Goal: Task Accomplishment & Management: Use online tool/utility

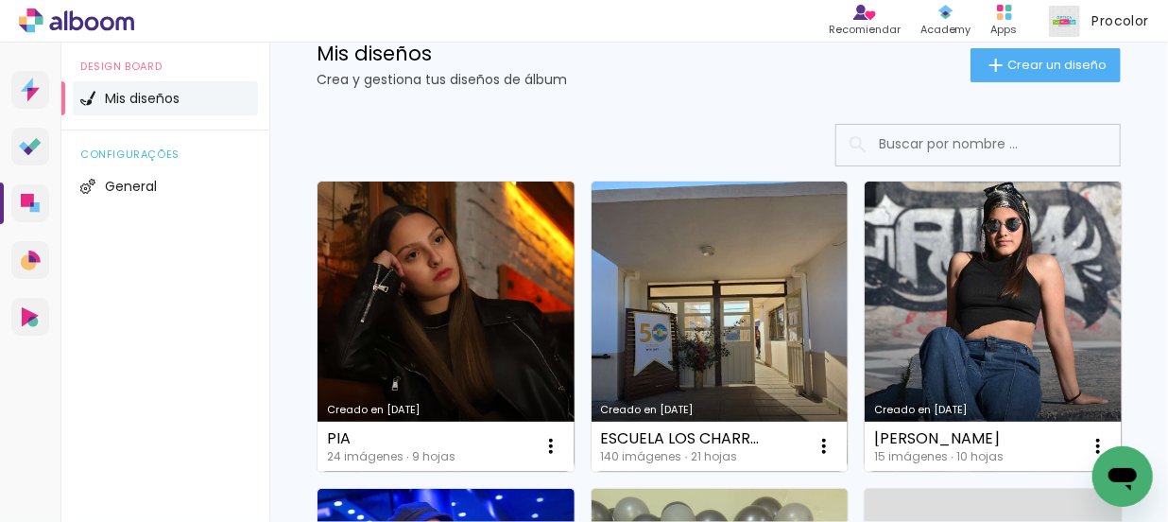
scroll to position [85, 0]
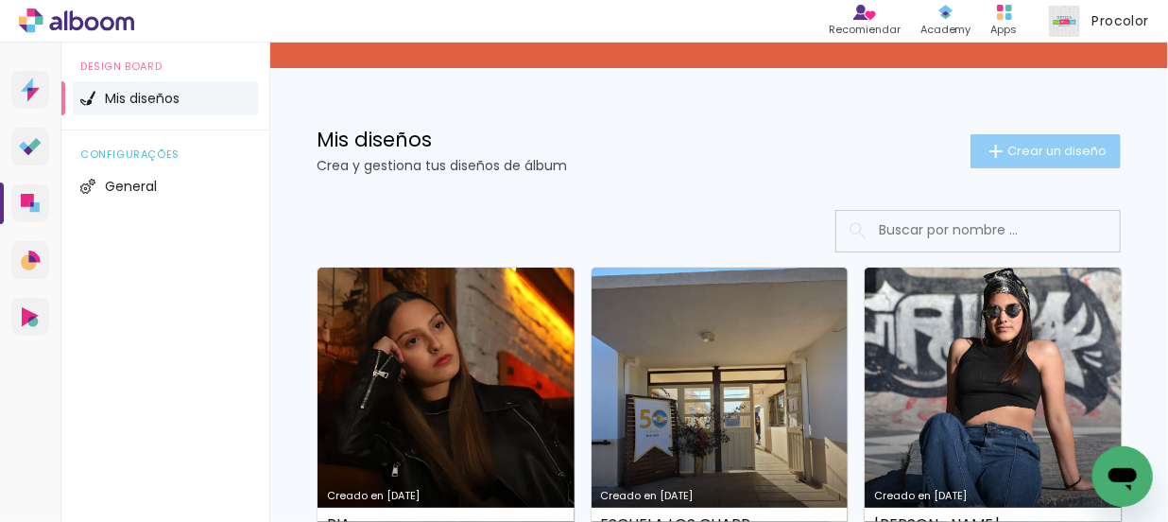
click at [1061, 146] on span "Crear un diseño" at bounding box center [1056, 151] width 99 height 12
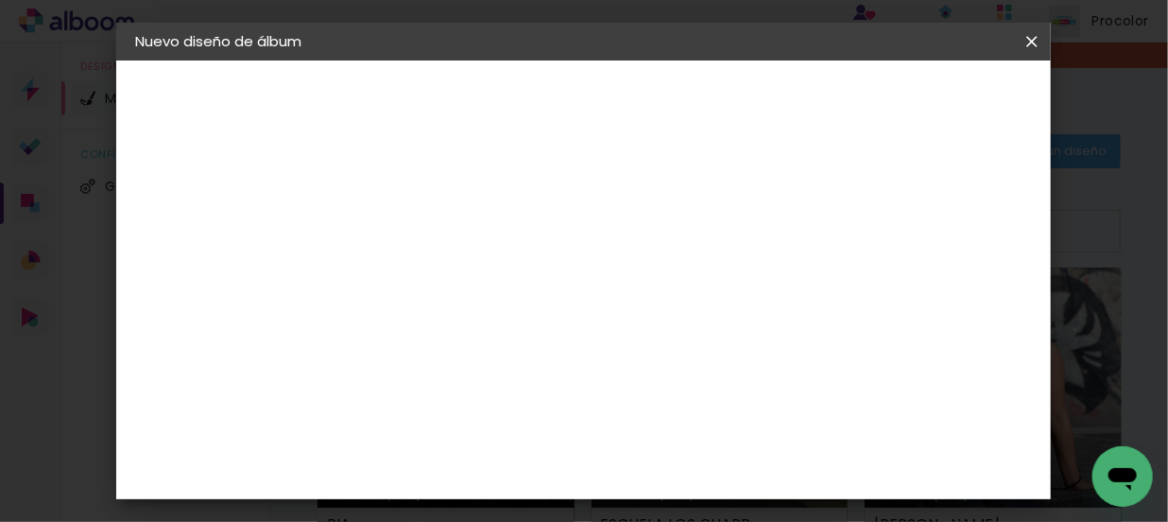
click at [444, 247] on input at bounding box center [444, 253] width 0 height 29
type input "[PERSON_NAME] (angie)"
type paper-input "[PERSON_NAME] (angie)"
click at [526, 79] on header "Información Da un título a tu álbum. Avanzar" at bounding box center [444, 116] width 164 height 112
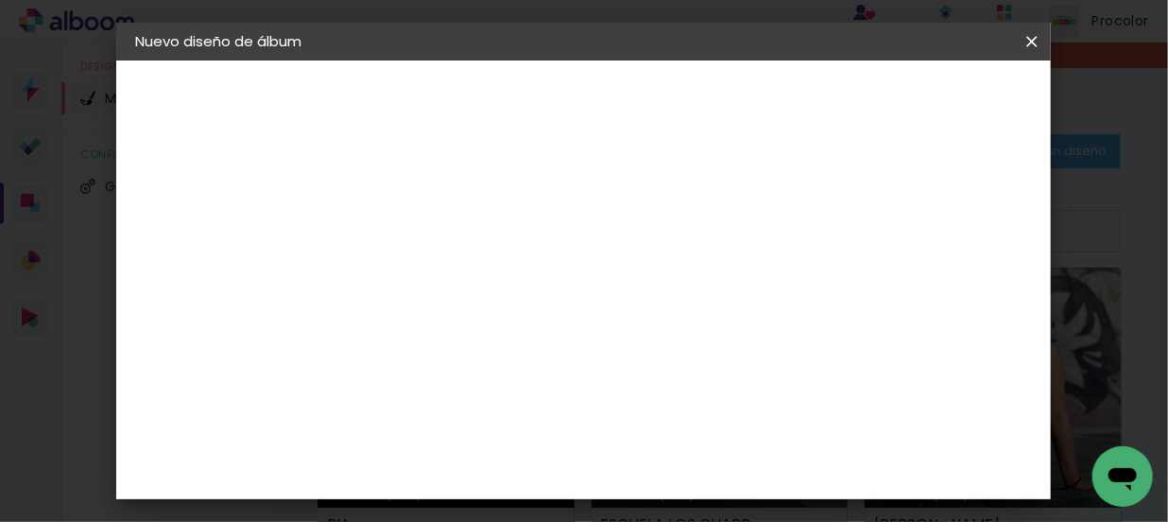
click at [0, 0] on slot "Avanzar" at bounding box center [0, 0] width 0 height 0
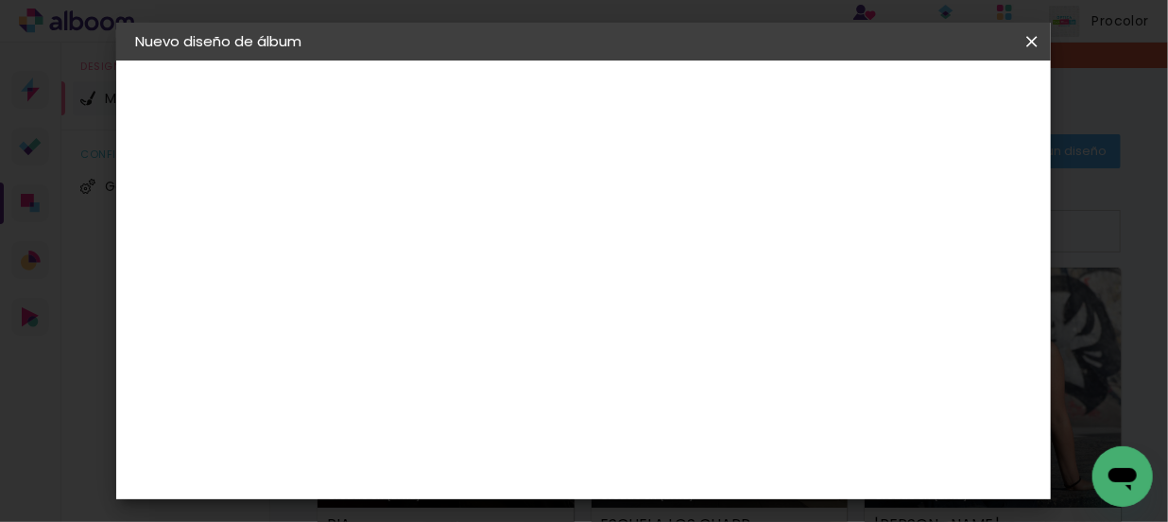
click at [518, 306] on input "text" at bounding box center [481, 320] width 74 height 29
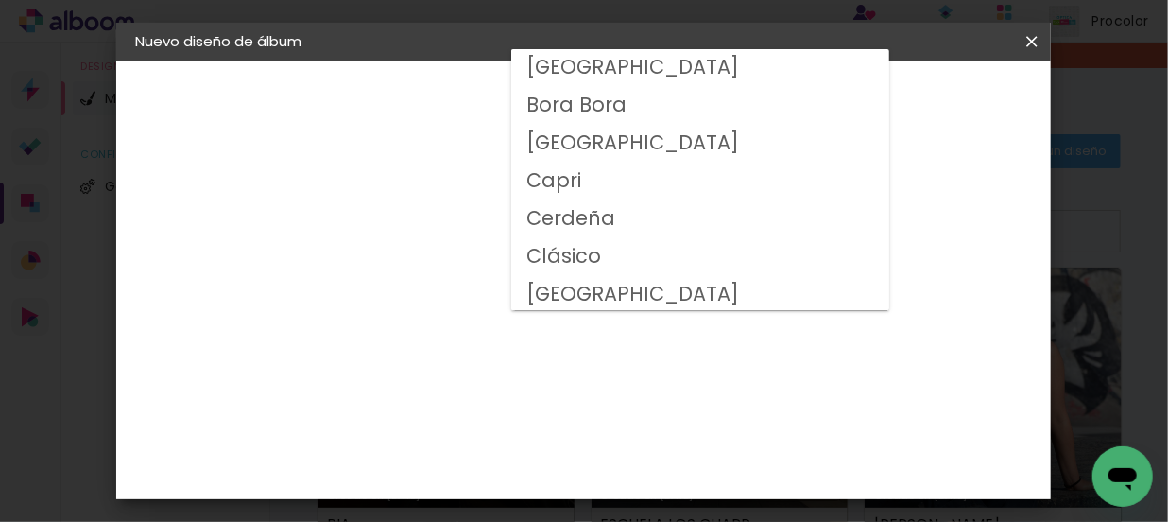
click at [0, 0] on slot "Clásico" at bounding box center [0, 0] width 0 height 0
type input "Clásico"
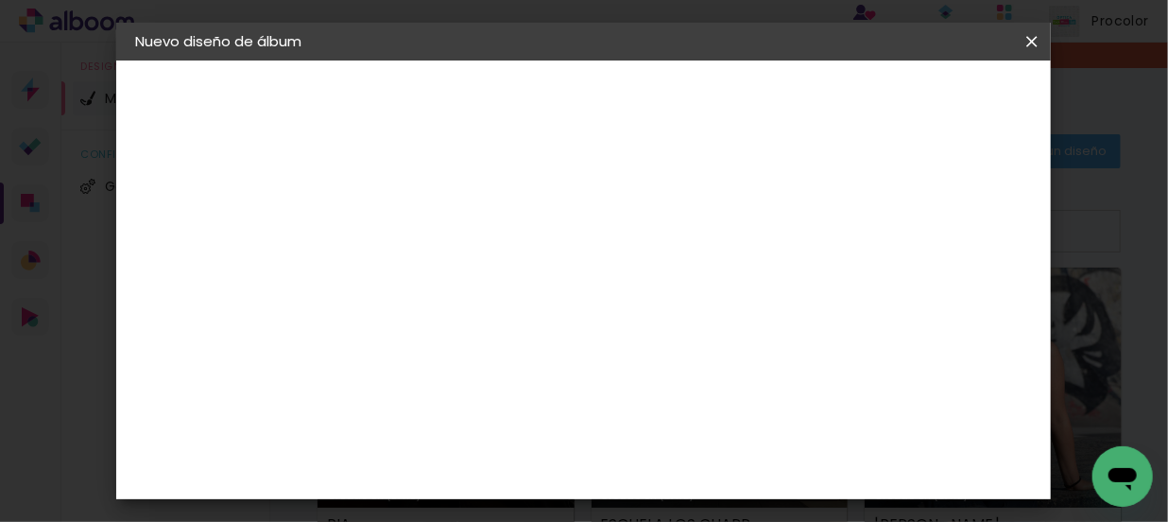
scroll to position [351, 0]
click at [735, 89] on paper-button "Avanzar" at bounding box center [689, 100] width 91 height 32
click at [0, 0] on slot "Mostrar sangría" at bounding box center [0, 0] width 0 height 0
type paper-checkbox "on"
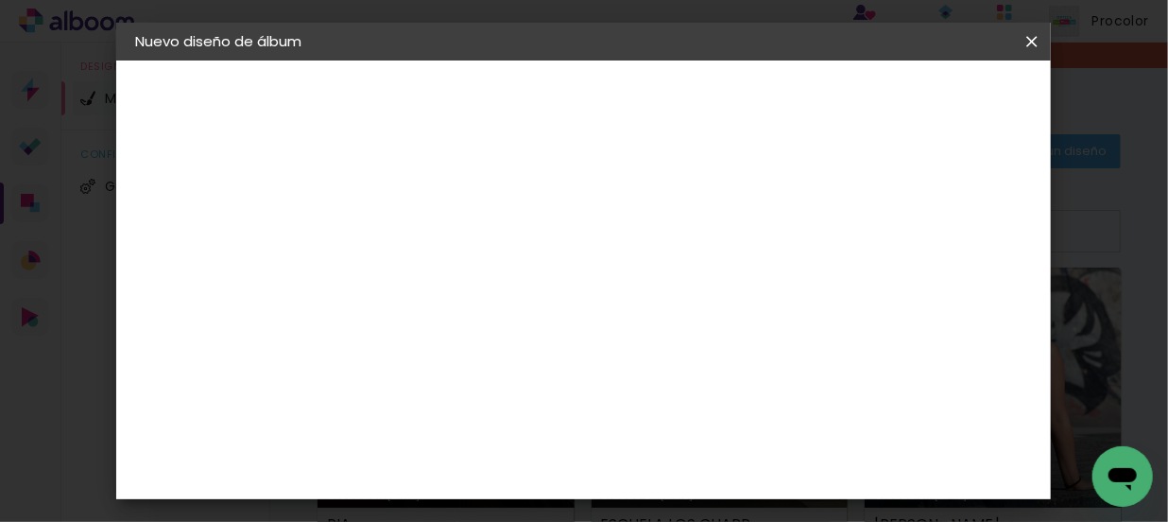
click at [666, 96] on span "Empezar diseño" at bounding box center [637, 107] width 58 height 26
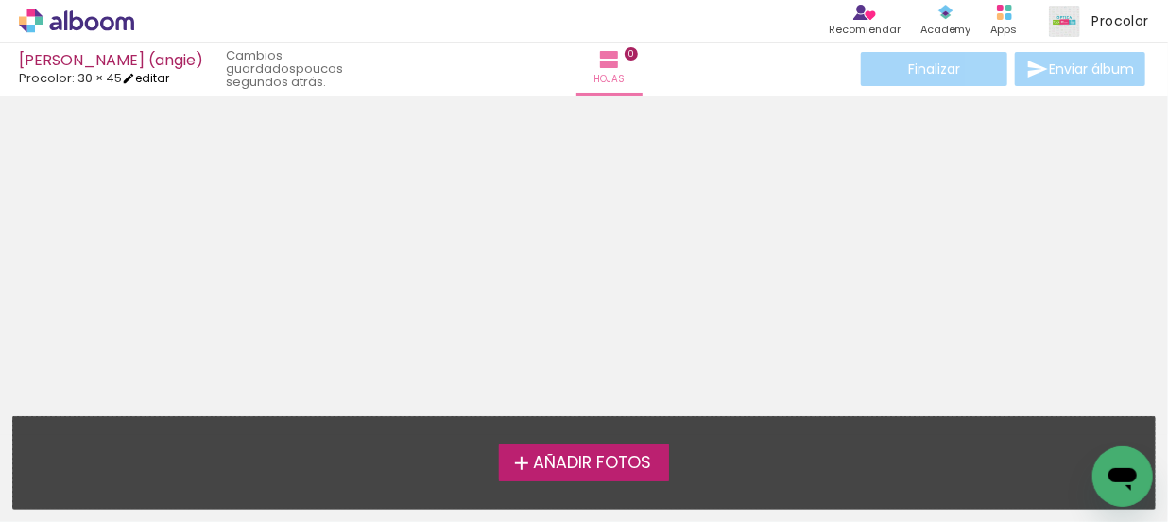
click at [150, 74] on link "editar" at bounding box center [145, 78] width 47 height 16
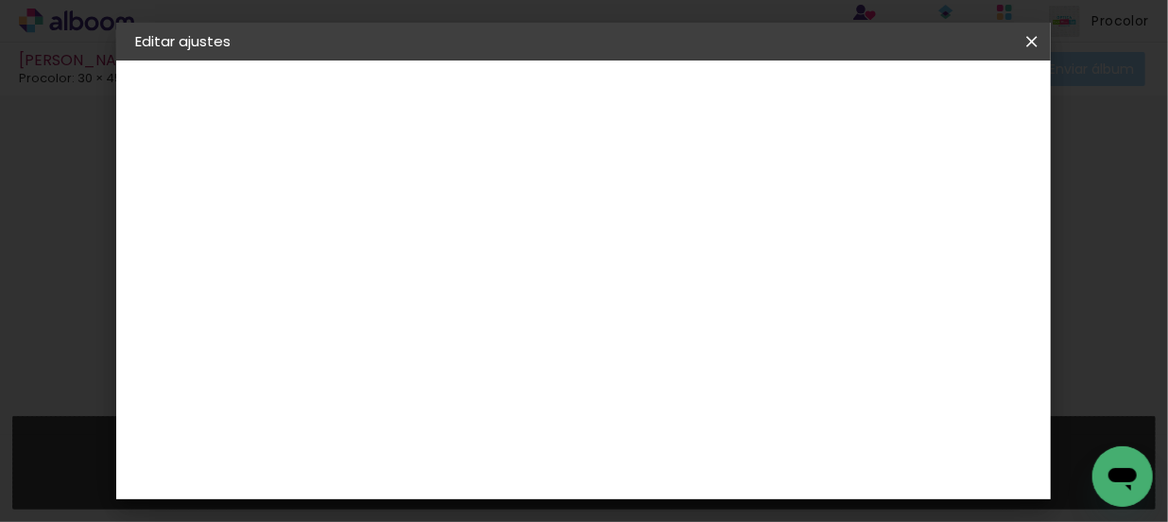
click at [203, 231] on div "Procolor" at bounding box center [203, 233] width 54 height 13
click at [481, 461] on div "Procolor" at bounding box center [464, 468] width 64 height 15
click at [766, 84] on paper-button "Avanzar" at bounding box center [721, 100] width 91 height 32
click at [518, 315] on input "text" at bounding box center [481, 329] width 74 height 29
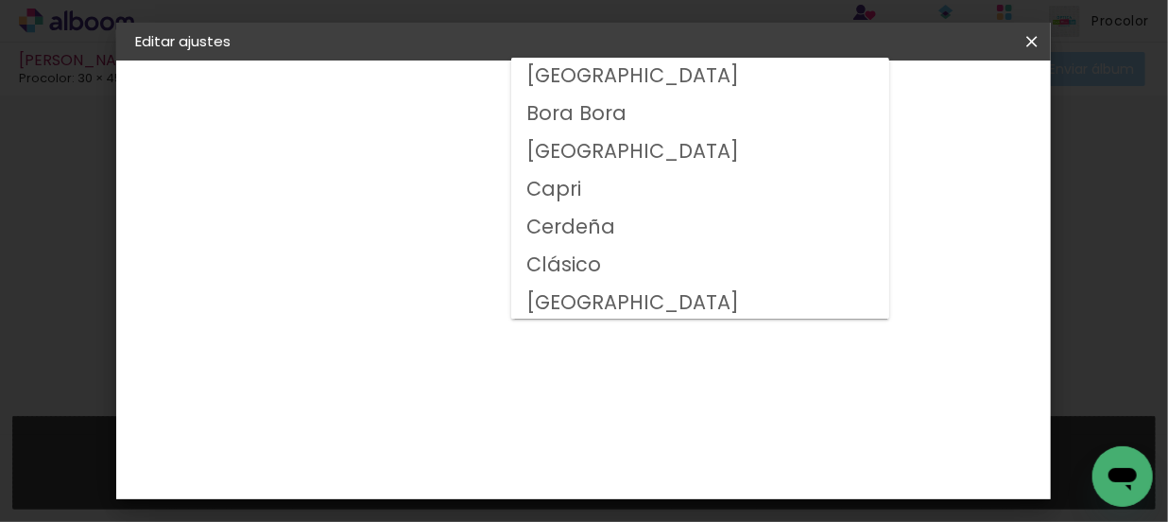
click at [0, 0] on slot "Clásico" at bounding box center [0, 0] width 0 height 0
type input "Clásico"
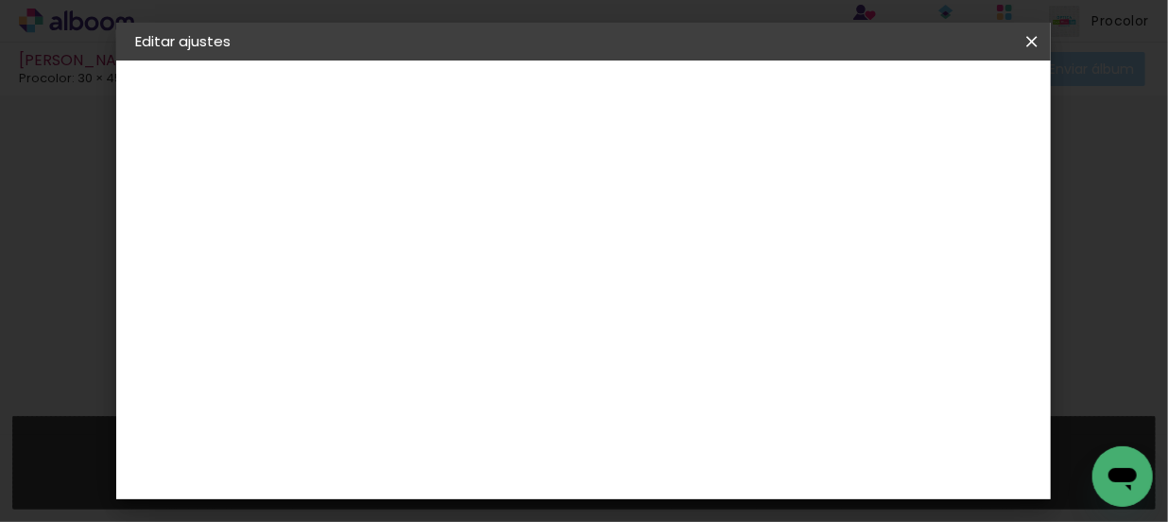
scroll to position [211, 0]
click at [635, 111] on paper-button "Volver" at bounding box center [596, 100] width 78 height 32
click at [0, 0] on slot "Volver" at bounding box center [0, 0] width 0 height 0
click at [0, 0] on slot "Avanzar" at bounding box center [0, 0] width 0 height 0
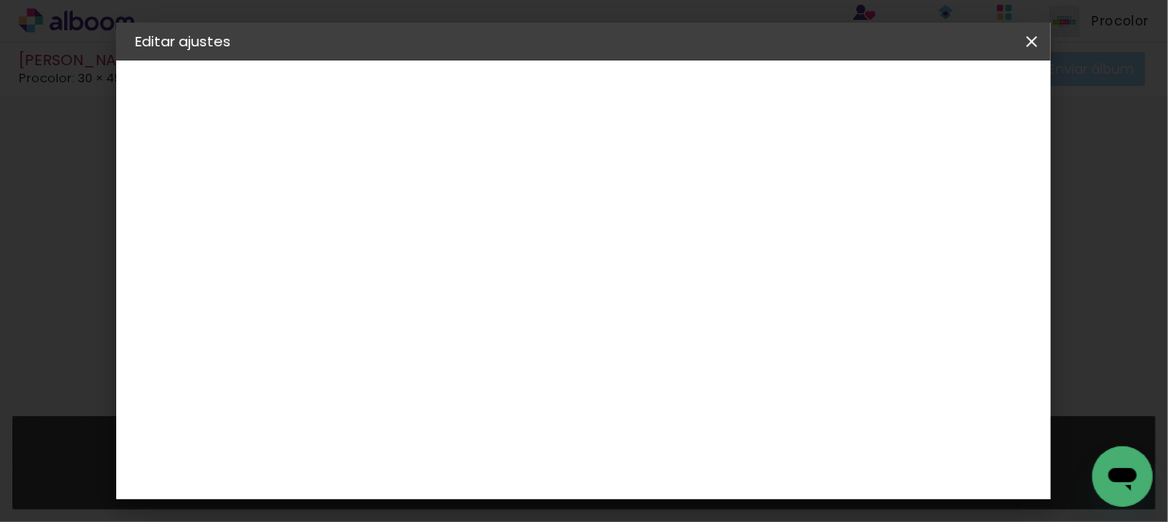
click at [496, 438] on div "Procolor" at bounding box center [464, 445] width 64 height 15
click at [0, 0] on slot "Avanzar" at bounding box center [0, 0] width 0 height 0
click at [518, 306] on input "text" at bounding box center [481, 320] width 74 height 29
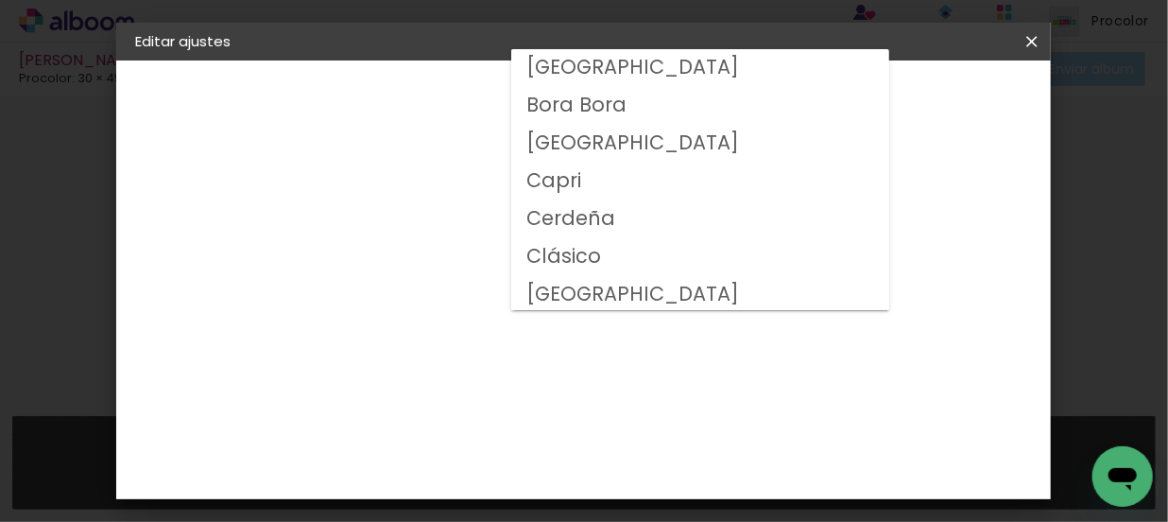
click at [0, 0] on slot "Clásico" at bounding box center [0, 0] width 0 height 0
type input "Clásico"
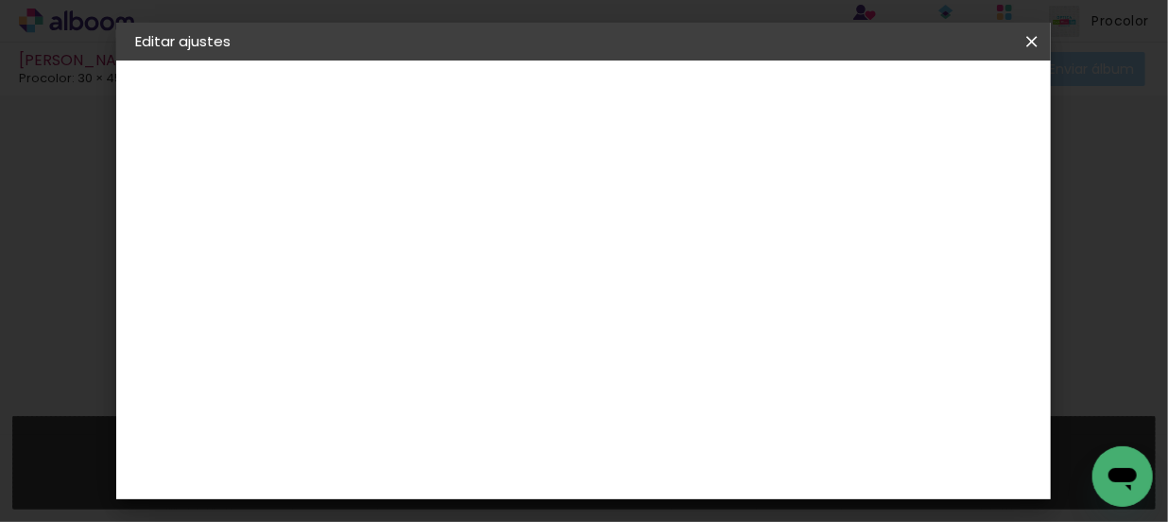
scroll to position [351, 0]
click at [1039, 33] on iron-icon at bounding box center [1031, 41] width 23 height 19
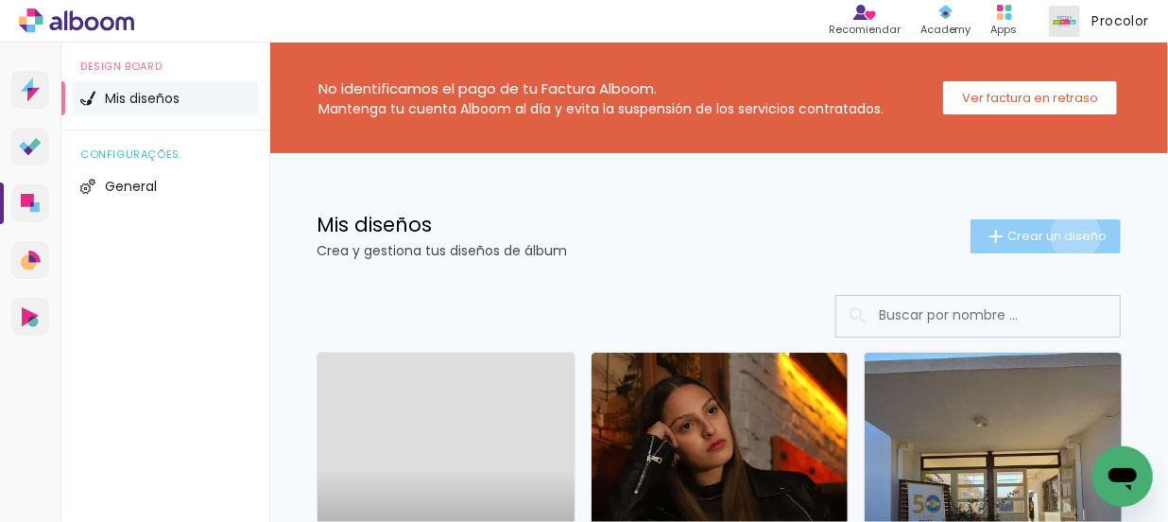
click at [1061, 235] on span "Crear un diseño" at bounding box center [1056, 236] width 99 height 12
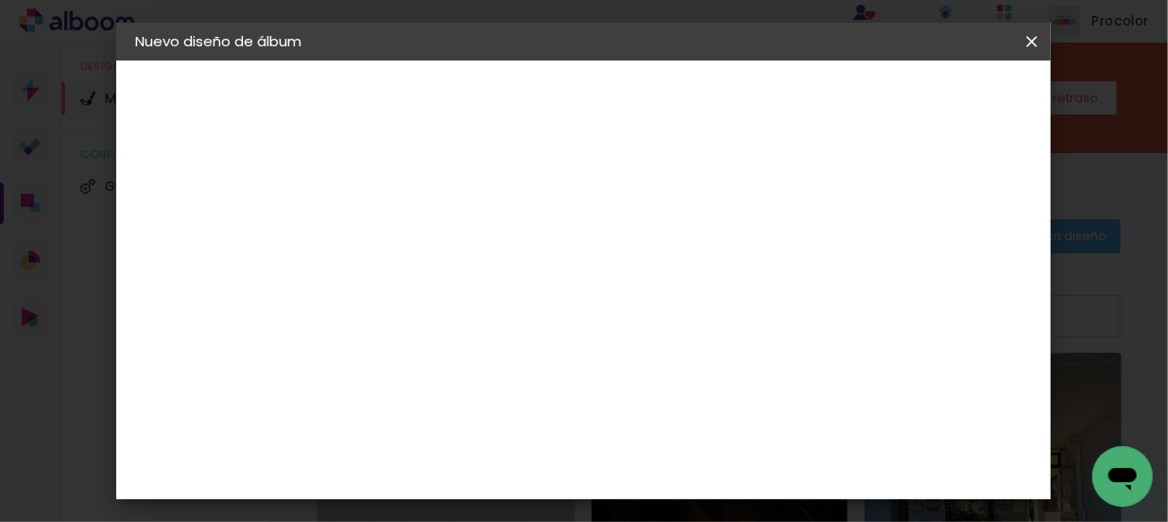
click at [444, 240] on input at bounding box center [444, 253] width 0 height 29
type input "a"
type input "ANGIE"
type paper-input "ANGIE"
click at [630, 115] on paper-button "Avanzar" at bounding box center [585, 100] width 91 height 32
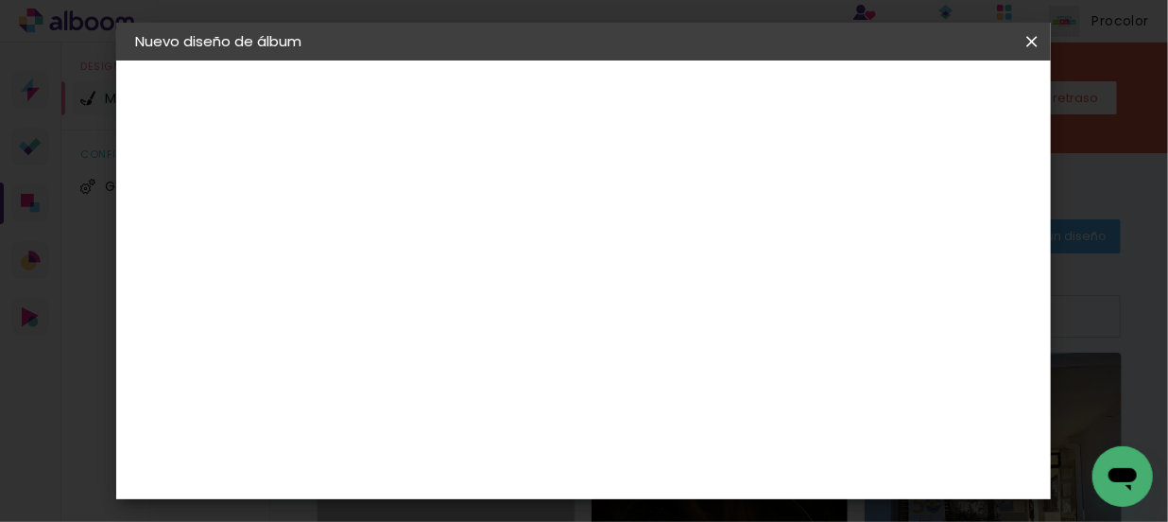
scroll to position [85, 0]
click at [766, 213] on paper-item "Tamaño libre" at bounding box center [678, 202] width 177 height 42
click at [766, 100] on paper-button "Avanzar" at bounding box center [721, 100] width 91 height 32
drag, startPoint x: 378, startPoint y: 372, endPoint x: 409, endPoint y: 381, distance: 32.3
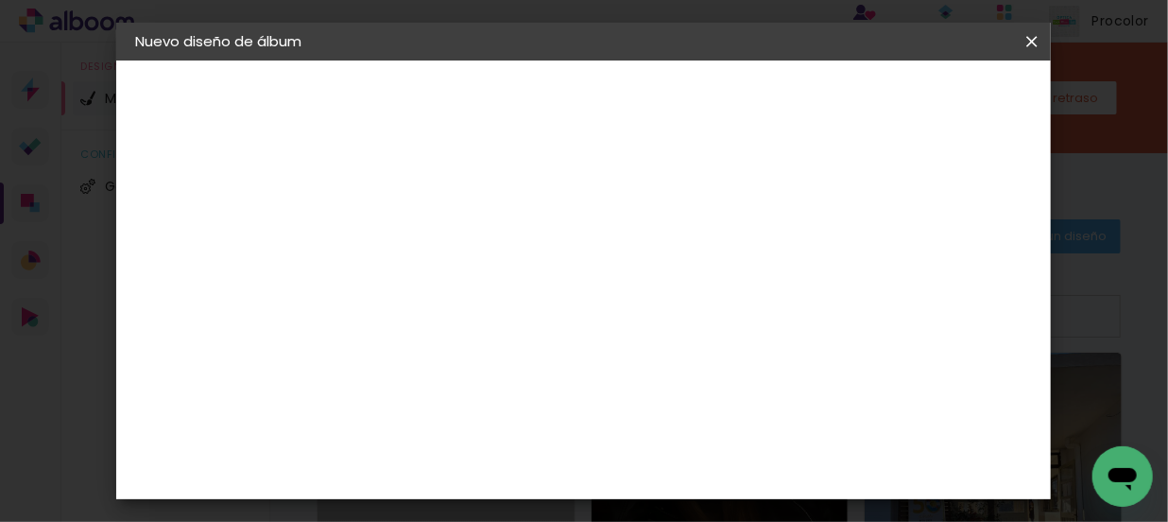
click at [409, 381] on div "30" at bounding box center [396, 378] width 72 height 28
type input "38"
type paper-input "38"
click at [647, 209] on div "30 cm" at bounding box center [616, 209] width 167 height 47
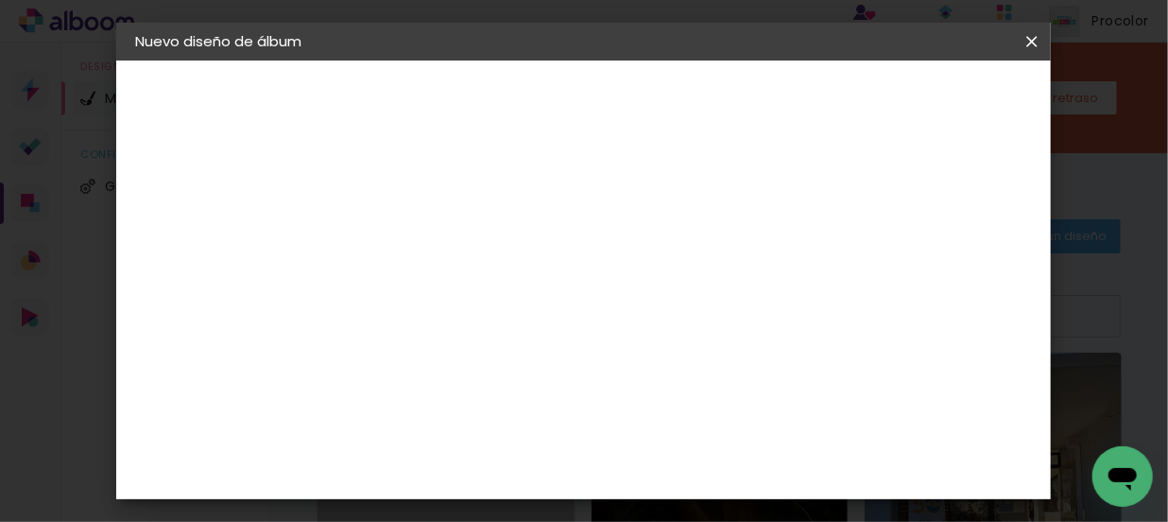
drag, startPoint x: 594, startPoint y: 212, endPoint x: 571, endPoint y: 214, distance: 23.7
click at [571, 214] on div "30 cm" at bounding box center [616, 209] width 167 height 47
drag, startPoint x: 466, startPoint y: 368, endPoint x: 411, endPoint y: 380, distance: 56.0
click at [411, 380] on paper-input-container "38 cm" at bounding box center [453, 372] width 85 height 47
type input "3"
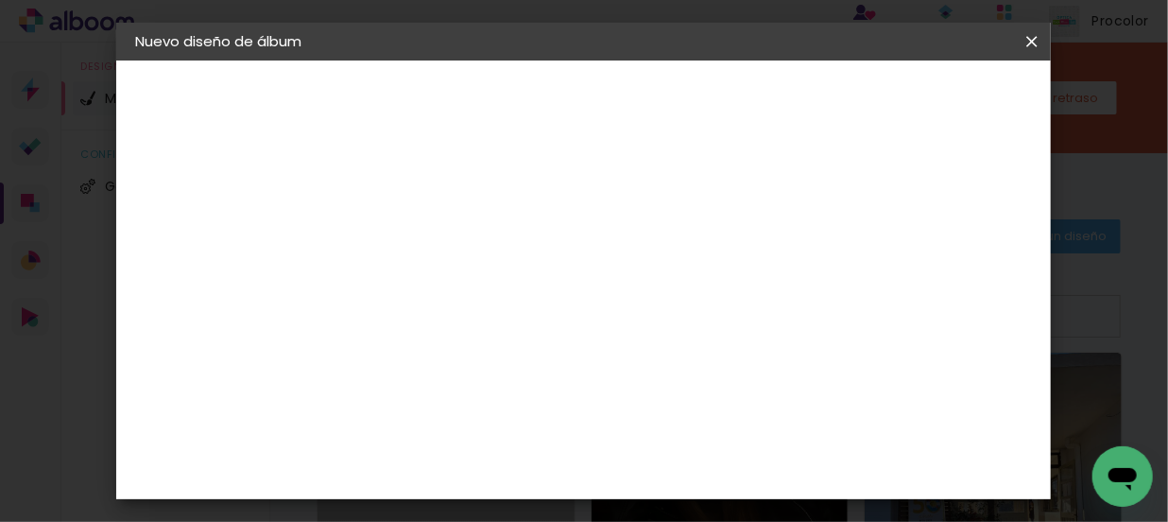
type input "25"
type paper-input "25"
click at [579, 283] on span "30" at bounding box center [575, 296] width 31 height 28
drag, startPoint x: 707, startPoint y: 463, endPoint x: 686, endPoint y: 471, distance: 22.1
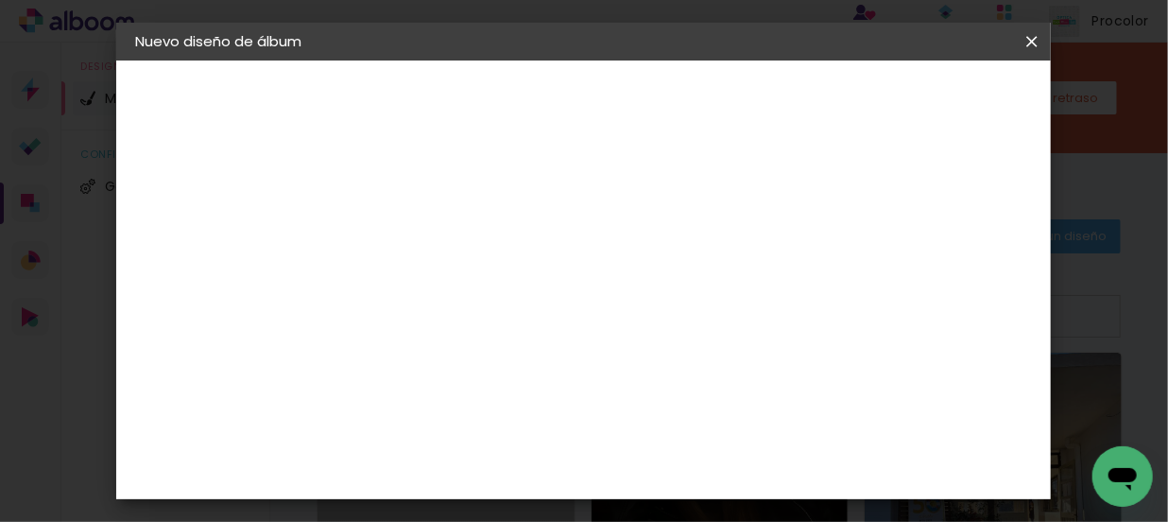
click at [686, 471] on input "60" at bounding box center [688, 467] width 49 height 28
click at [647, 60] on div "mm Mostrar sangría 30 cm cm cm mm La mayoría de las encuadernadoras sugieren sa…" at bounding box center [662, 60] width 600 height 0
drag, startPoint x: 714, startPoint y: 461, endPoint x: 728, endPoint y: 465, distance: 14.7
click at [728, 465] on div "cm" at bounding box center [724, 467] width 23 height 28
type input "0"
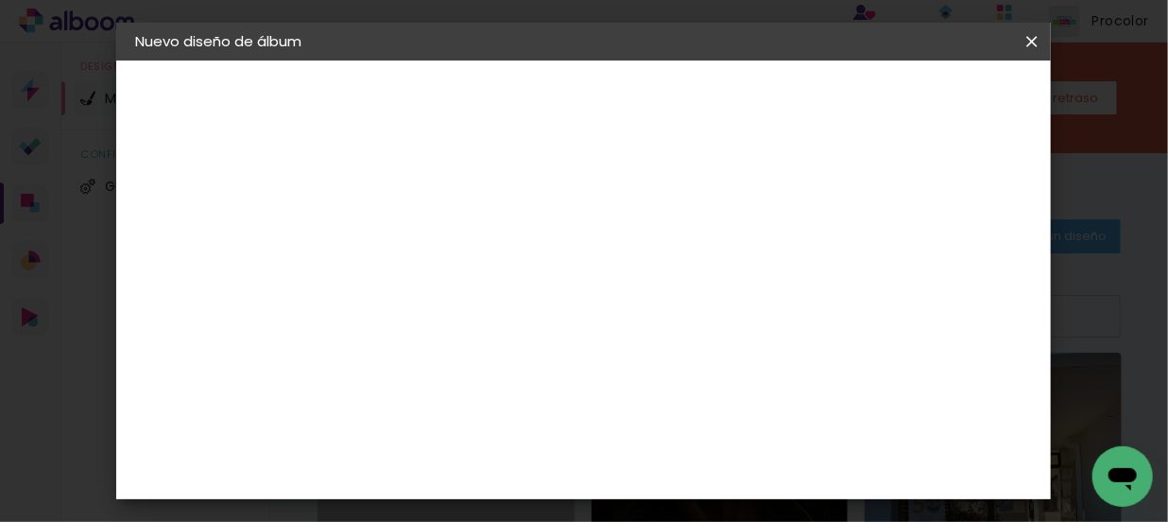
scroll to position [612, 0]
type input "38"
type paper-input "38"
click at [787, 106] on span "Empezar diseño" at bounding box center [758, 107] width 58 height 26
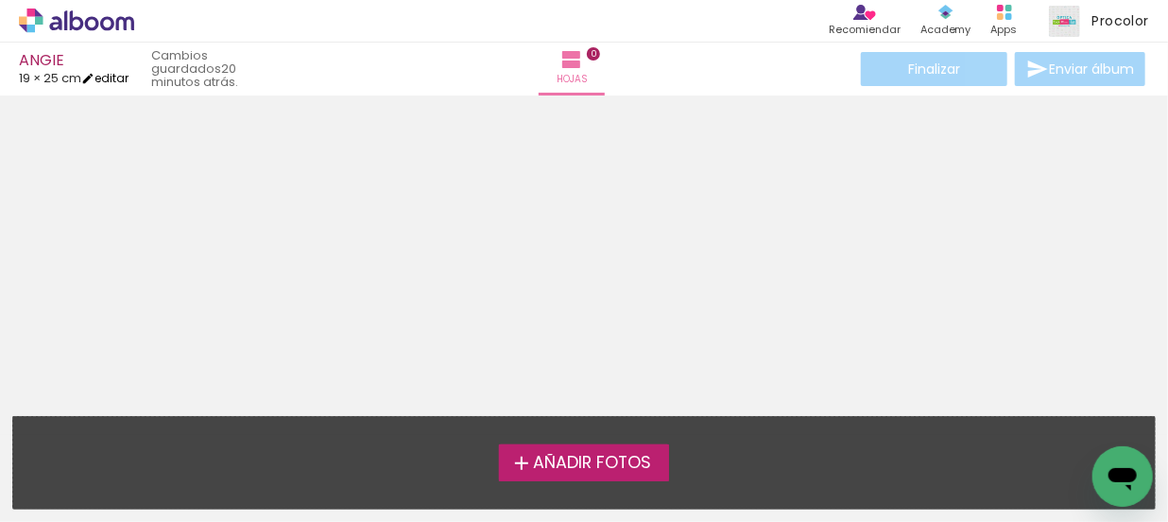
click at [114, 78] on link "editar" at bounding box center [104, 78] width 47 height 16
type input "25"
type input "38"
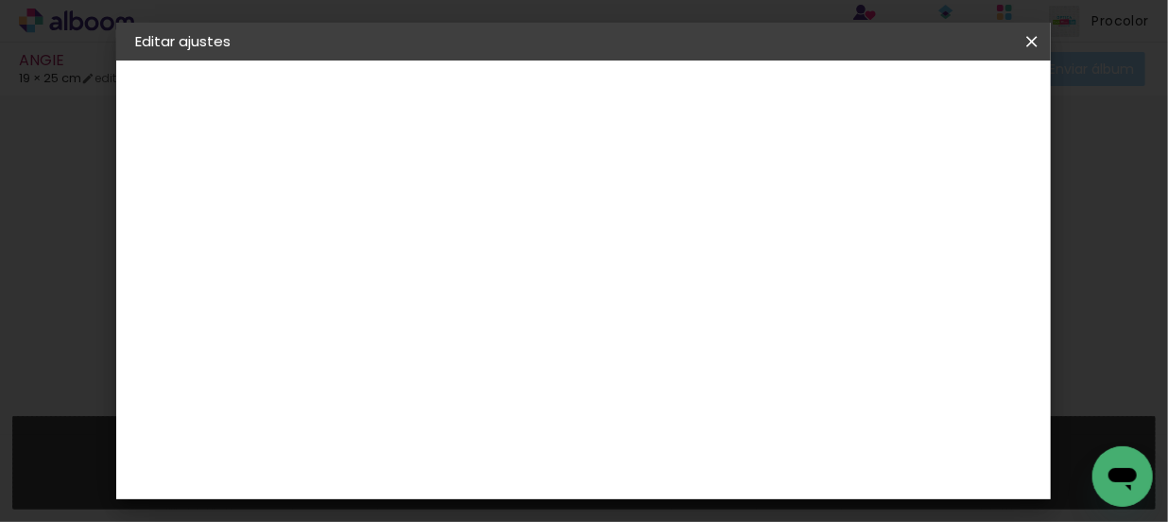
scroll to position [177, 0]
click at [695, 103] on span "Guardar configuración" at bounding box center [649, 107] width 93 height 26
click at [695, 102] on span "Guardar configuración" at bounding box center [649, 107] width 93 height 26
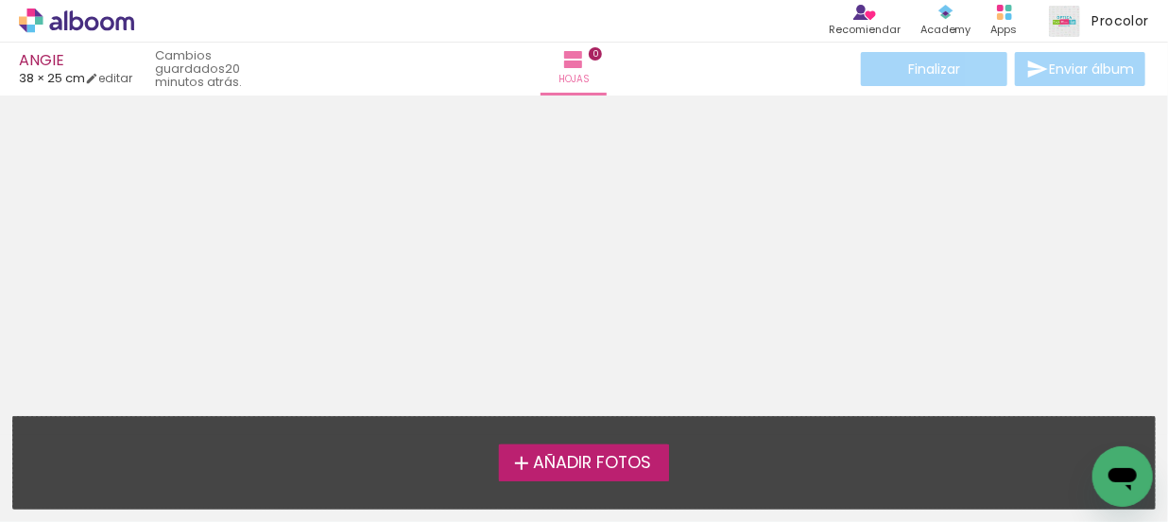
click at [651, 454] on span "Añadir Fotos" at bounding box center [592, 462] width 118 height 17
click at [0, 0] on input "file" at bounding box center [0, 0] width 0 height 0
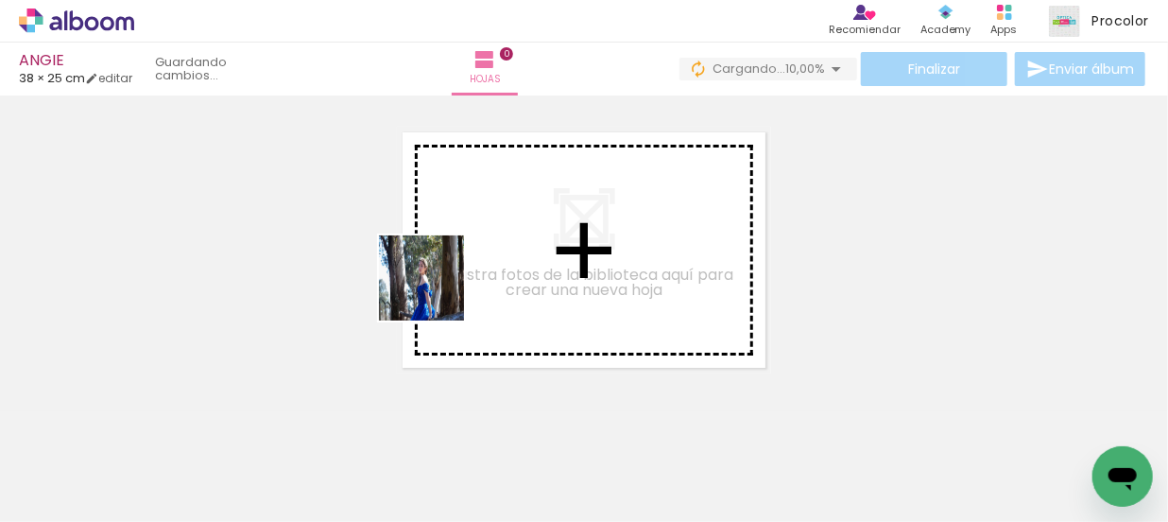
drag, startPoint x: 235, startPoint y: 462, endPoint x: 659, endPoint y: 248, distance: 474.5
click at [659, 248] on quentale-workspace at bounding box center [584, 261] width 1168 height 522
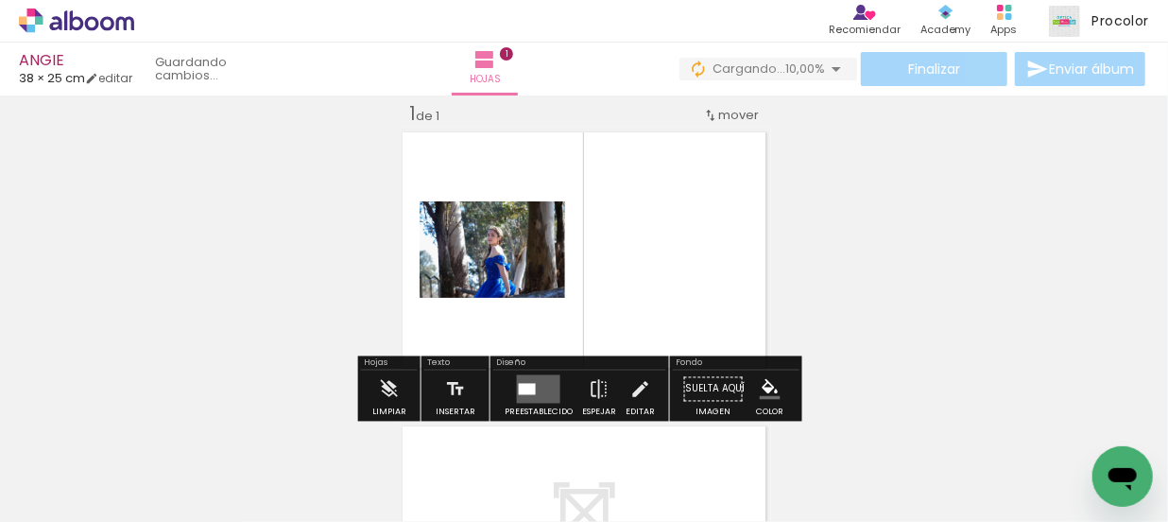
scroll to position [24, 0]
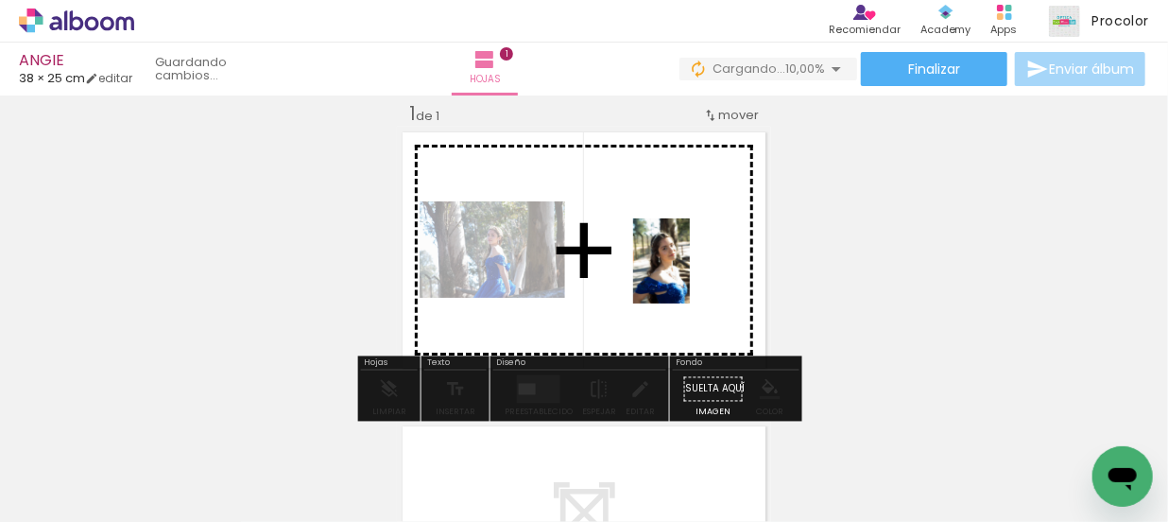
drag, startPoint x: 299, startPoint y: 474, endPoint x: 690, endPoint y: 275, distance: 439.1
click at [690, 275] on quentale-workspace at bounding box center [584, 261] width 1168 height 522
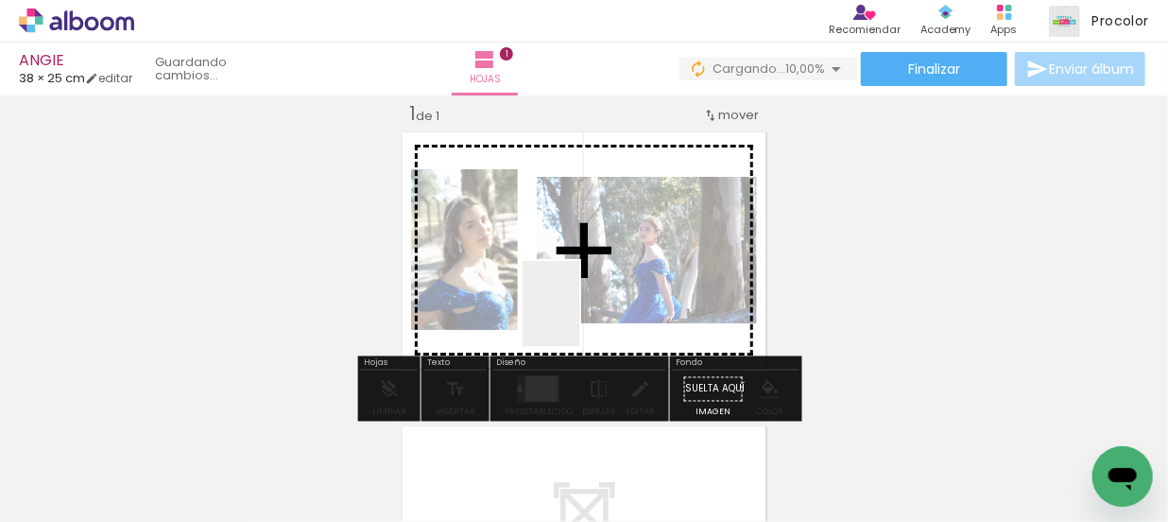
drag, startPoint x: 577, startPoint y: 342, endPoint x: 579, endPoint y: 302, distance: 39.7
click at [579, 302] on quentale-workspace at bounding box center [584, 261] width 1168 height 522
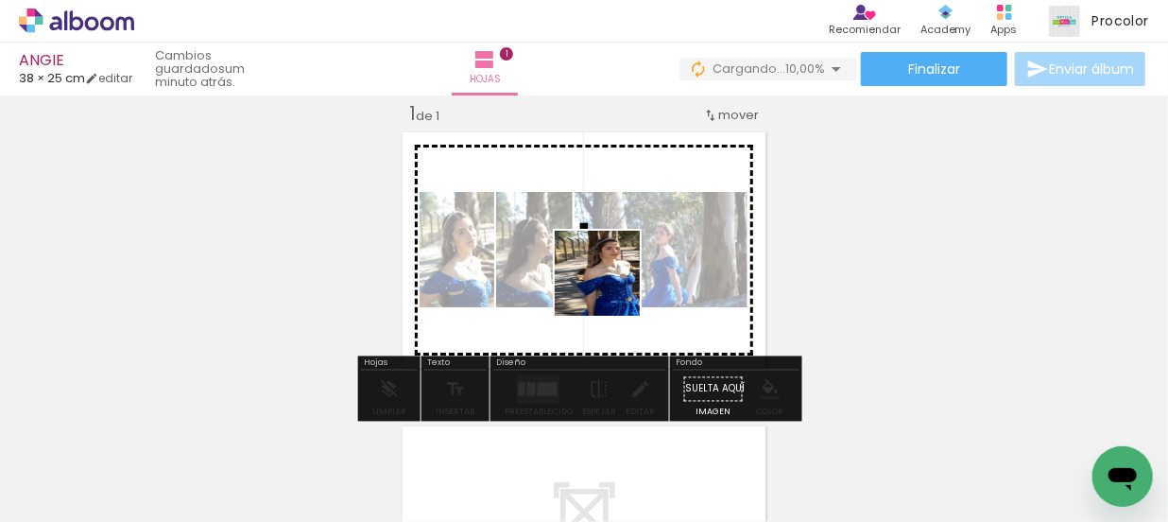
drag, startPoint x: 525, startPoint y: 481, endPoint x: 611, endPoint y: 287, distance: 211.9
click at [611, 287] on quentale-workspace at bounding box center [584, 261] width 1168 height 522
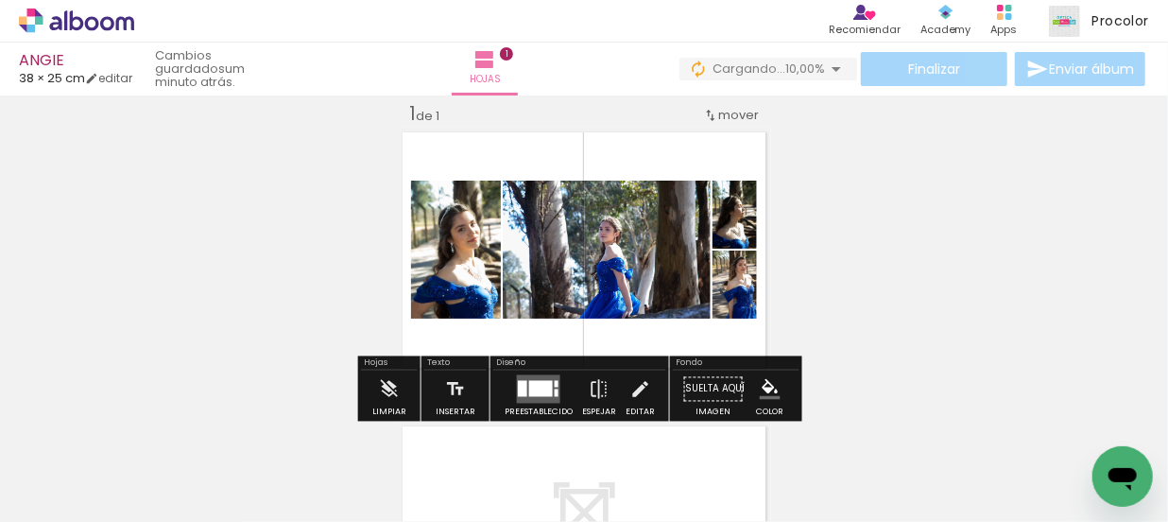
click at [537, 387] on div at bounding box center [541, 389] width 24 height 16
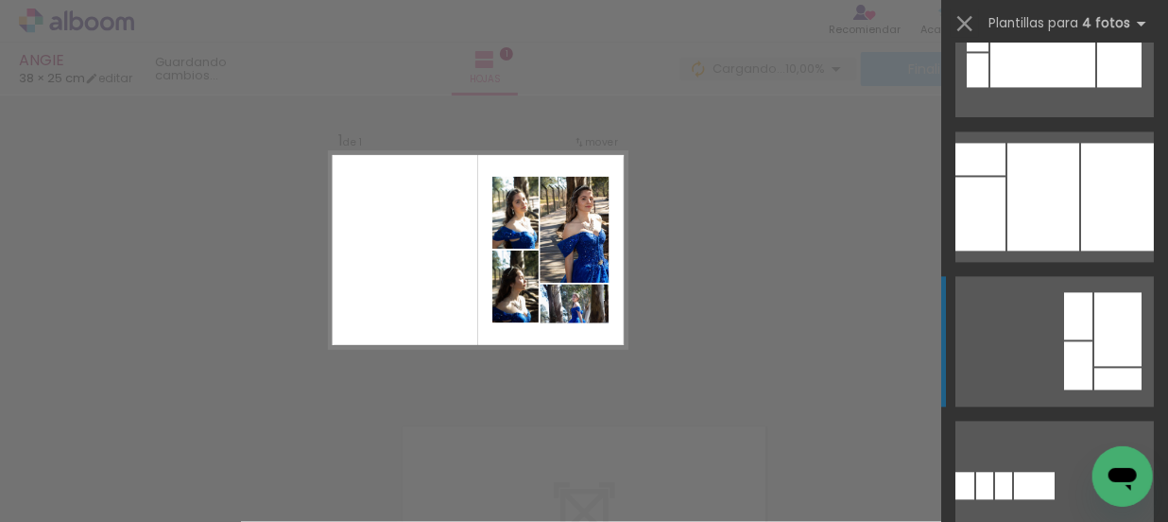
scroll to position [1975, 0]
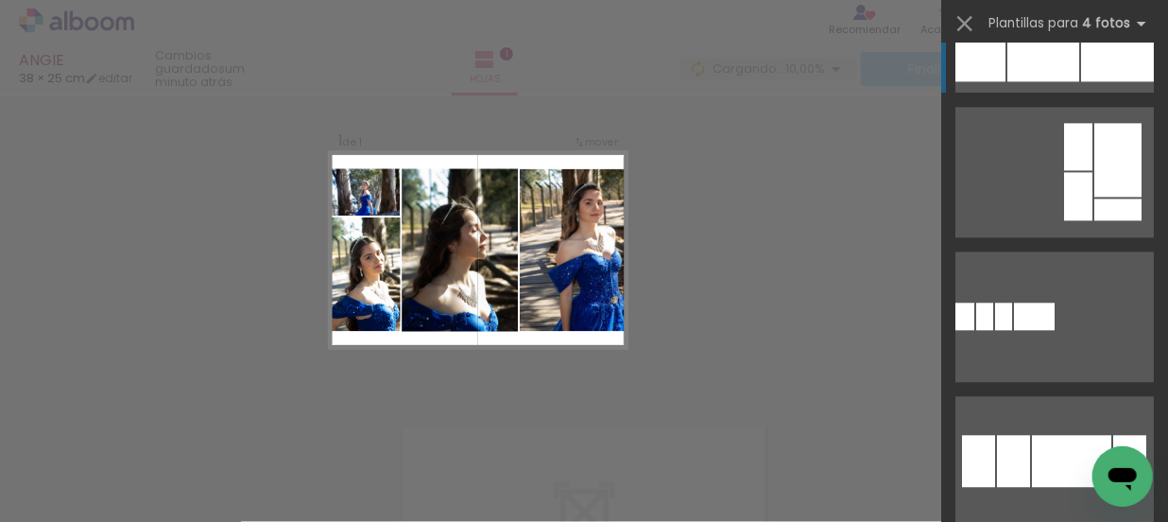
click at [1017, 53] on div at bounding box center [1043, 28] width 72 height 108
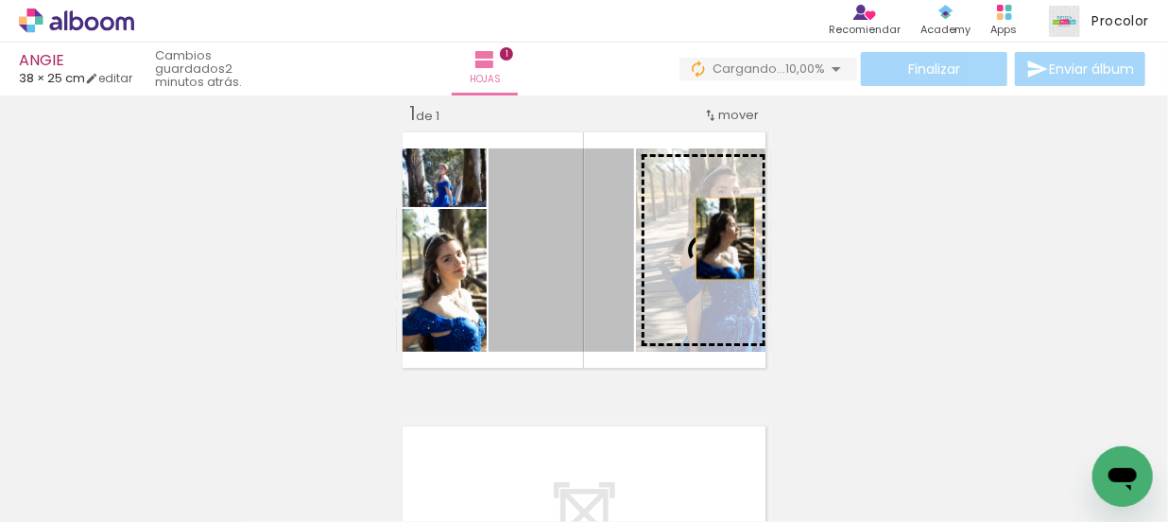
drag, startPoint x: 586, startPoint y: 260, endPoint x: 720, endPoint y: 238, distance: 135.9
click at [0, 0] on slot at bounding box center [0, 0] width 0 height 0
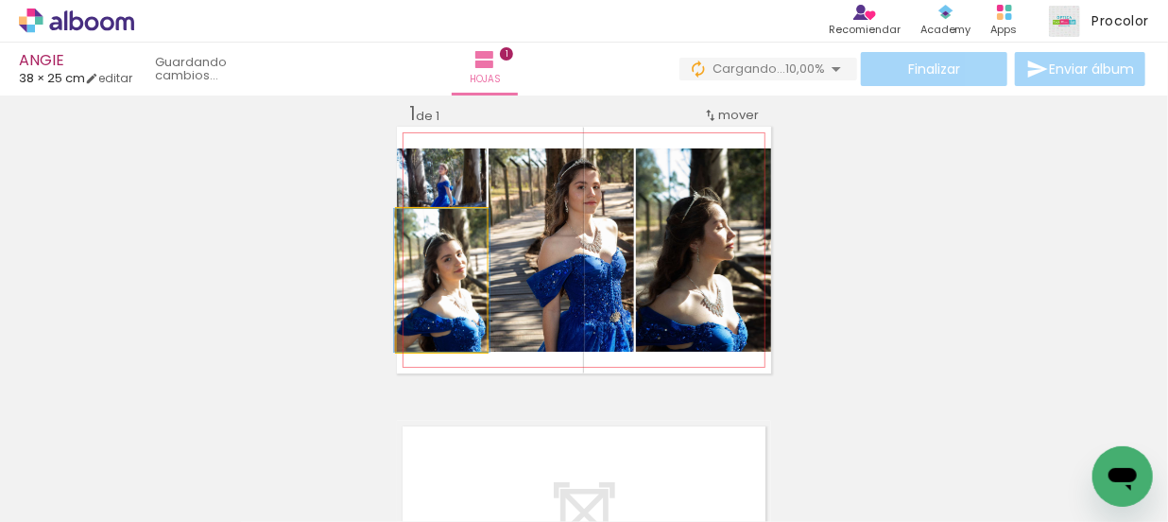
drag, startPoint x: 475, startPoint y: 316, endPoint x: 576, endPoint y: 283, distance: 106.1
click at [0, 0] on slot at bounding box center [0, 0] width 0 height 0
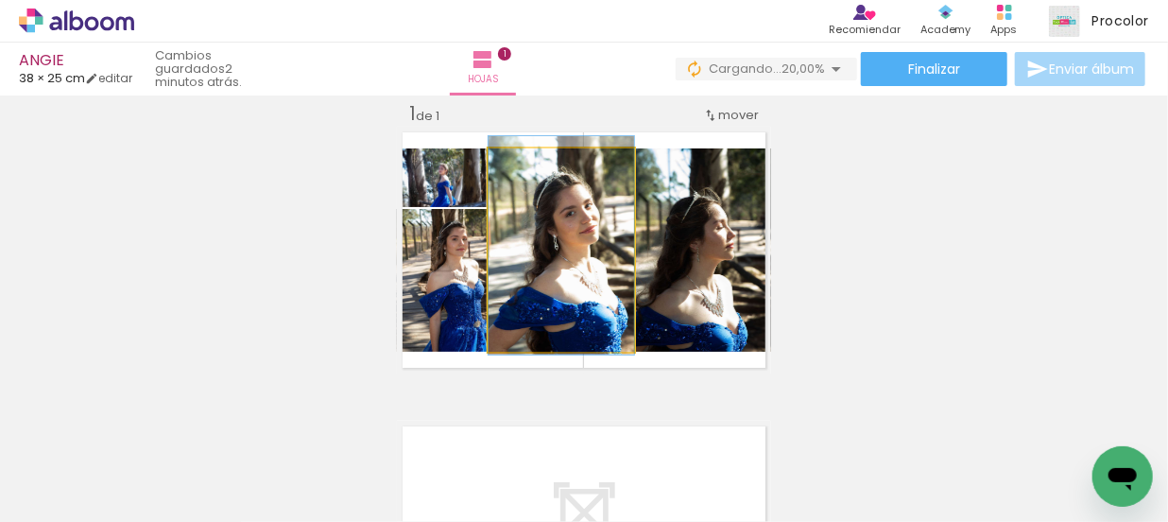
drag, startPoint x: 531, startPoint y: 288, endPoint x: 519, endPoint y: 283, distance: 13.2
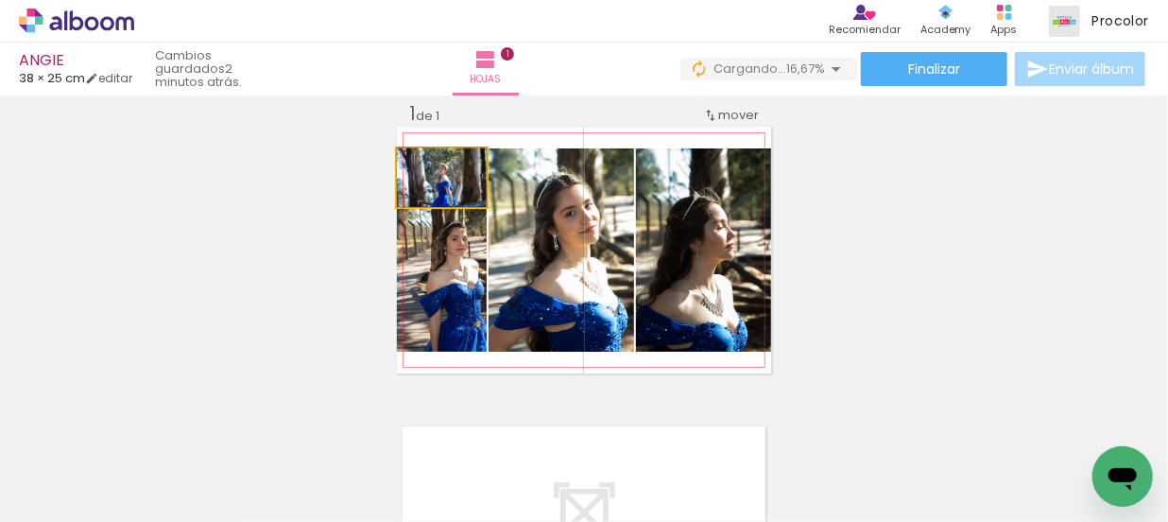
drag, startPoint x: 475, startPoint y: 199, endPoint x: 525, endPoint y: 228, distance: 57.5
click at [0, 0] on slot at bounding box center [0, 0] width 0 height 0
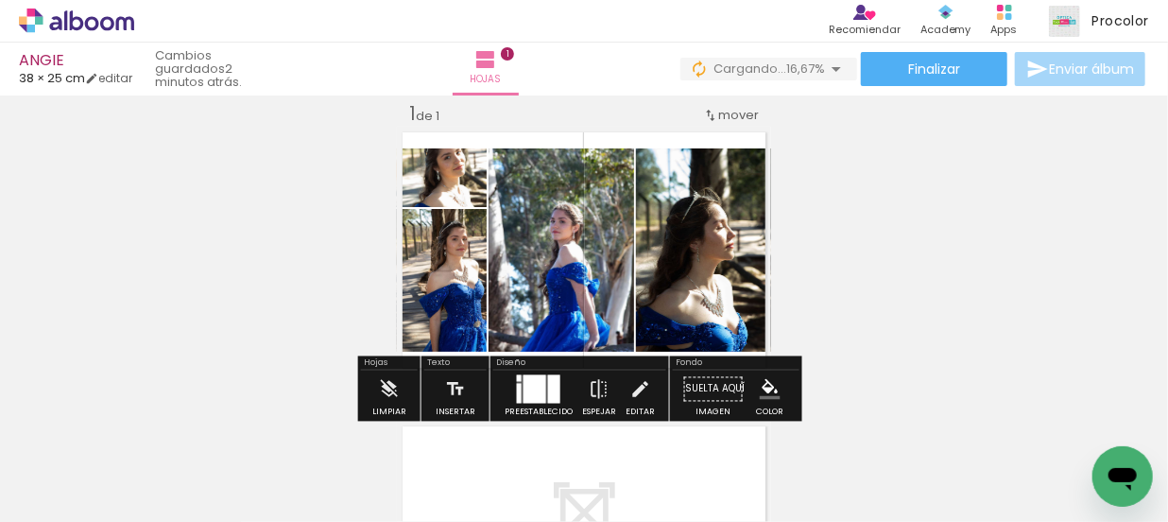
click at [463, 205] on div "Ancho Color" at bounding box center [457, 197] width 34 height 28
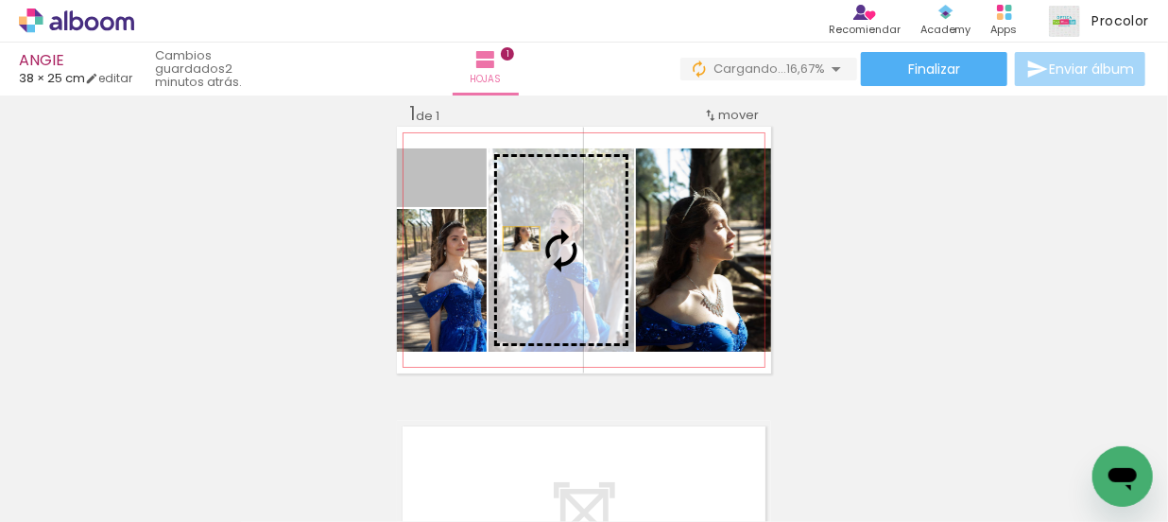
drag, startPoint x: 476, startPoint y: 197, endPoint x: 522, endPoint y: 244, distance: 64.8
click at [0, 0] on slot at bounding box center [0, 0] width 0 height 0
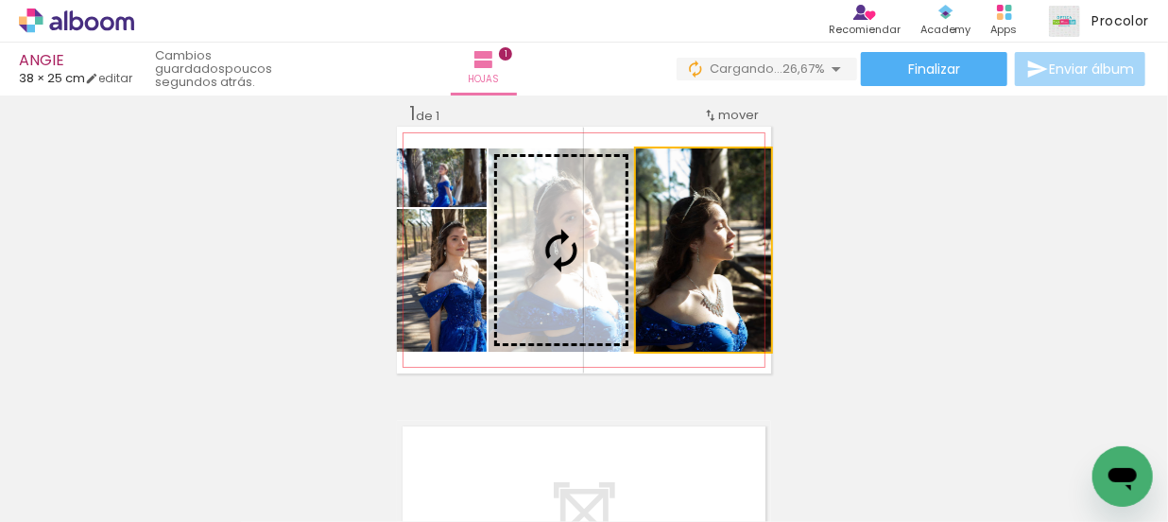
drag, startPoint x: 704, startPoint y: 300, endPoint x: 612, endPoint y: 302, distance: 91.7
click at [0, 0] on slot at bounding box center [0, 0] width 0 height 0
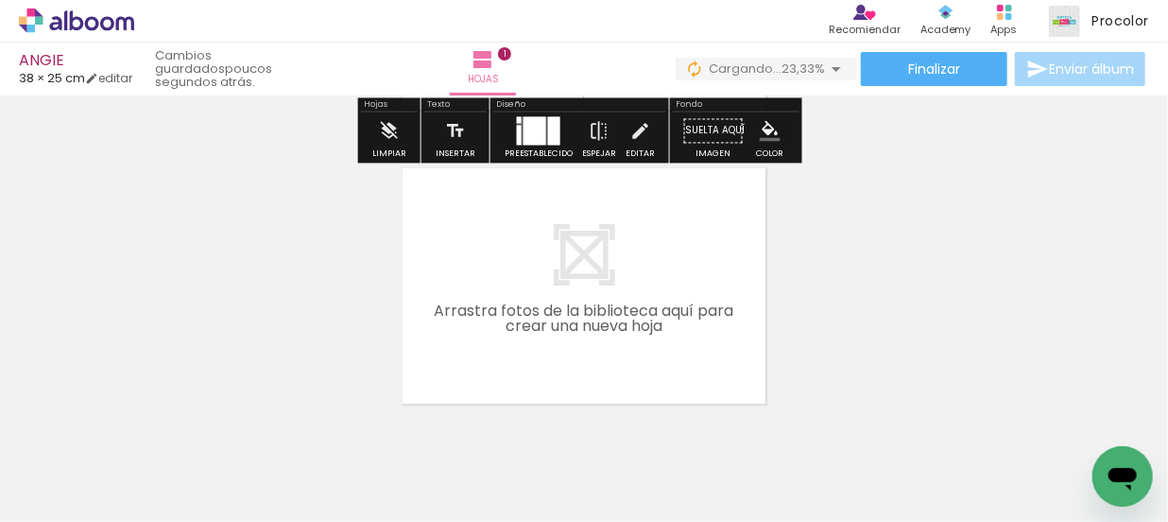
scroll to position [110, 0]
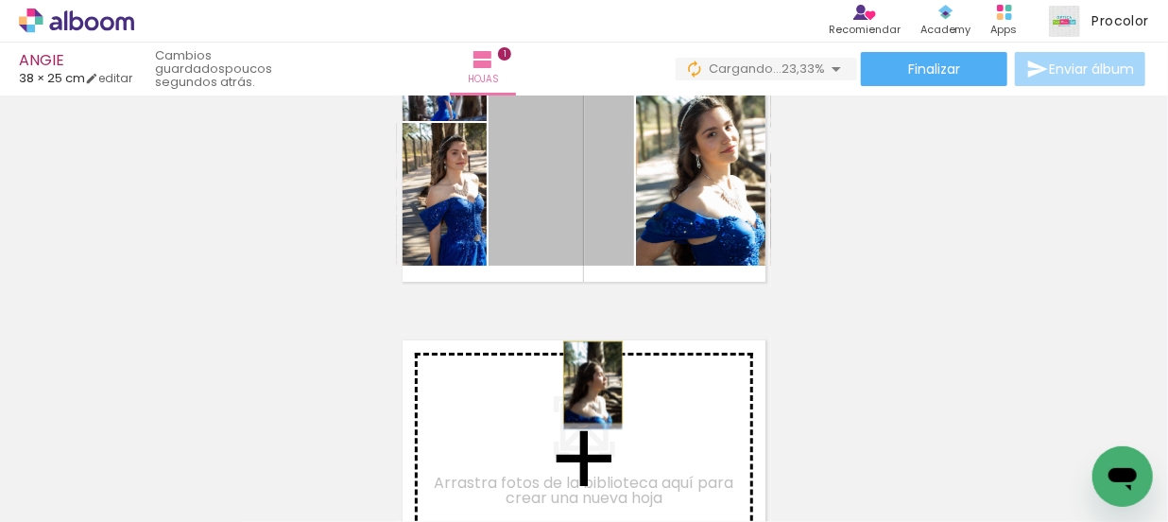
drag, startPoint x: 585, startPoint y: 221, endPoint x: 587, endPoint y: 382, distance: 160.6
click at [587, 382] on div "Insertar hoja 1 de 1" at bounding box center [584, 286] width 1168 height 589
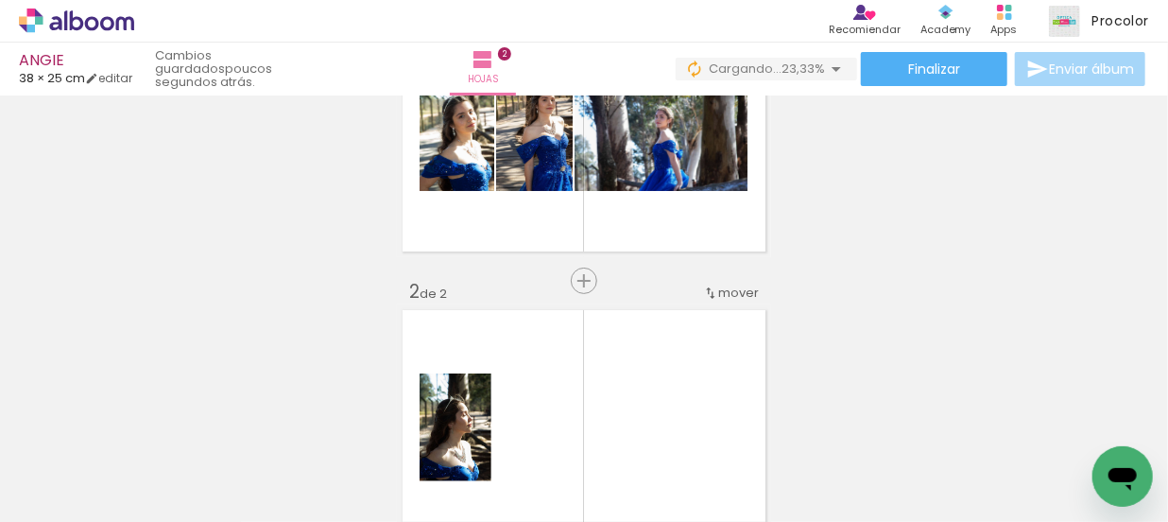
scroll to position [60, 0]
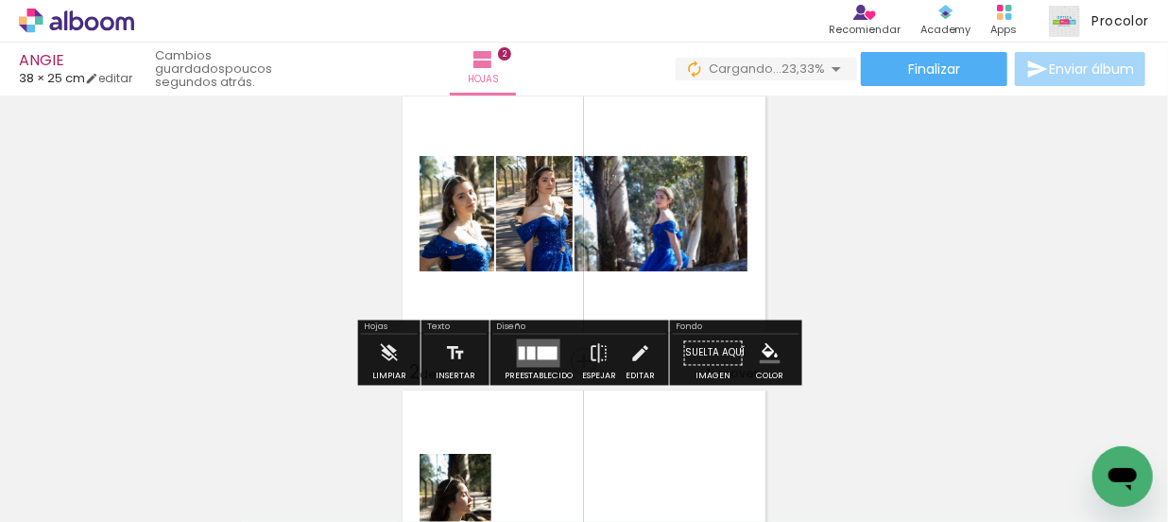
click at [544, 355] on div at bounding box center [548, 353] width 20 height 13
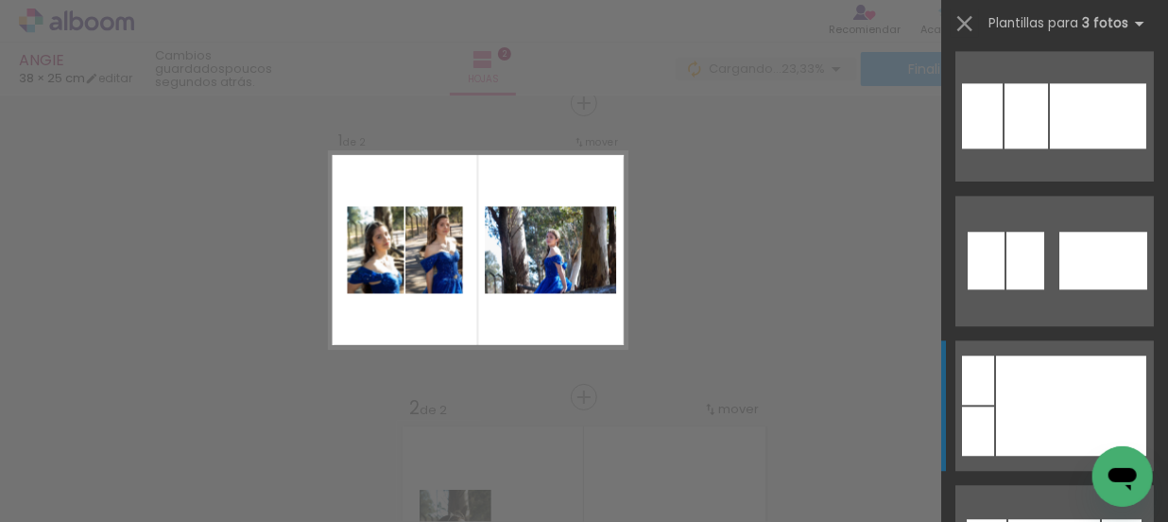
scroll to position [2061, 0]
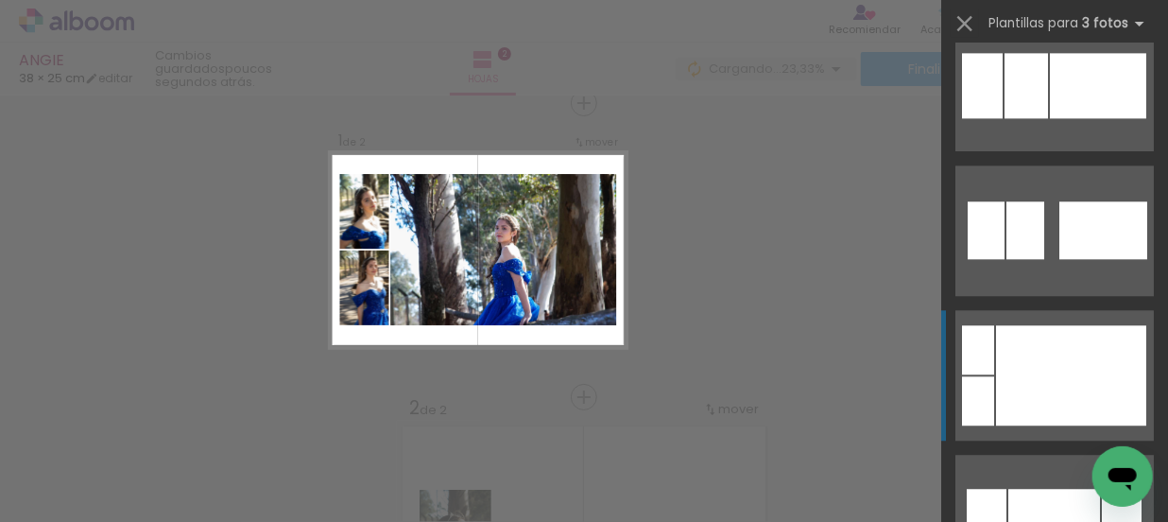
click at [1053, 360] on div at bounding box center [1071, 375] width 150 height 100
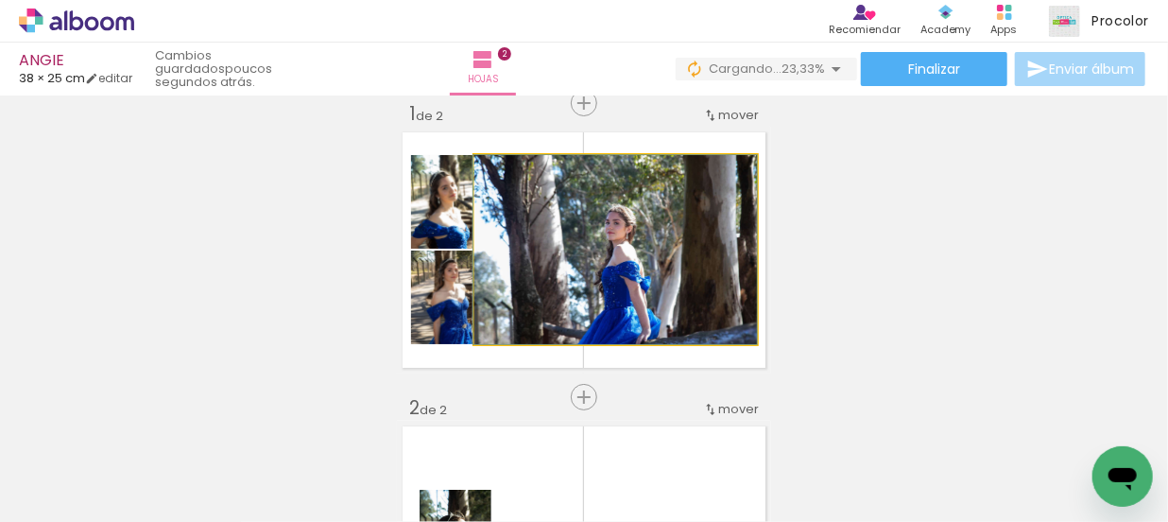
drag, startPoint x: 660, startPoint y: 302, endPoint x: 671, endPoint y: 288, distance: 18.2
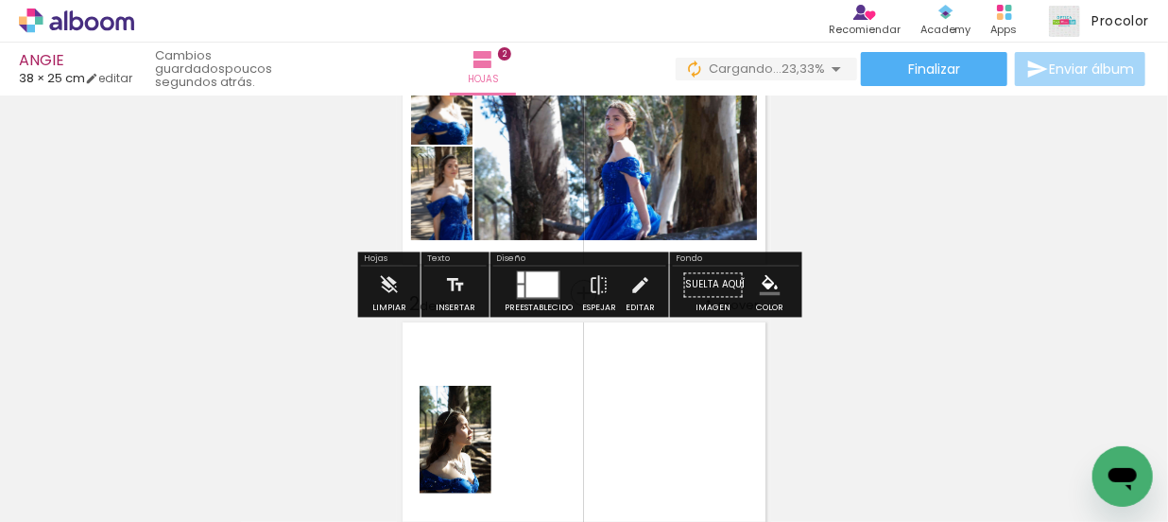
scroll to position [282, 0]
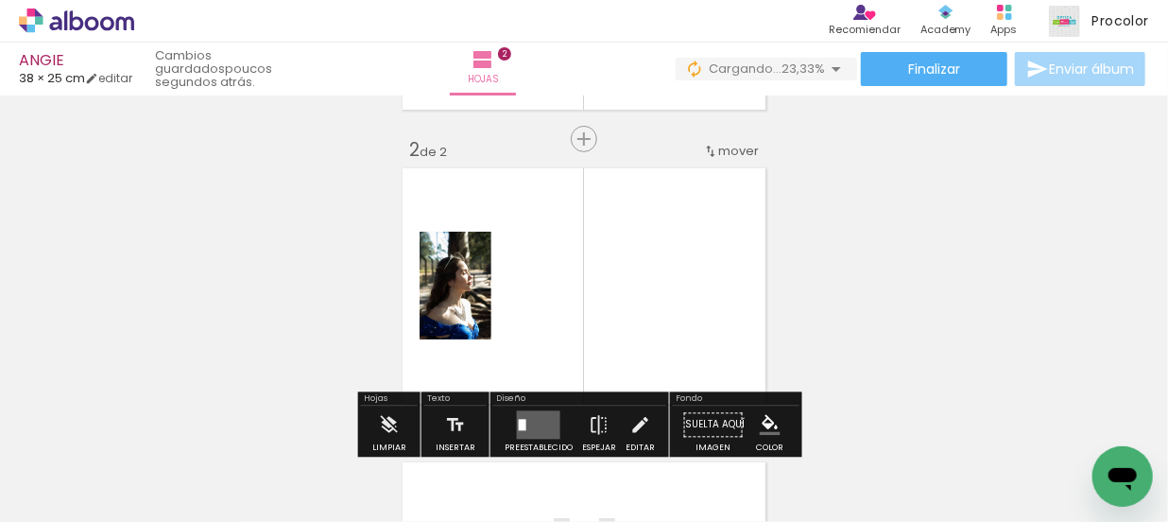
click at [62, 467] on input "Todas las fotos" at bounding box center [43, 464] width 52 height 16
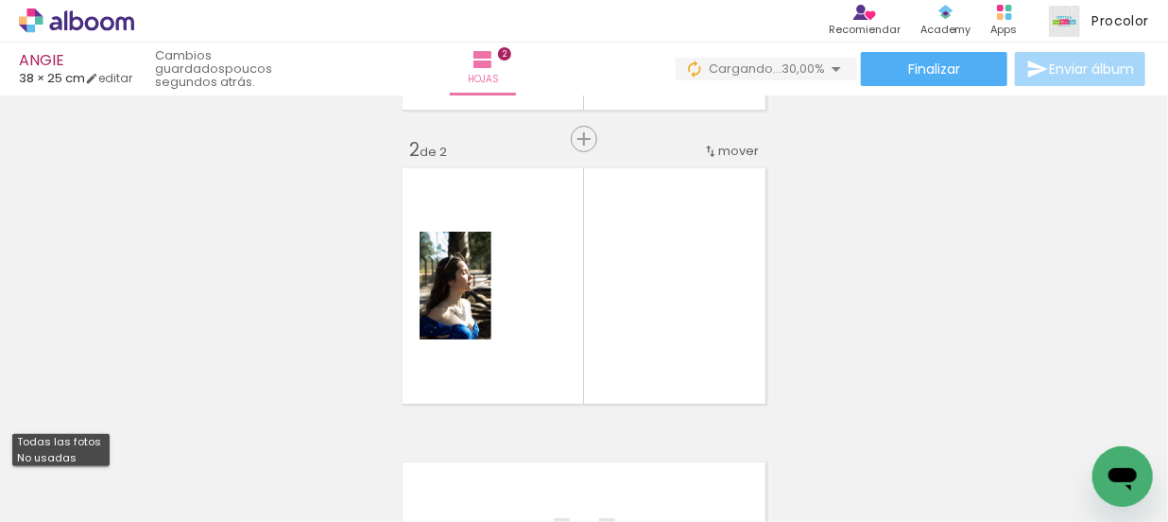
click at [84, 454] on paper-item "No usadas" at bounding box center [60, 458] width 97 height 16
type input "No usadas"
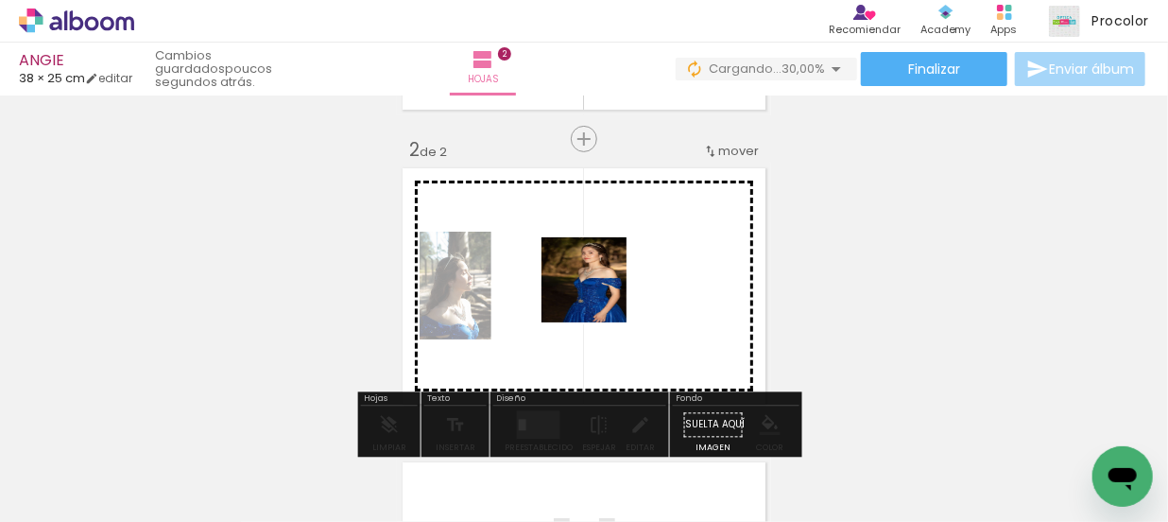
drag, startPoint x: 189, startPoint y: 455, endPoint x: 598, endPoint y: 294, distance: 439.9
click at [598, 294] on quentale-workspace at bounding box center [584, 261] width 1168 height 522
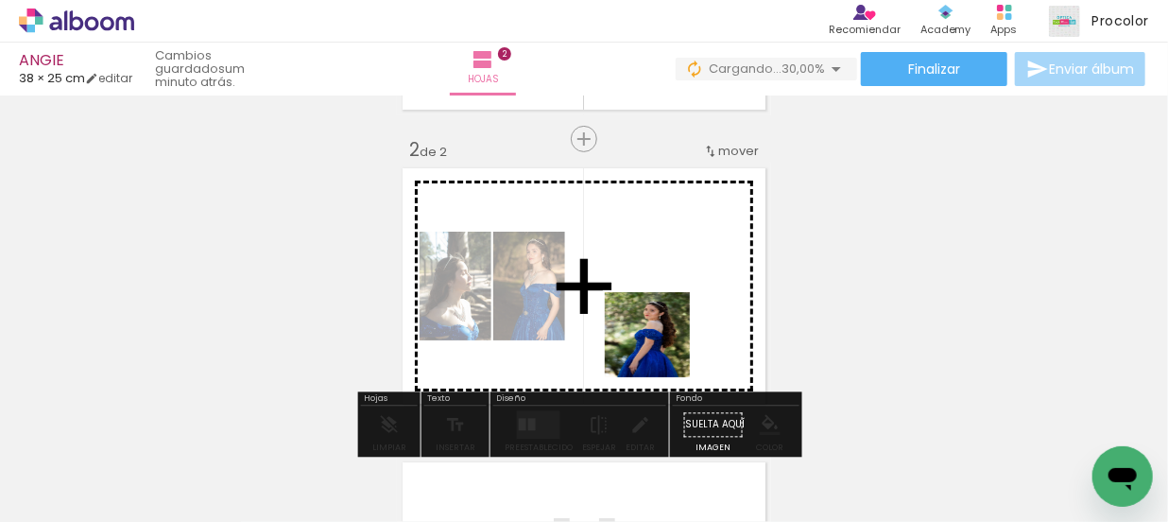
drag, startPoint x: 193, startPoint y: 479, endPoint x: 661, endPoint y: 347, distance: 487.0
click at [661, 347] on quentale-workspace at bounding box center [584, 261] width 1168 height 522
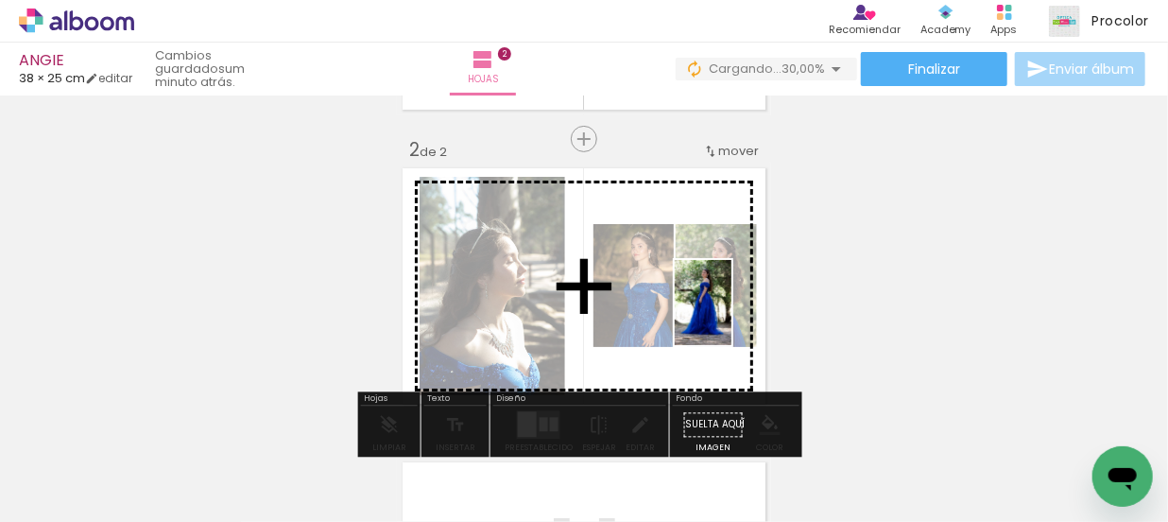
drag, startPoint x: 213, startPoint y: 474, endPoint x: 731, endPoint y: 317, distance: 542.2
click at [731, 317] on quentale-workspace at bounding box center [584, 261] width 1168 height 522
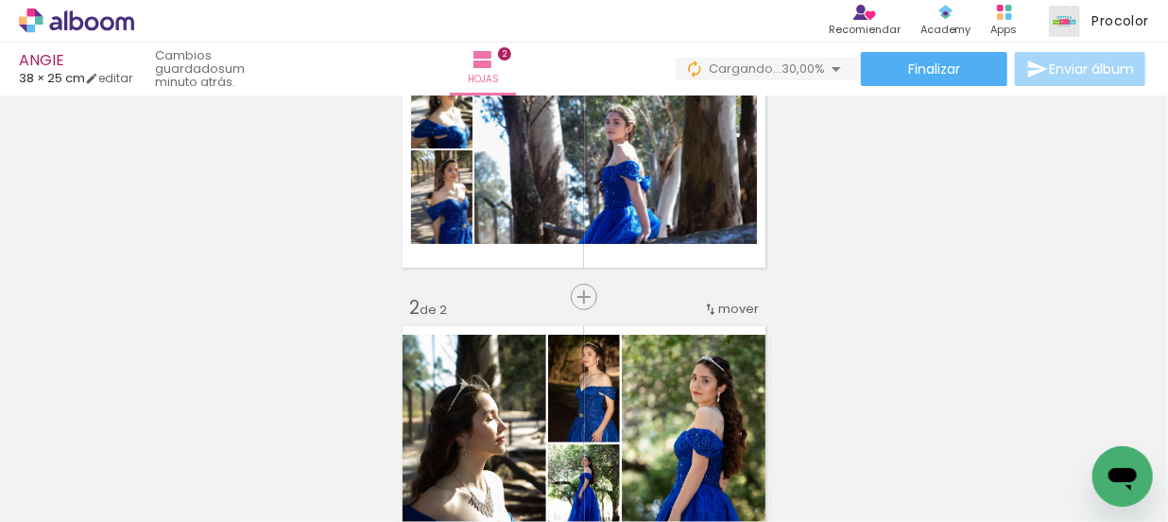
scroll to position [110, 0]
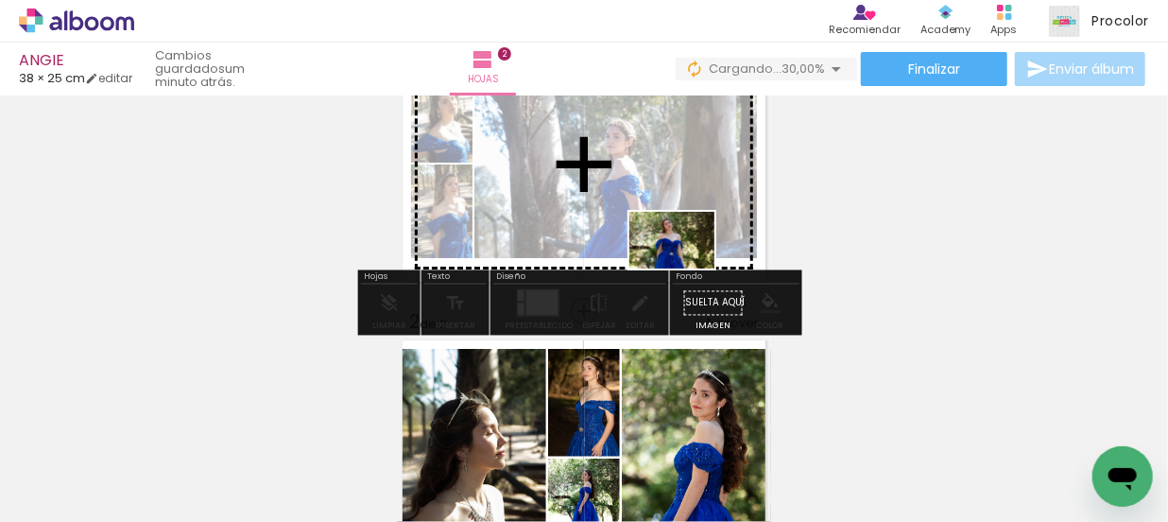
drag, startPoint x: 175, startPoint y: 479, endPoint x: 688, endPoint y: 269, distance: 554.3
click at [687, 269] on quentale-workspace at bounding box center [584, 261] width 1168 height 522
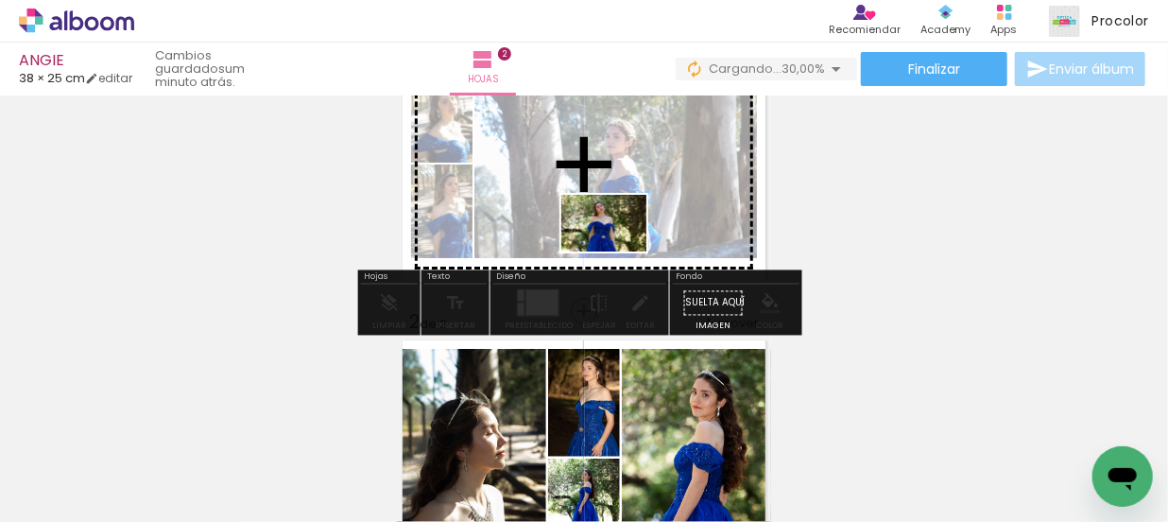
drag, startPoint x: 192, startPoint y: 446, endPoint x: 618, endPoint y: 251, distance: 468.5
click at [618, 251] on quentale-workspace at bounding box center [584, 261] width 1168 height 522
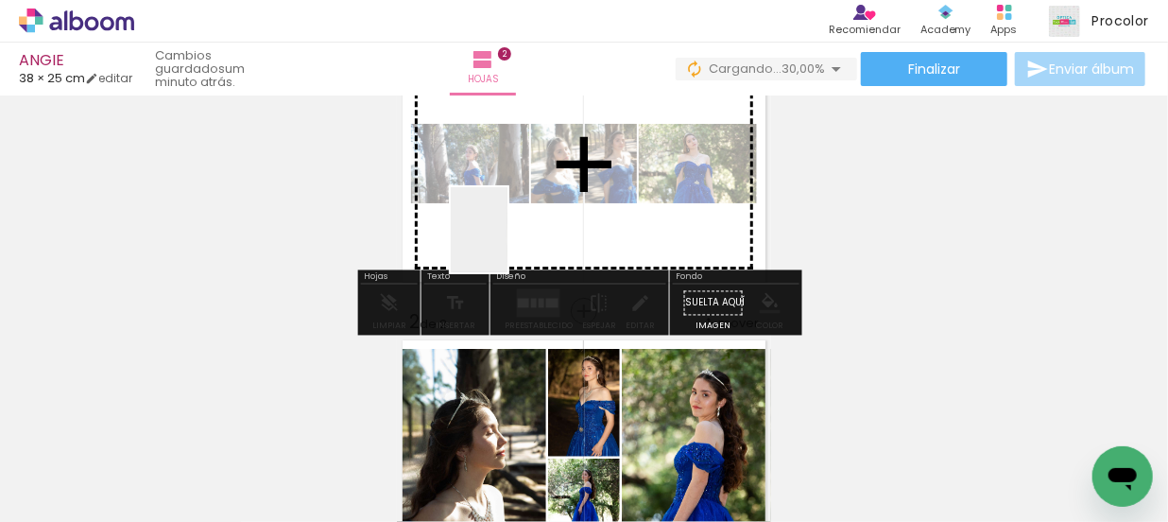
drag, startPoint x: 198, startPoint y: 460, endPoint x: 519, endPoint y: 237, distance: 390.3
click at [518, 237] on quentale-workspace at bounding box center [584, 261] width 1168 height 522
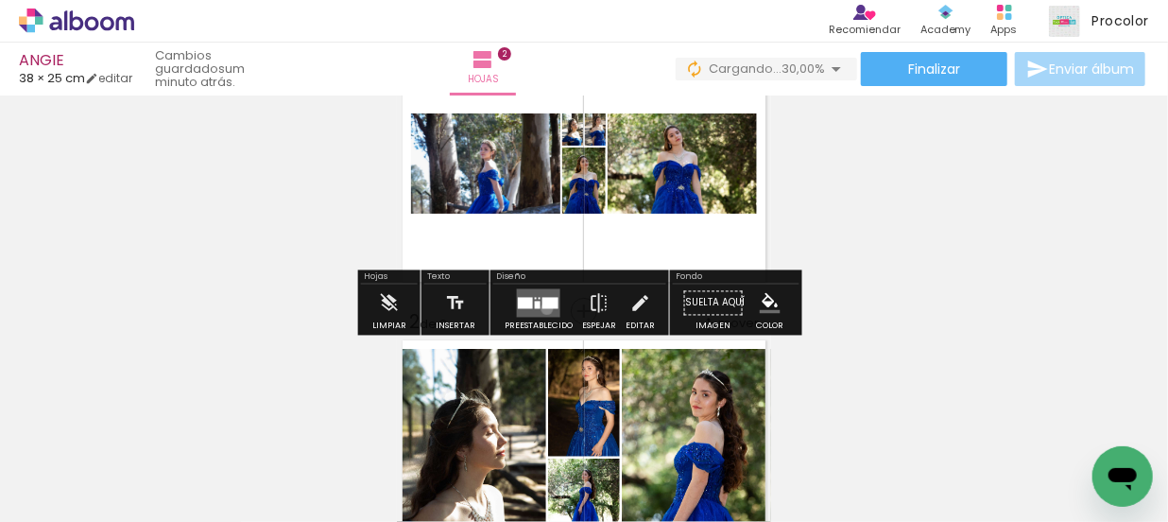
click at [542, 308] on quentale-layouter at bounding box center [538, 303] width 43 height 28
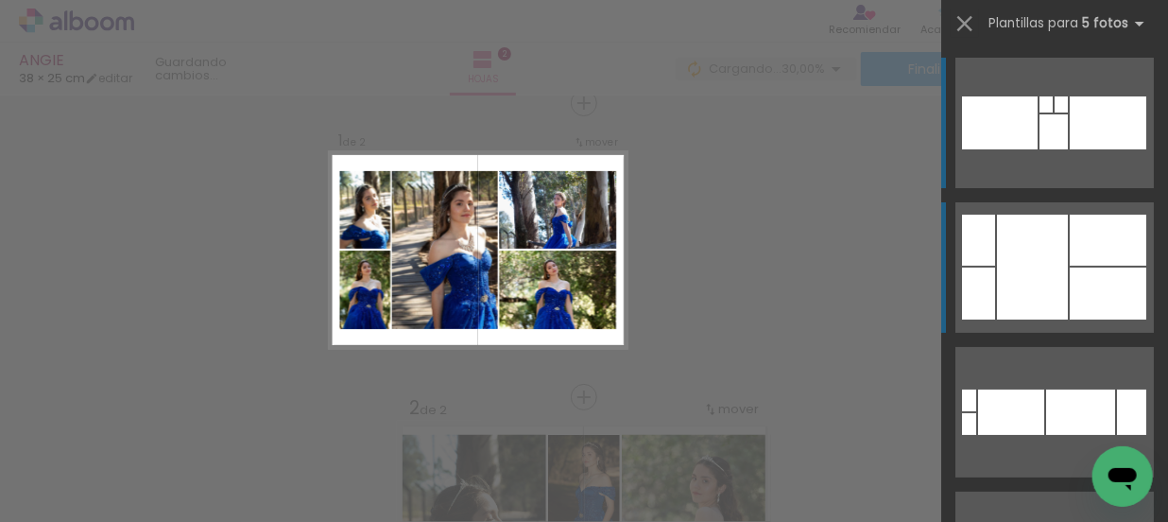
scroll to position [24, 0]
click at [1099, 278] on div at bounding box center [1108, 293] width 77 height 52
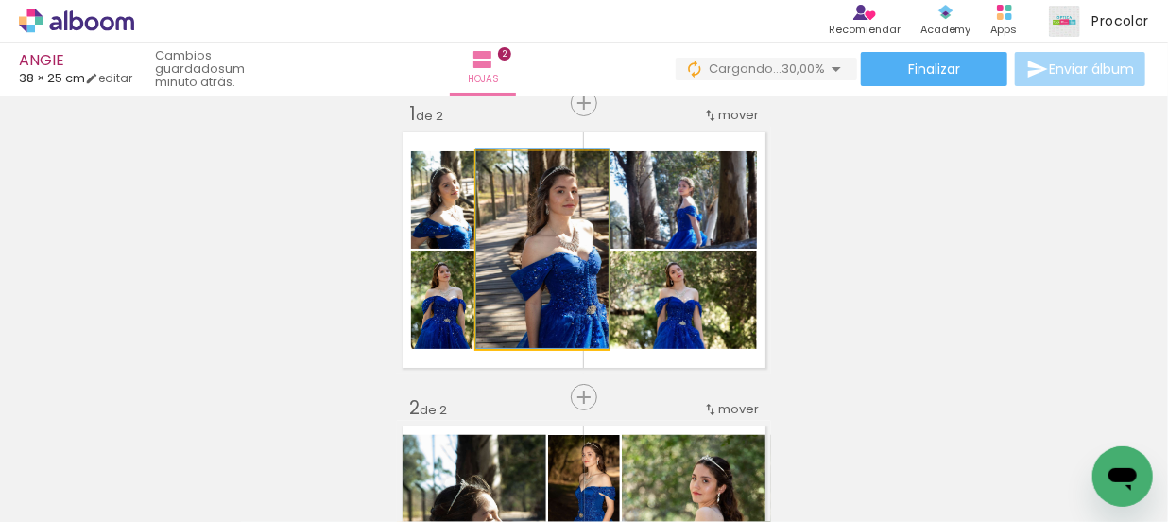
drag, startPoint x: 567, startPoint y: 286, endPoint x: 540, endPoint y: 282, distance: 26.9
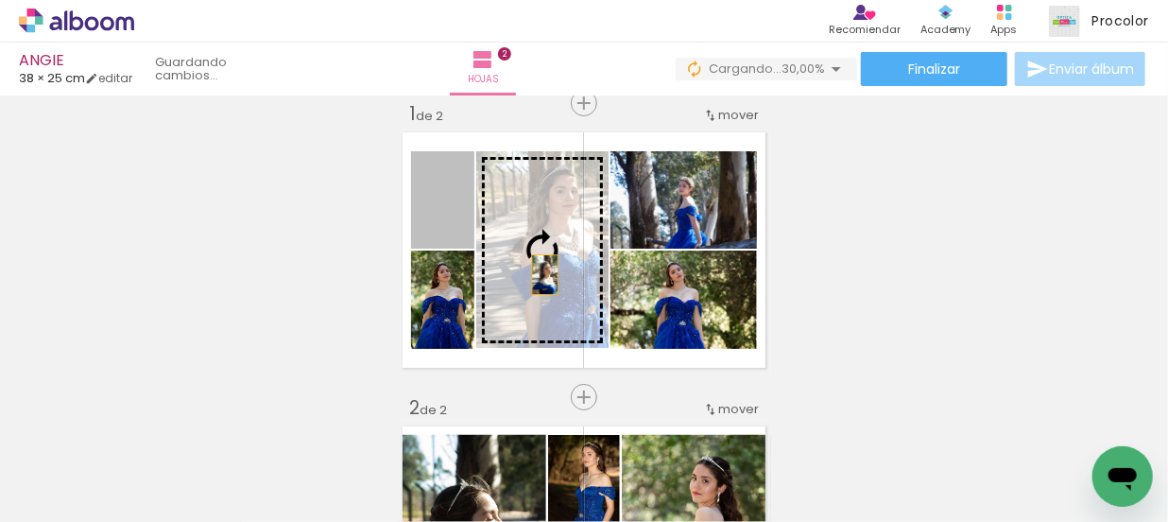
drag, startPoint x: 453, startPoint y: 242, endPoint x: 539, endPoint y: 274, distance: 91.8
click at [0, 0] on slot at bounding box center [0, 0] width 0 height 0
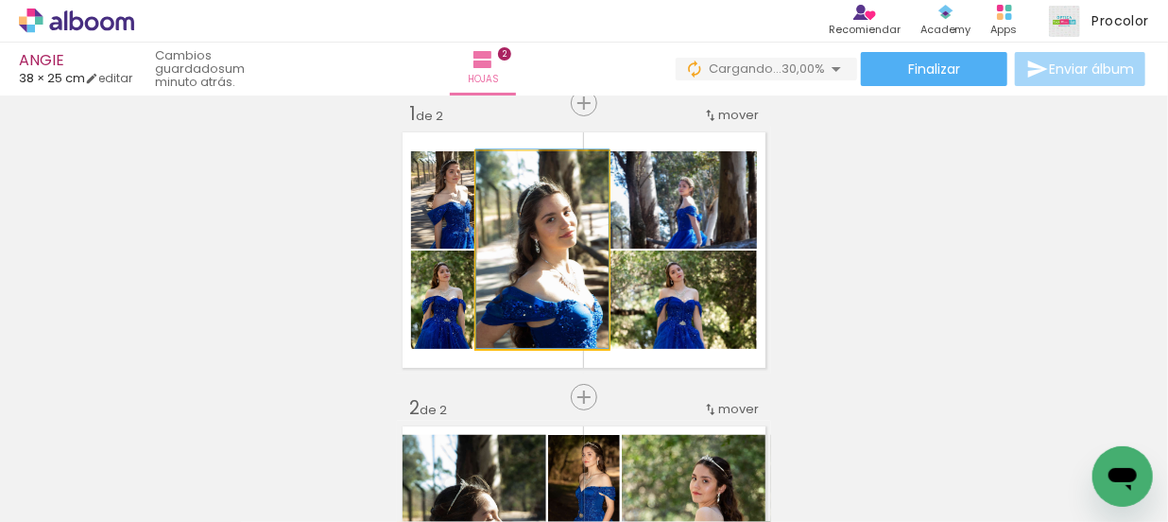
drag, startPoint x: 551, startPoint y: 285, endPoint x: 533, endPoint y: 270, distance: 23.5
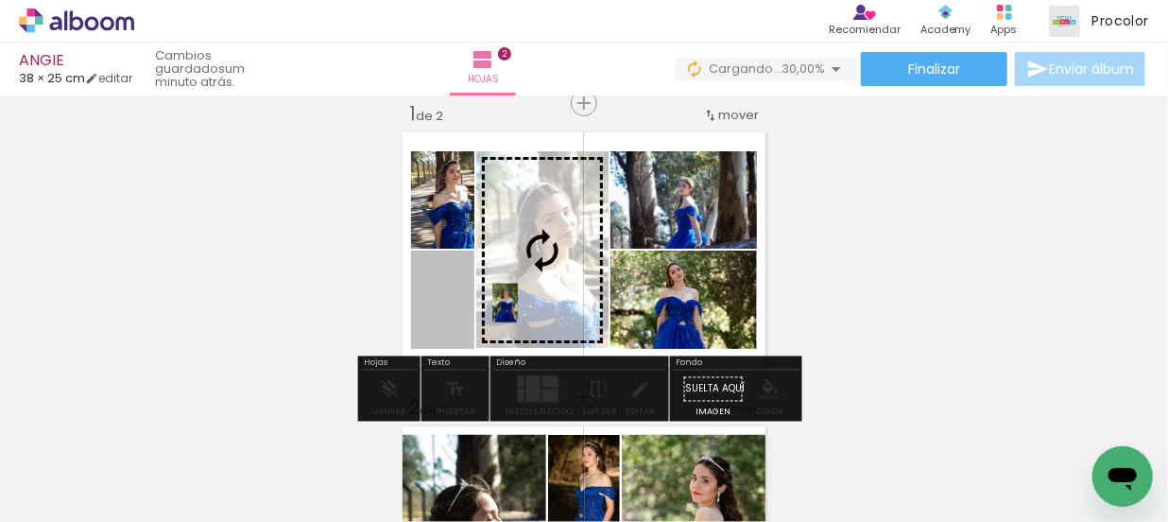
drag, startPoint x: 449, startPoint y: 322, endPoint x: 512, endPoint y: 299, distance: 67.6
click at [0, 0] on slot at bounding box center [0, 0] width 0 height 0
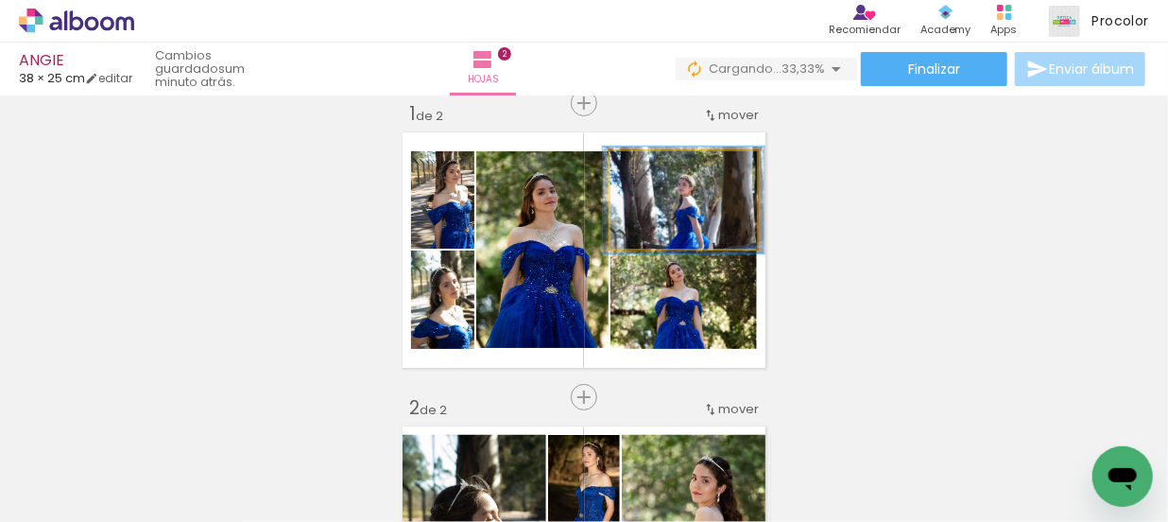
type paper-slider "110"
click at [665, 174] on div at bounding box center [661, 171] width 30 height 30
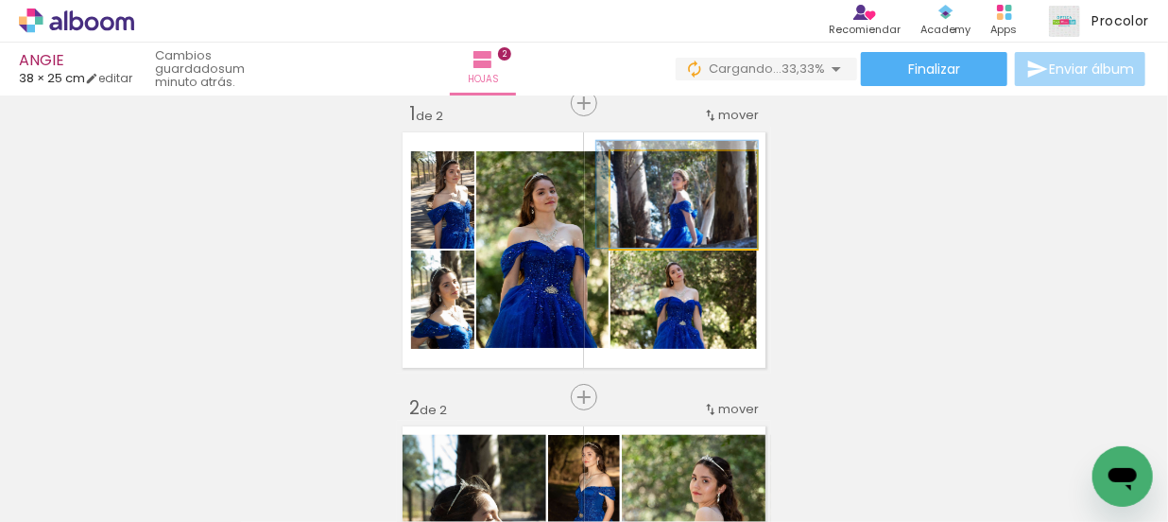
drag, startPoint x: 704, startPoint y: 215, endPoint x: 694, endPoint y: 207, distance: 12.7
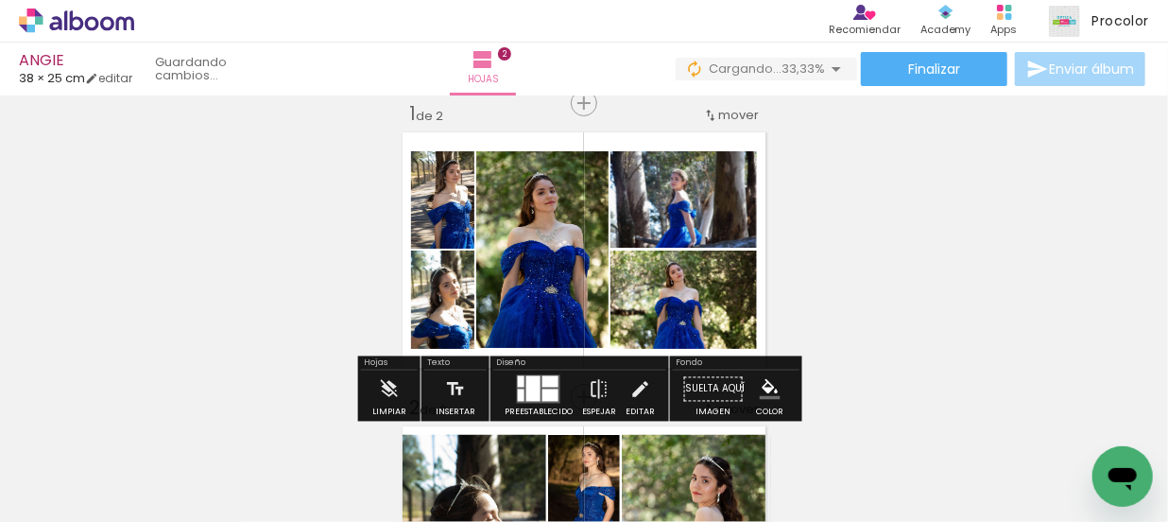
click at [934, 179] on div "Insertar hoja 1 de 2 Insertar hoja 2 de 2" at bounding box center [584, 519] width 1168 height 883
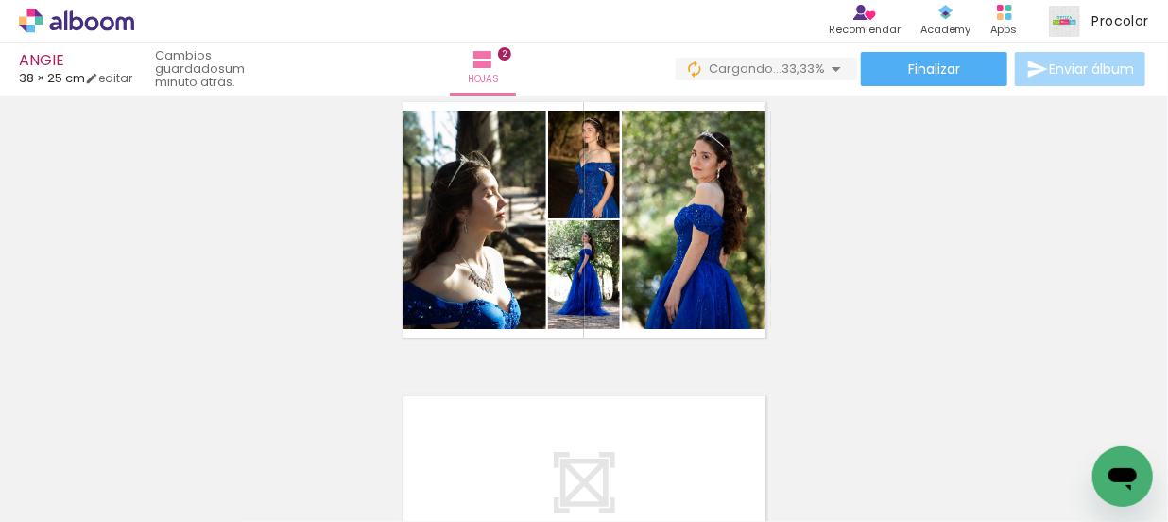
scroll to position [368, 0]
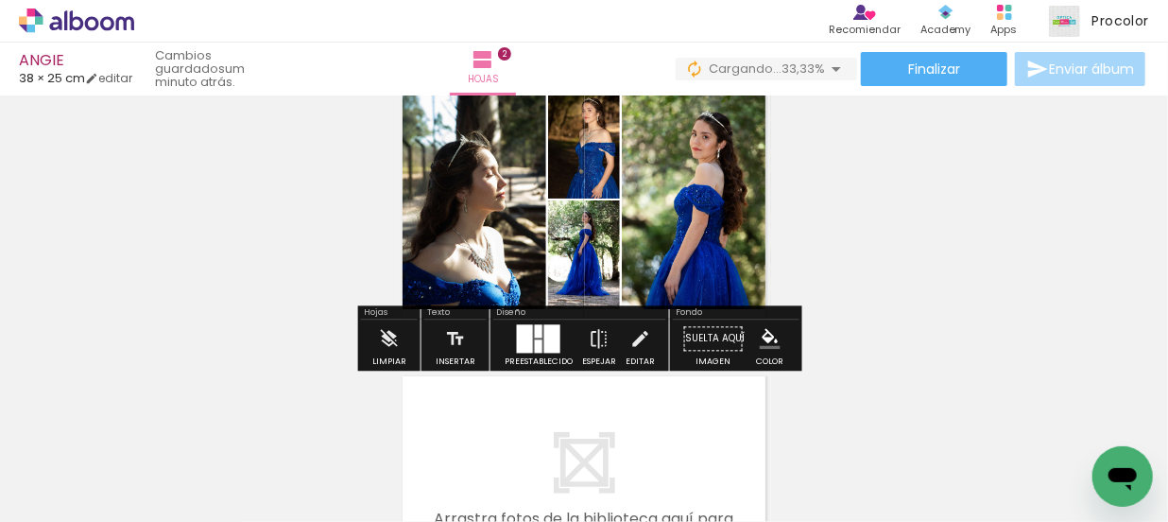
click at [535, 344] on div at bounding box center [539, 346] width 8 height 13
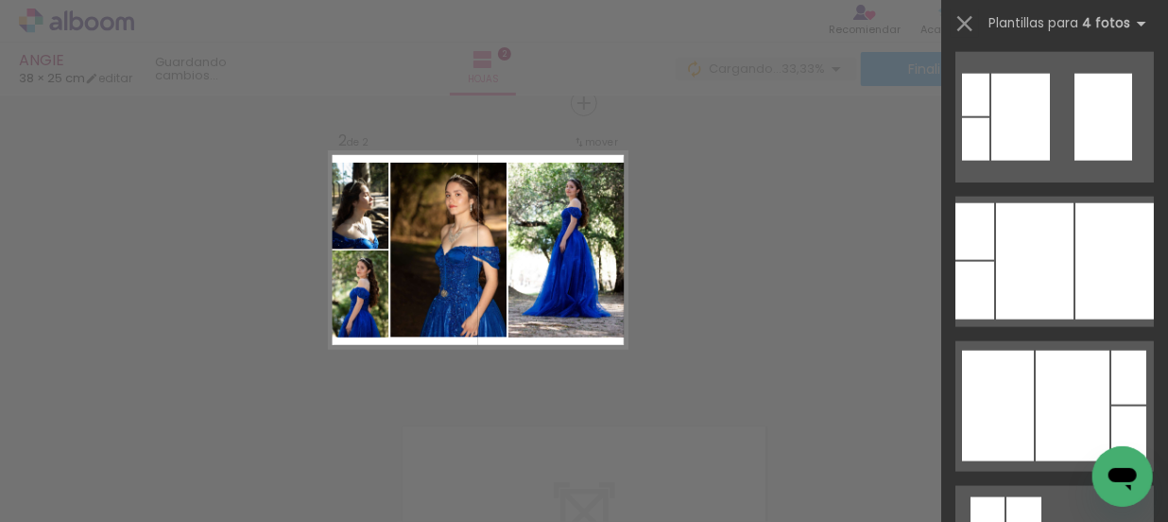
scroll to position [1030, 0]
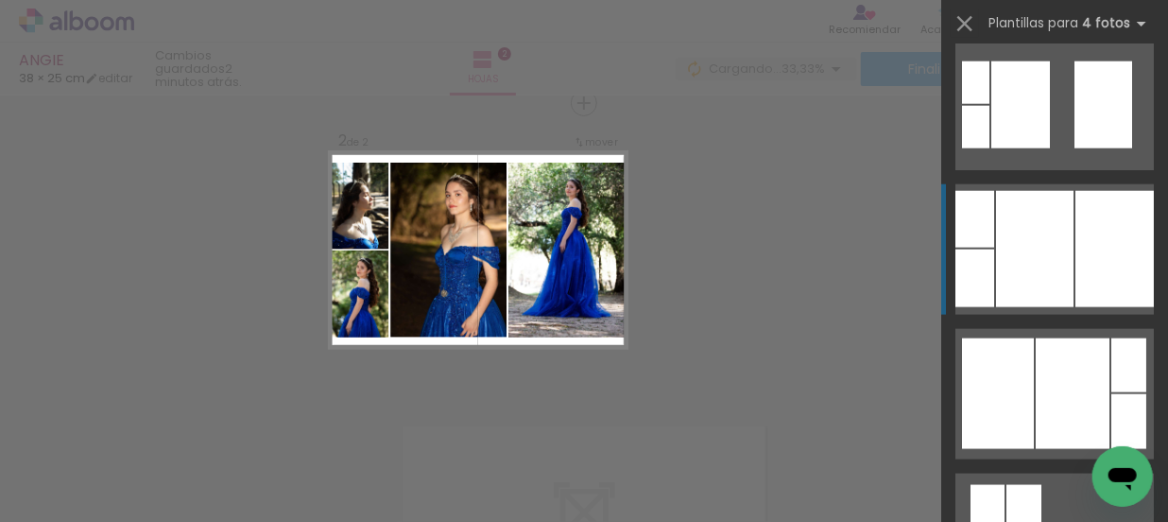
click at [1068, 255] on quentale-layouter at bounding box center [1054, 249] width 198 height 130
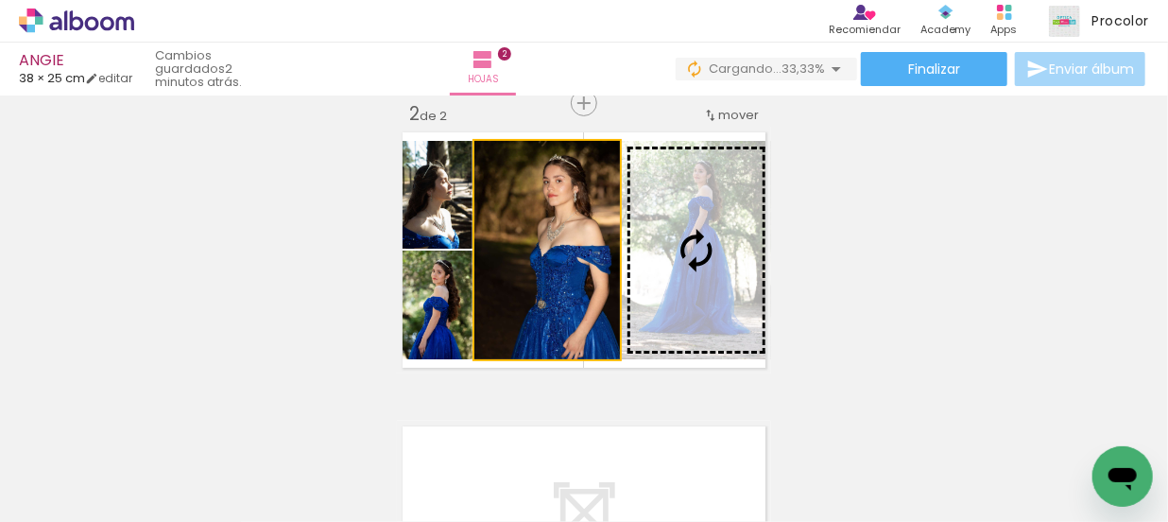
click at [0, 0] on slot at bounding box center [0, 0] width 0 height 0
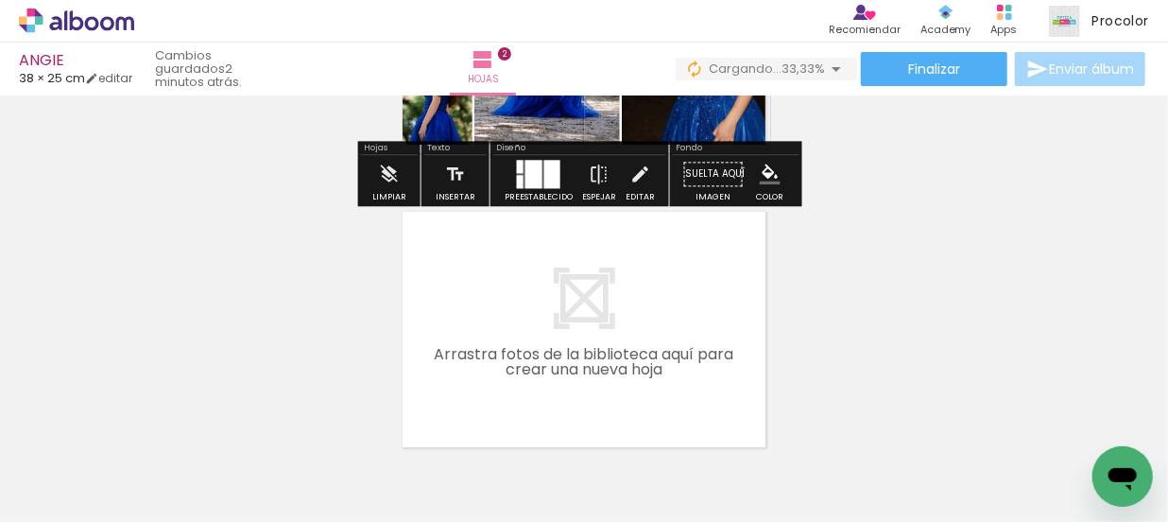
scroll to position [575, 0]
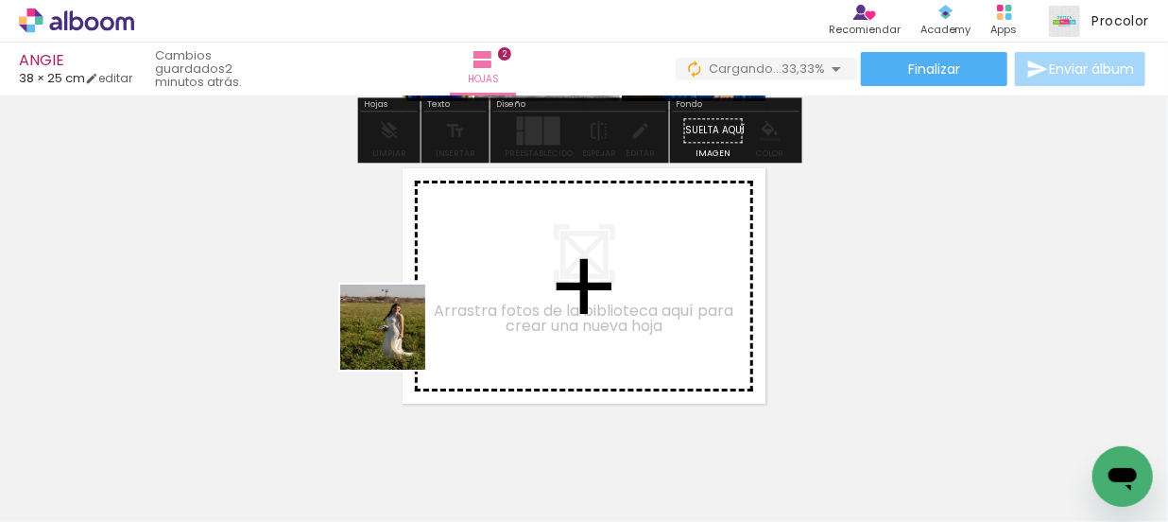
drag, startPoint x: 193, startPoint y: 467, endPoint x: 492, endPoint y: 300, distance: 343.1
click at [492, 300] on quentale-workspace at bounding box center [584, 261] width 1168 height 522
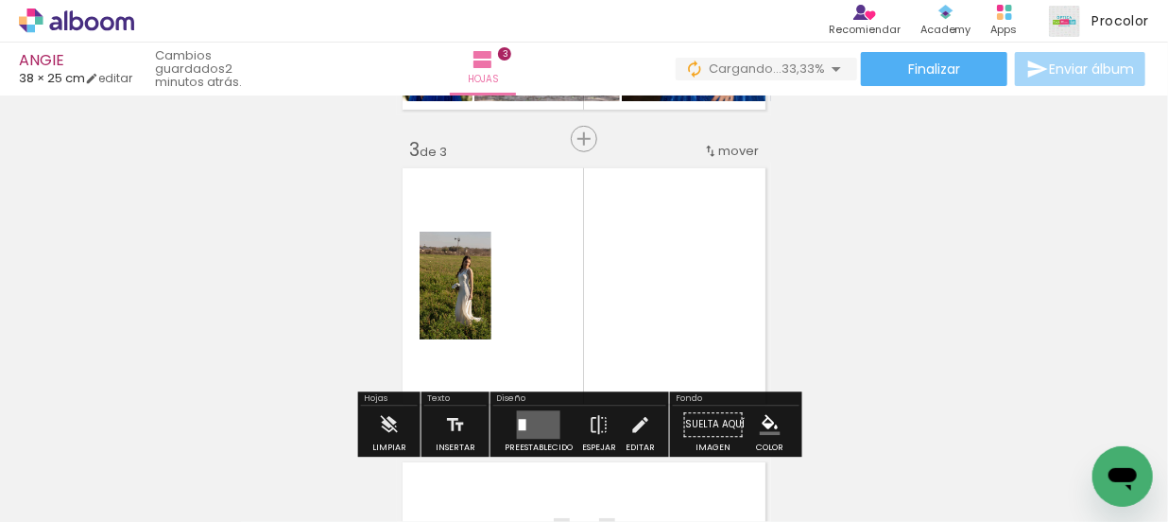
scroll to position [611, 0]
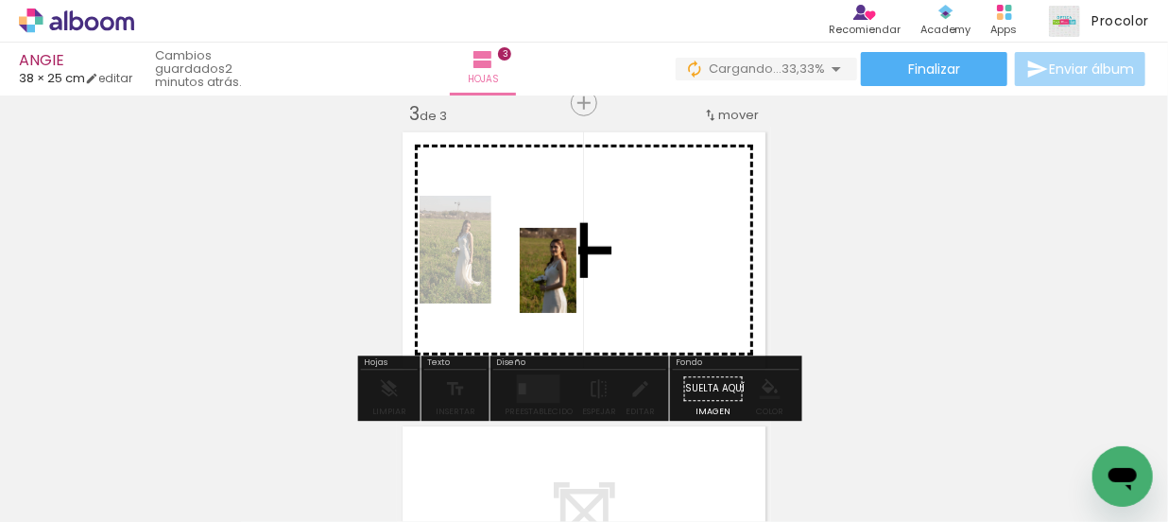
drag, startPoint x: 185, startPoint y: 453, endPoint x: 576, endPoint y: 284, distance: 425.8
click at [576, 284] on quentale-workspace at bounding box center [584, 261] width 1168 height 522
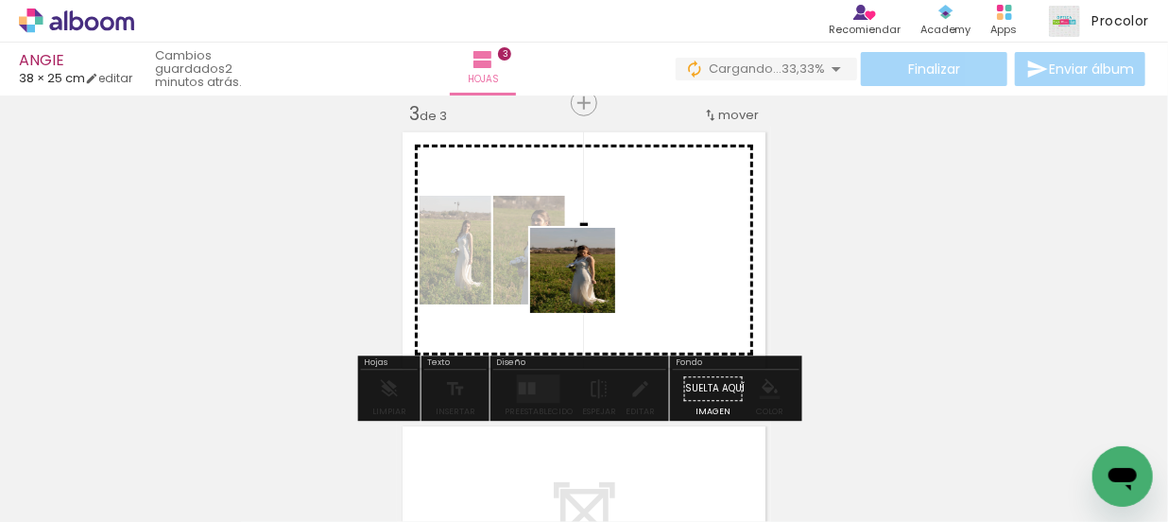
drag, startPoint x: 195, startPoint y: 459, endPoint x: 660, endPoint y: 260, distance: 506.7
click at [660, 260] on quentale-workspace at bounding box center [584, 261] width 1168 height 522
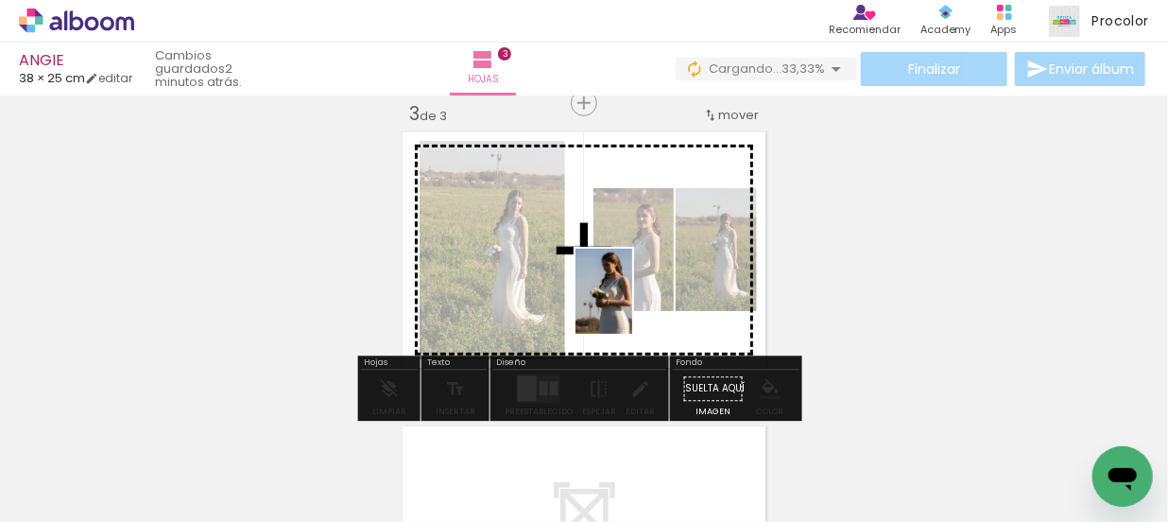
drag, startPoint x: 266, startPoint y: 450, endPoint x: 632, endPoint y: 305, distance: 394.1
click at [632, 305] on quentale-workspace at bounding box center [584, 261] width 1168 height 522
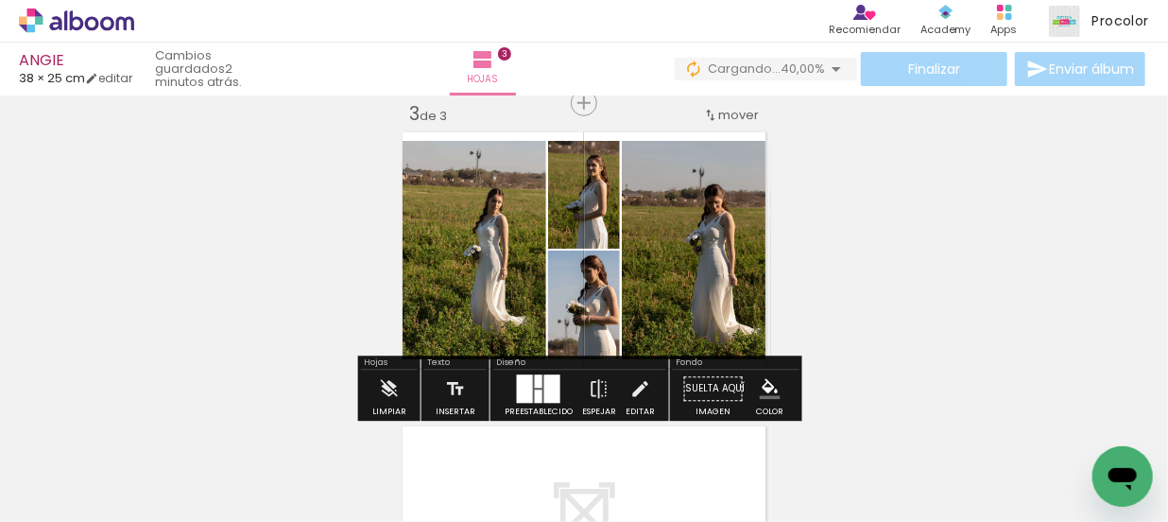
click at [548, 382] on div at bounding box center [552, 389] width 16 height 28
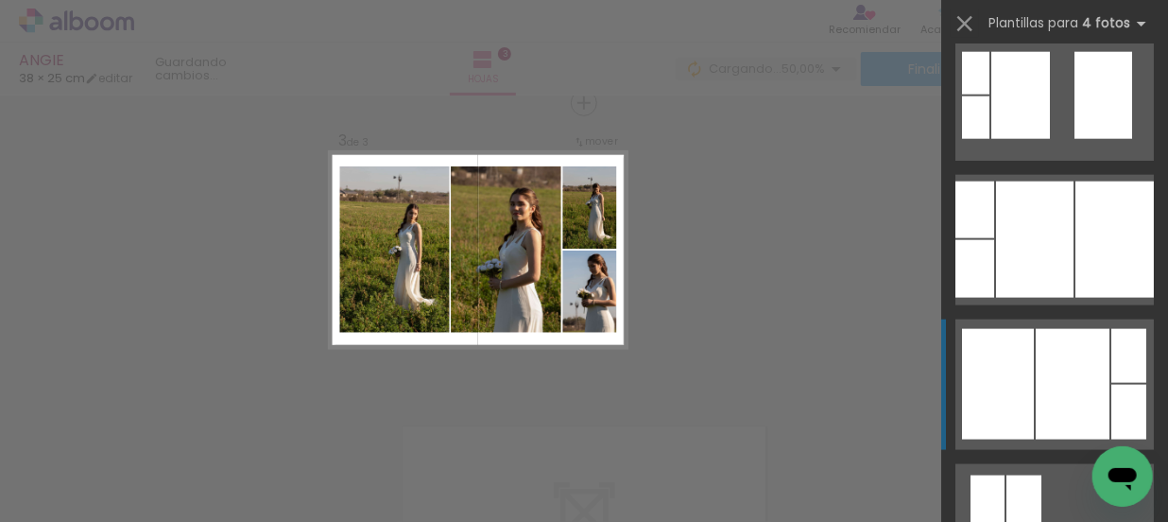
scroll to position [1116, 0]
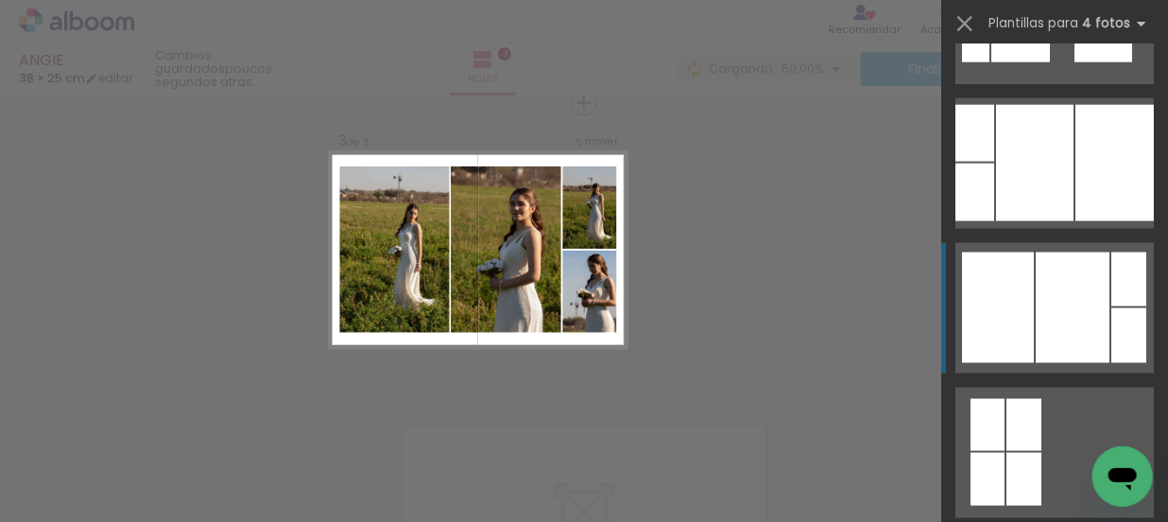
click at [1089, 307] on div at bounding box center [1073, 307] width 74 height 111
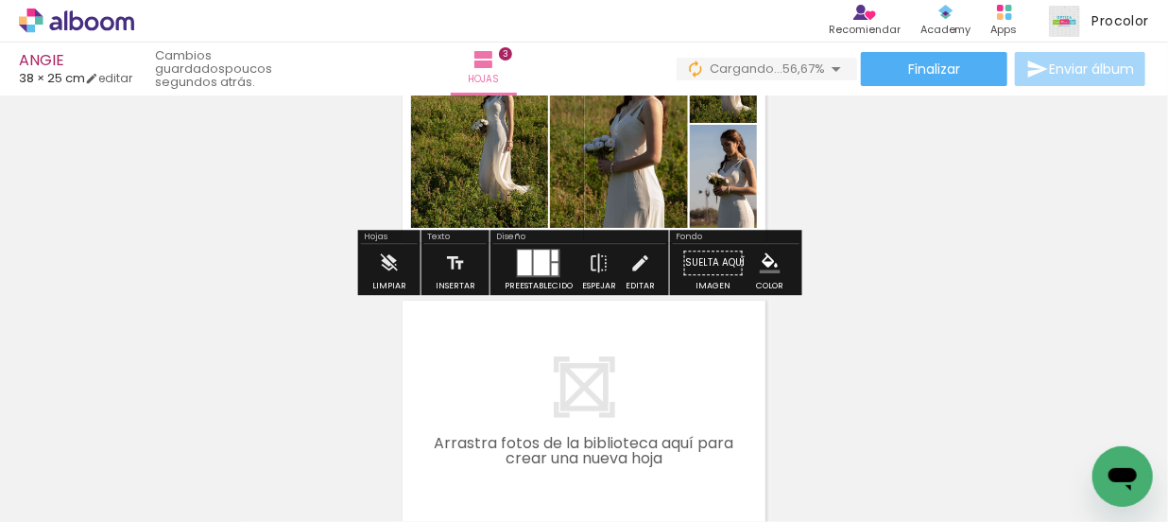
scroll to position [869, 0]
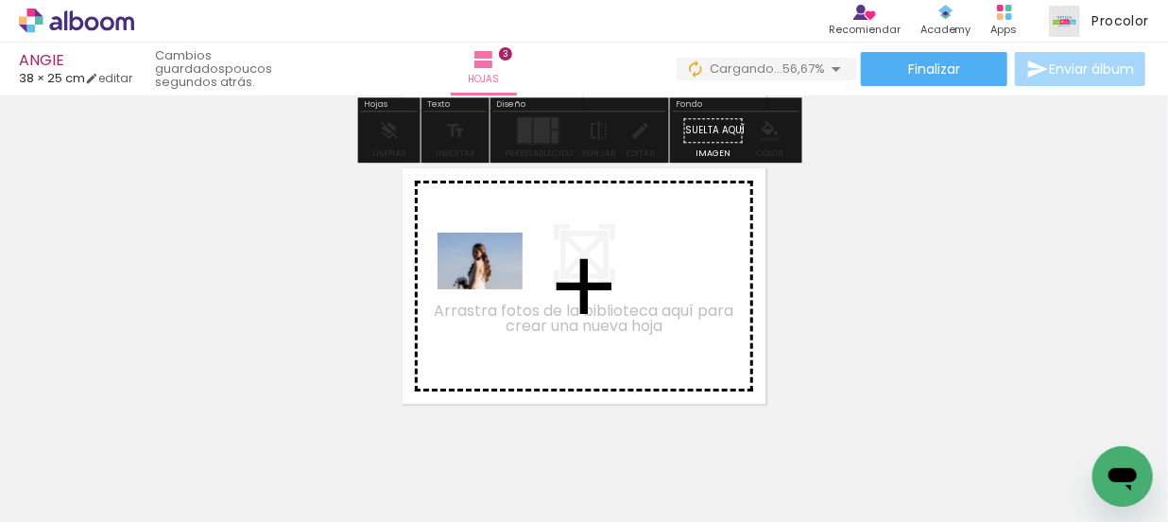
drag, startPoint x: 203, startPoint y: 450, endPoint x: 494, endPoint y: 289, distance: 332.4
click at [494, 289] on quentale-workspace at bounding box center [584, 261] width 1168 height 522
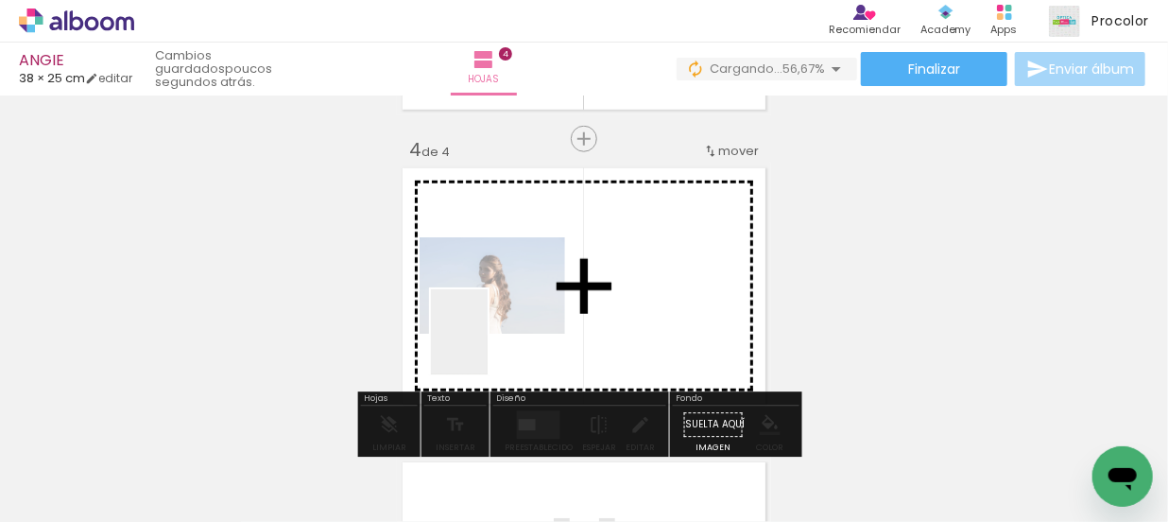
scroll to position [905, 0]
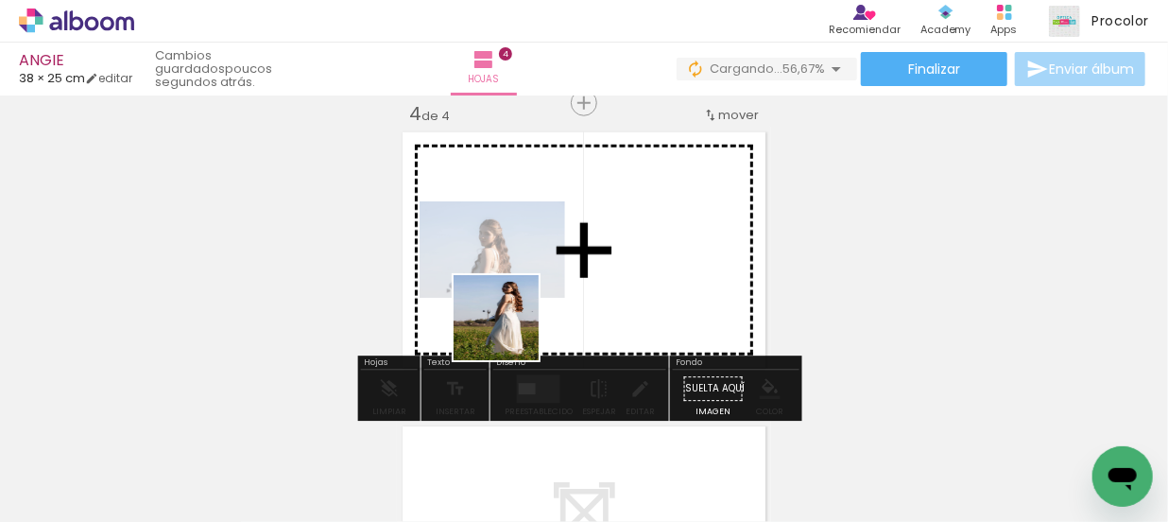
drag, startPoint x: 212, startPoint y: 478, endPoint x: 182, endPoint y: 484, distance: 29.8
click at [510, 330] on quentale-workspace at bounding box center [584, 261] width 1168 height 522
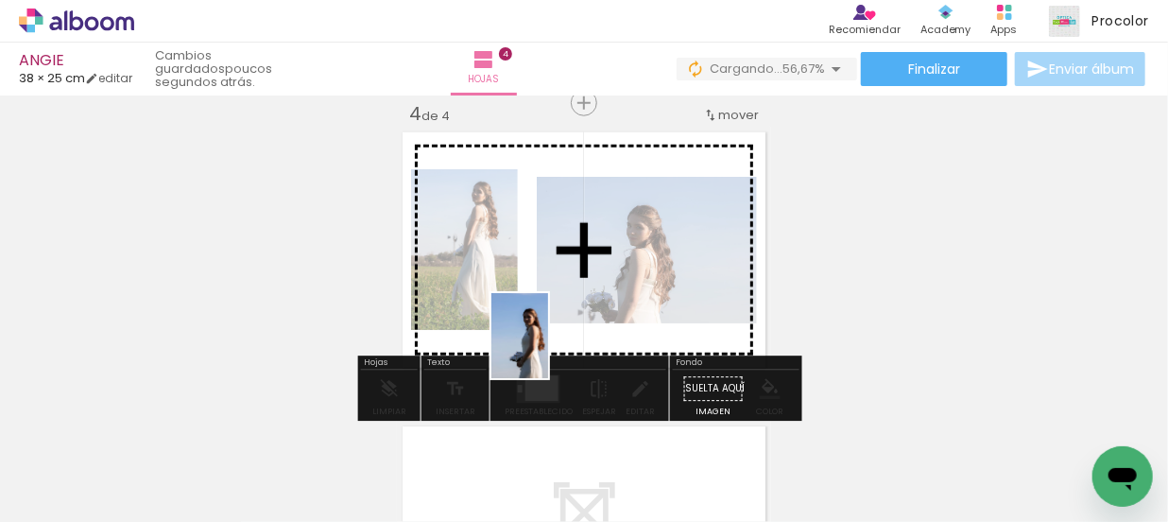
drag, startPoint x: 182, startPoint y: 454, endPoint x: 543, endPoint y: 325, distance: 383.5
click at [548, 347] on quentale-workspace at bounding box center [584, 261] width 1168 height 522
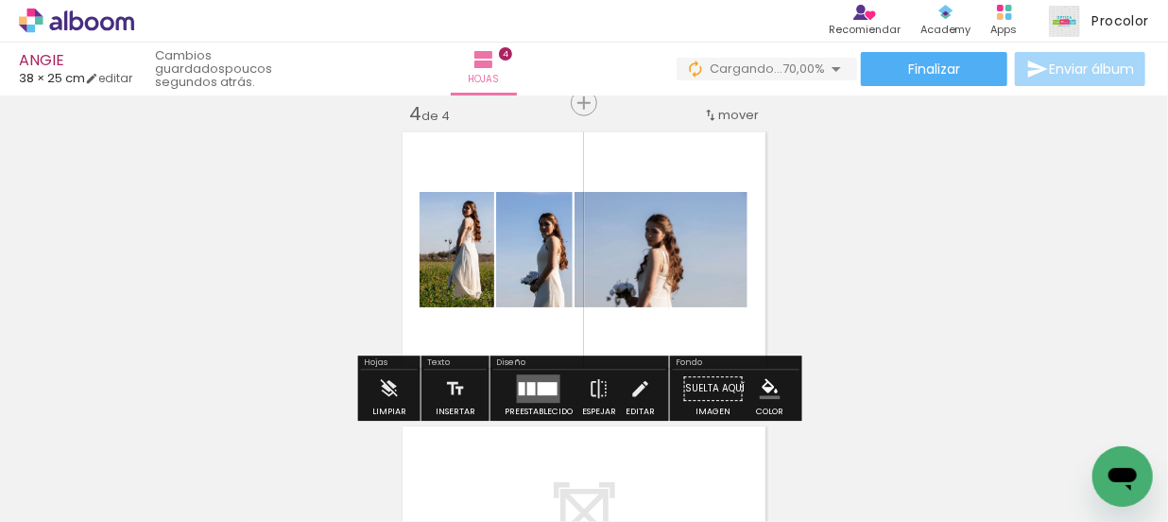
click at [519, 386] on div at bounding box center [522, 389] width 7 height 13
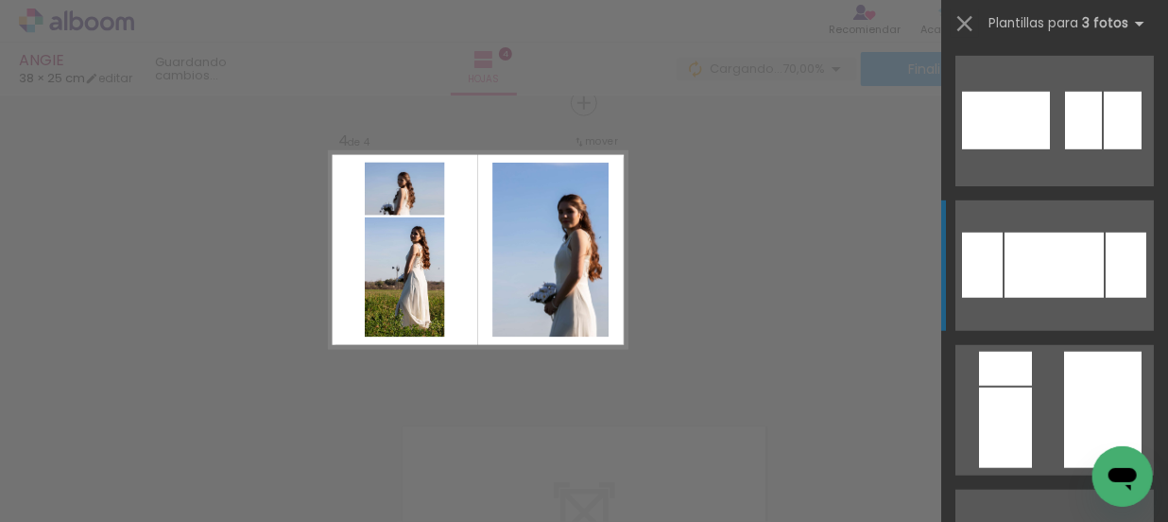
scroll to position [687, 0]
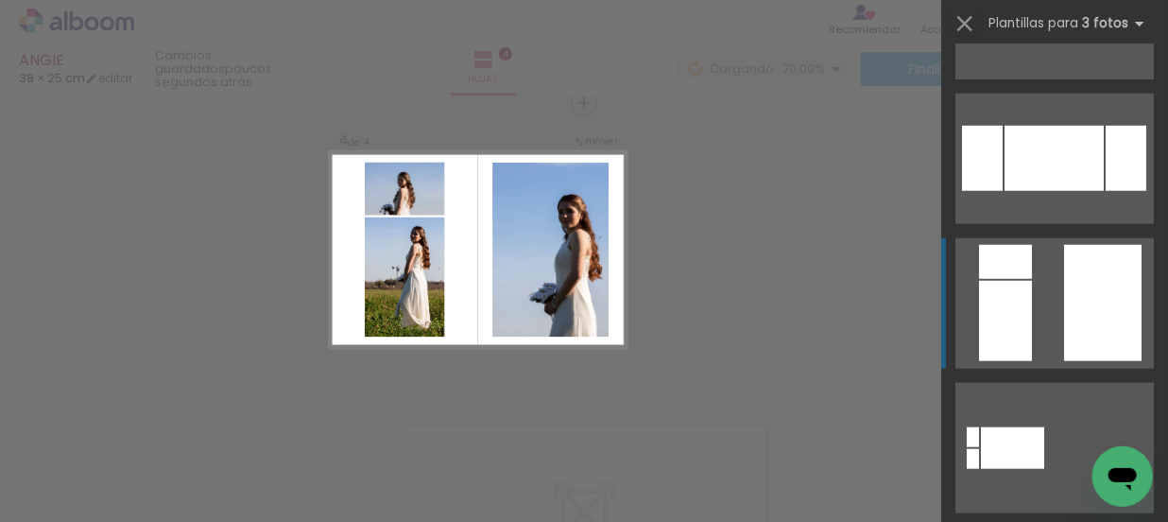
click at [1006, 328] on div at bounding box center [1005, 321] width 53 height 80
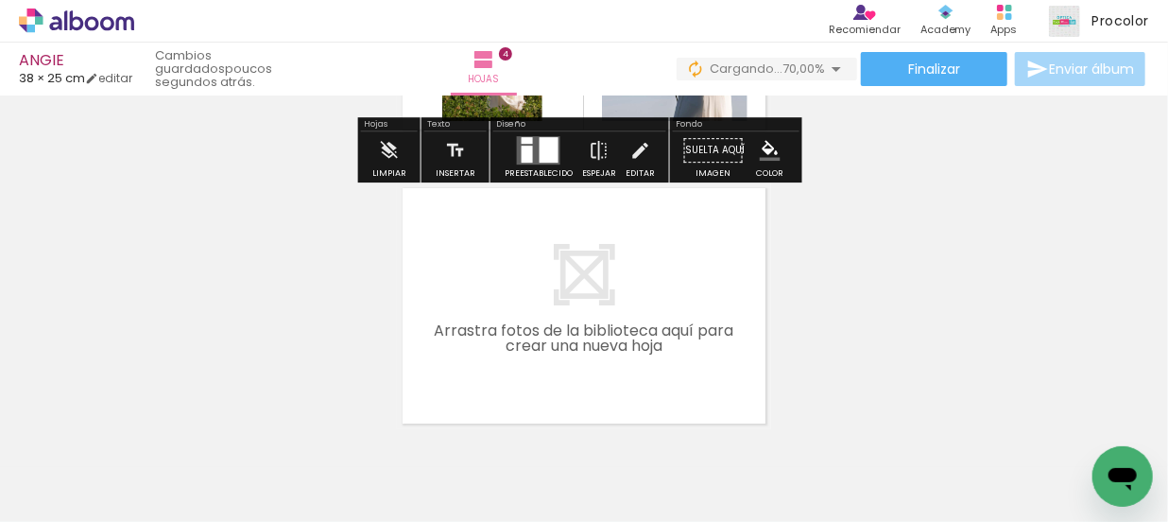
scroll to position [1162, 0]
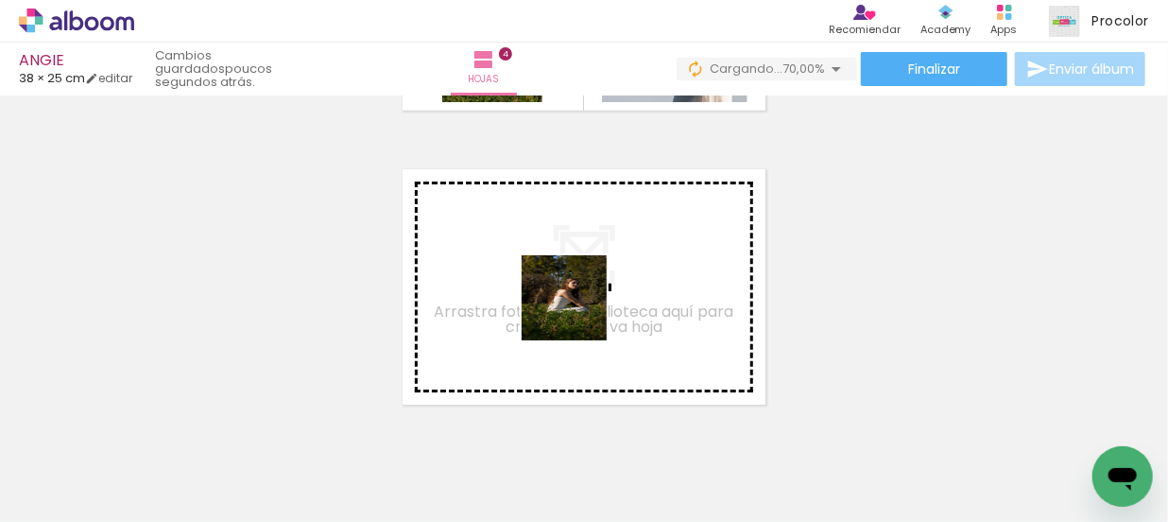
drag, startPoint x: 187, startPoint y: 479, endPoint x: 578, endPoint y: 312, distance: 425.4
click at [578, 312] on quentale-workspace at bounding box center [584, 261] width 1168 height 522
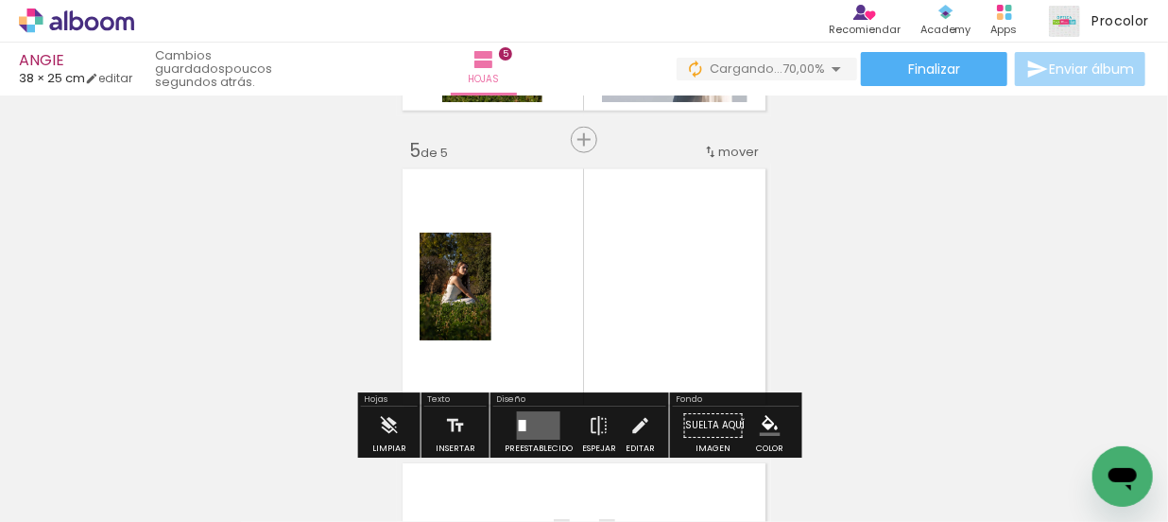
scroll to position [1199, 0]
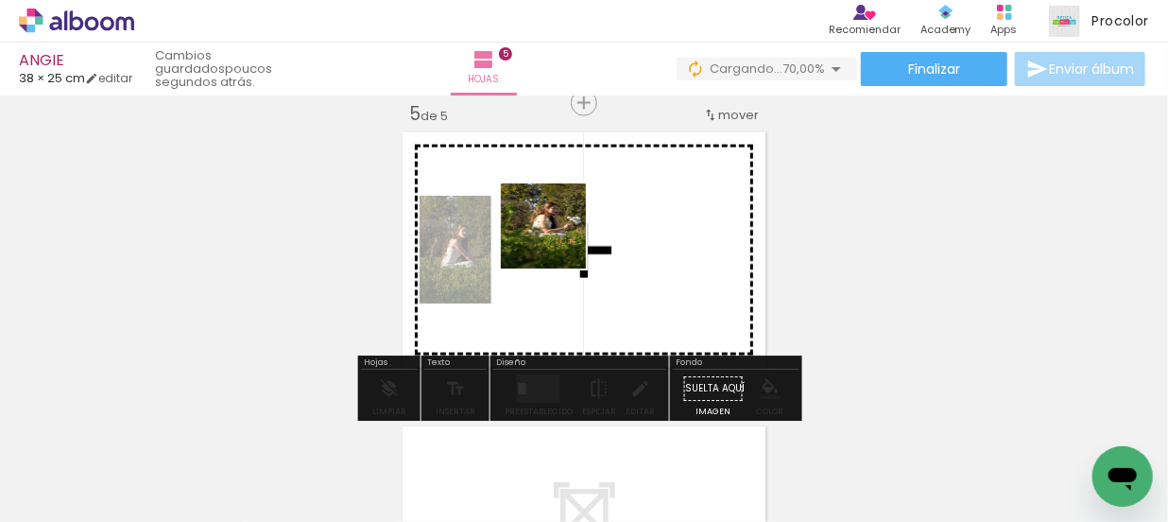
drag, startPoint x: 200, startPoint y: 454, endPoint x: 586, endPoint y: 222, distance: 450.2
click at [586, 222] on quentale-workspace at bounding box center [584, 261] width 1168 height 522
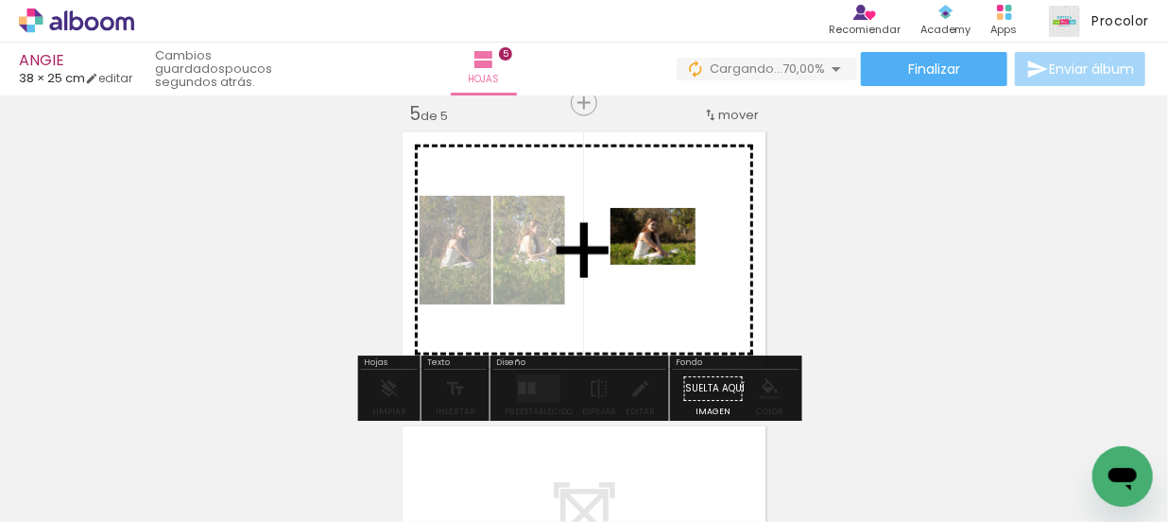
drag, startPoint x: 244, startPoint y: 437, endPoint x: 248, endPoint y: 485, distance: 47.4
click at [668, 265] on quentale-workspace at bounding box center [584, 261] width 1168 height 522
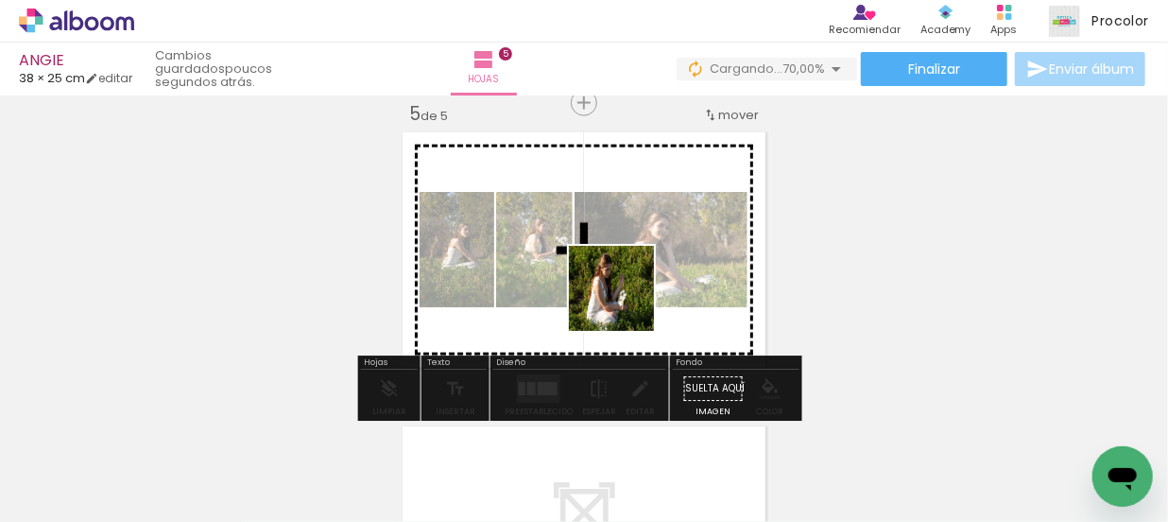
drag, startPoint x: 626, startPoint y: 302, endPoint x: 645, endPoint y: 292, distance: 22.4
click at [645, 292] on quentale-workspace at bounding box center [584, 261] width 1168 height 522
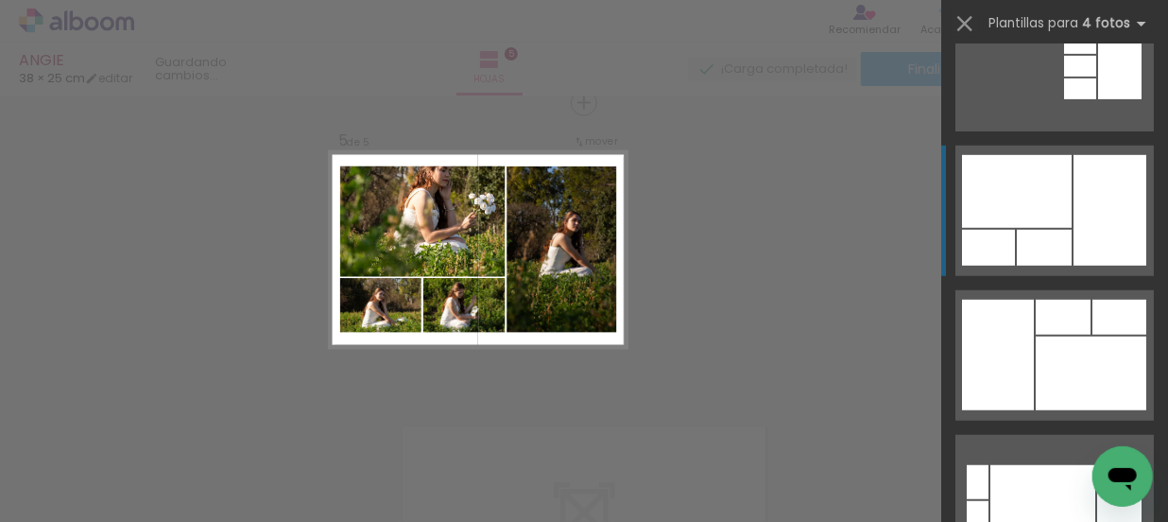
scroll to position [10222, 0]
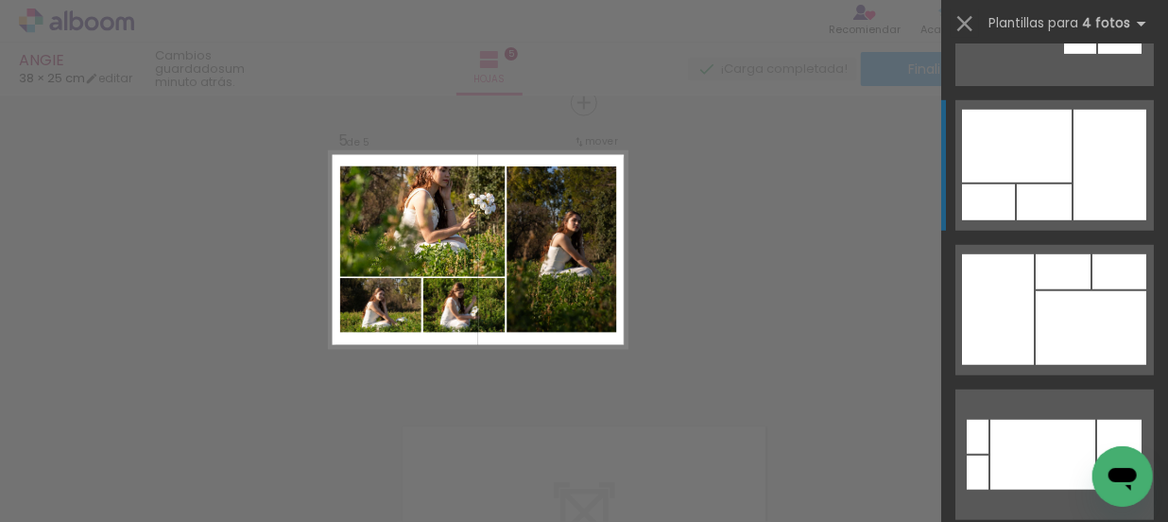
click at [1066, 144] on quentale-layouter at bounding box center [1054, 165] width 198 height 130
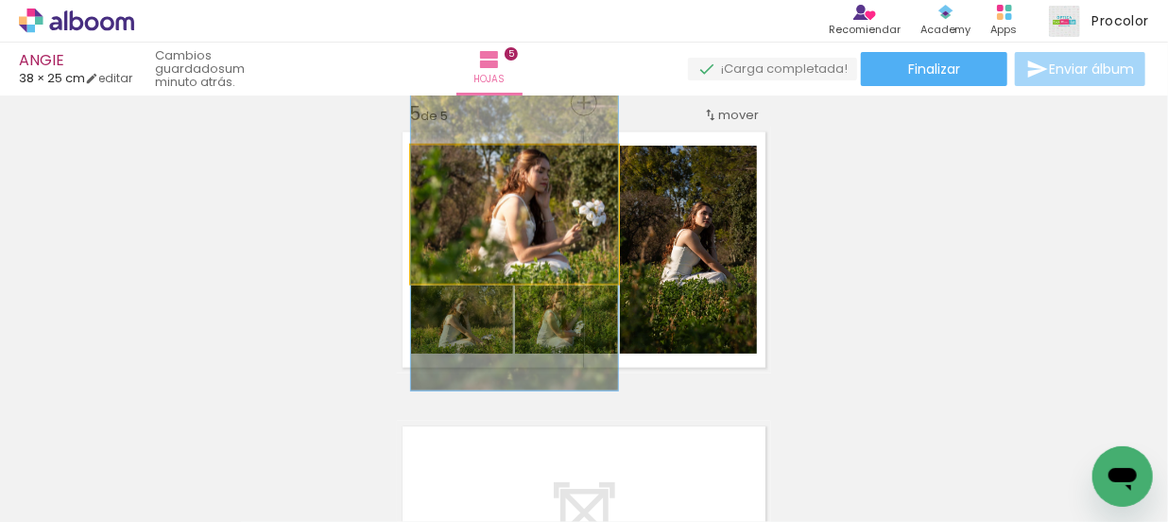
drag, startPoint x: 528, startPoint y: 205, endPoint x: 530, endPoint y: 226, distance: 20.9
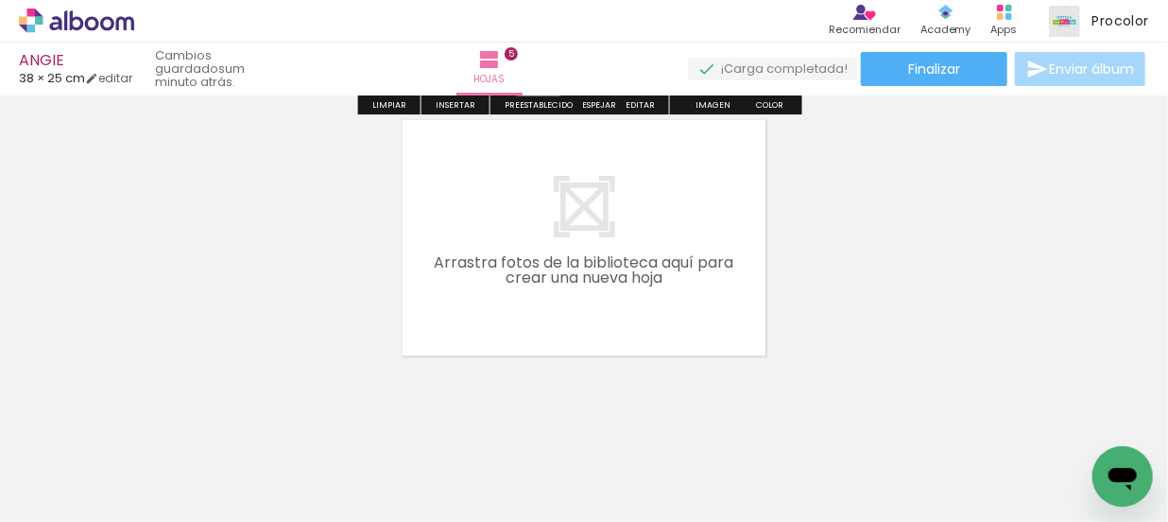
scroll to position [1529, 0]
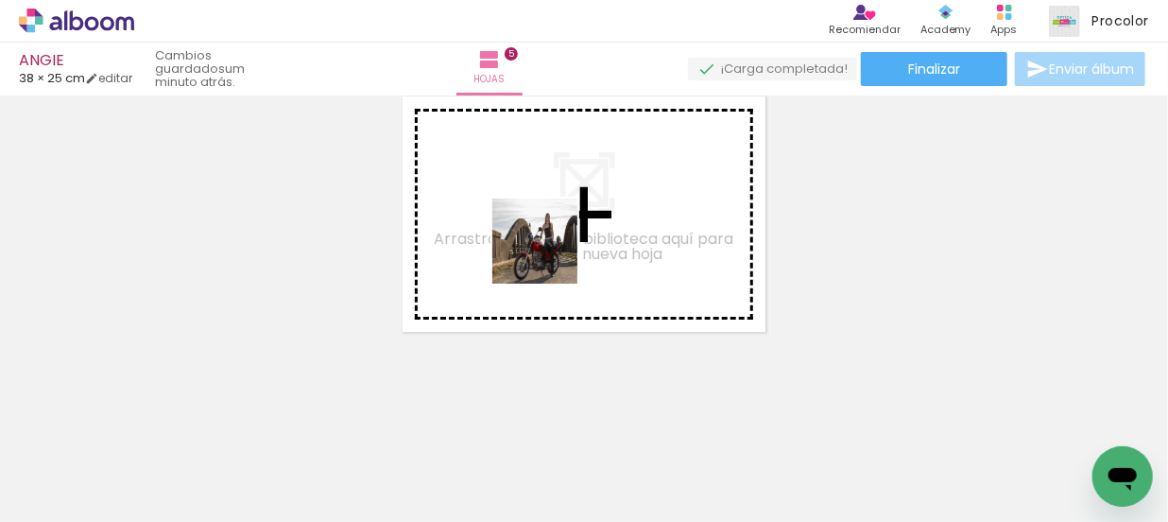
drag, startPoint x: 210, startPoint y: 469, endPoint x: 549, endPoint y: 254, distance: 401.3
click at [549, 254] on quentale-workspace at bounding box center [584, 261] width 1168 height 522
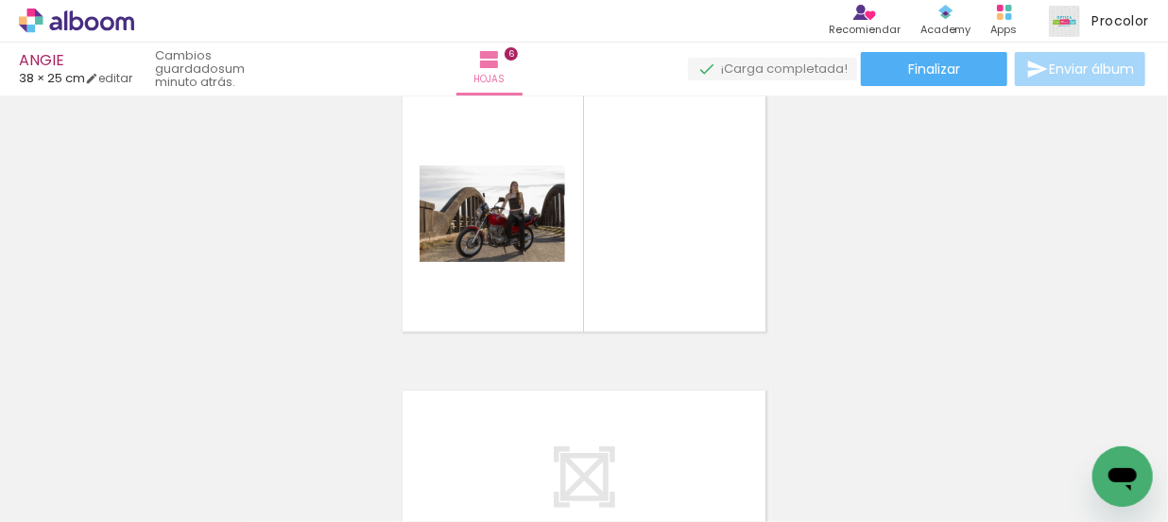
scroll to position [1493, 0]
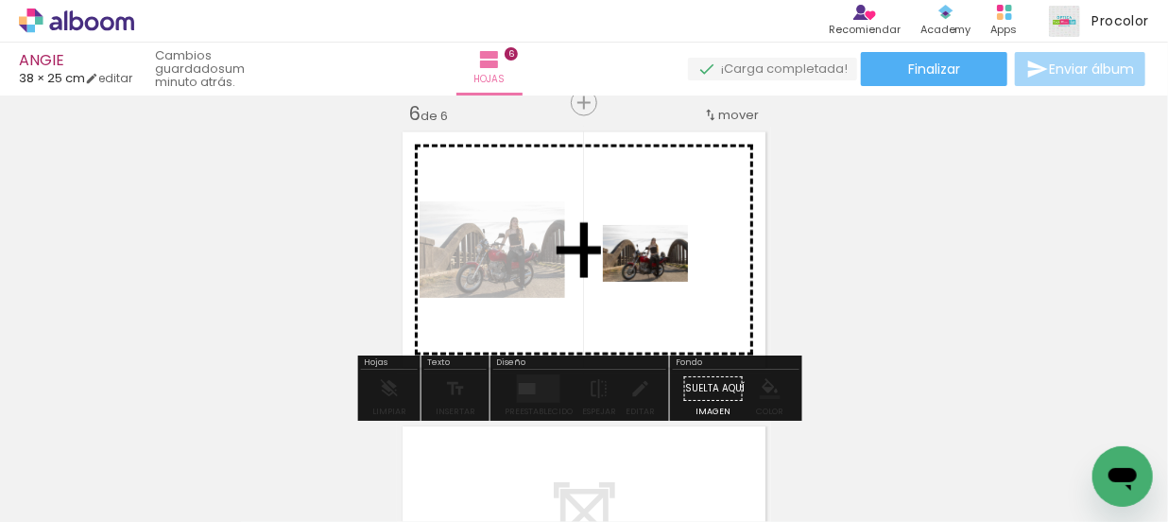
drag, startPoint x: 200, startPoint y: 479, endPoint x: 670, endPoint y: 272, distance: 513.2
click at [670, 272] on quentale-workspace at bounding box center [584, 261] width 1168 height 522
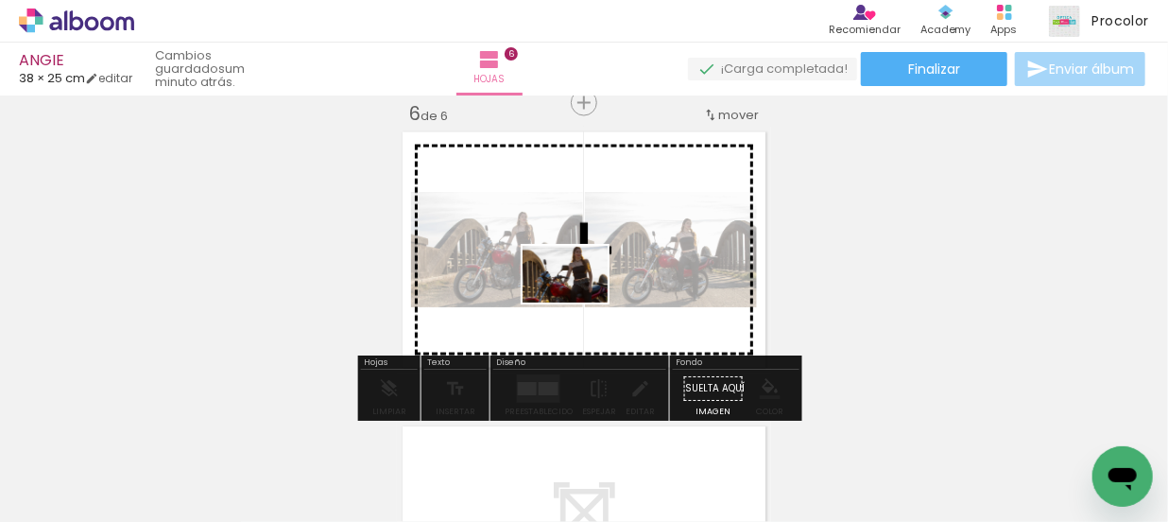
drag, startPoint x: 217, startPoint y: 467, endPoint x: 579, endPoint y: 301, distance: 397.9
click at [579, 301] on quentale-workspace at bounding box center [584, 261] width 1168 height 522
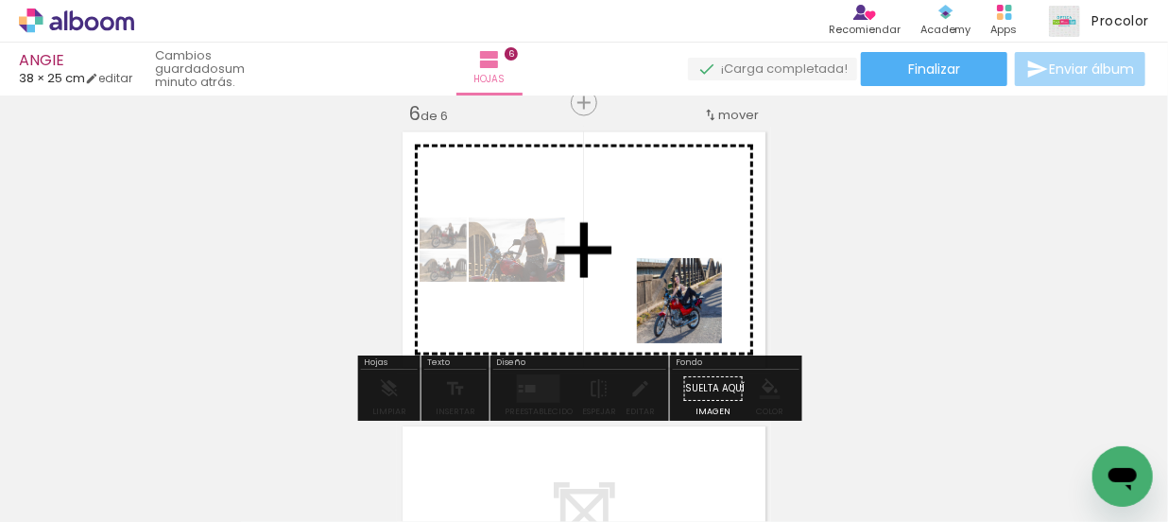
drag, startPoint x: 535, startPoint y: 446, endPoint x: 698, endPoint y: 302, distance: 217.6
click at [698, 302] on quentale-workspace at bounding box center [584, 261] width 1168 height 522
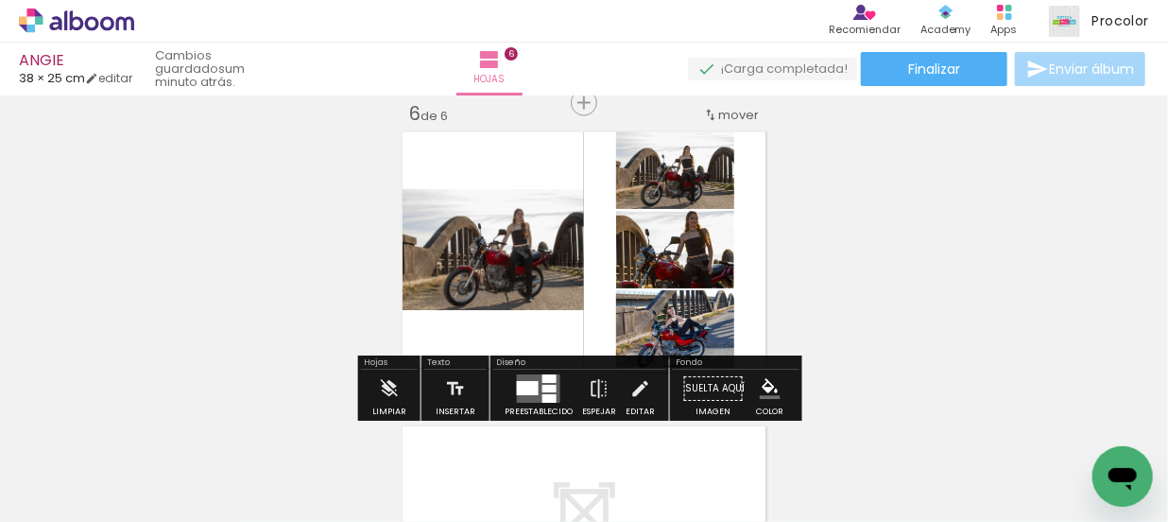
click at [542, 379] on div at bounding box center [549, 379] width 14 height 9
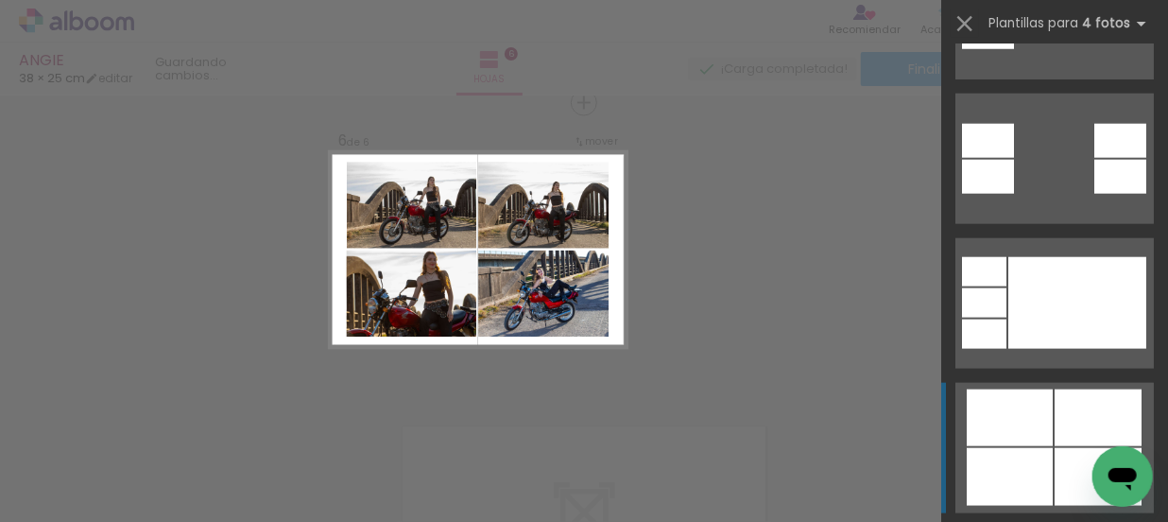
scroll to position [1202, 0]
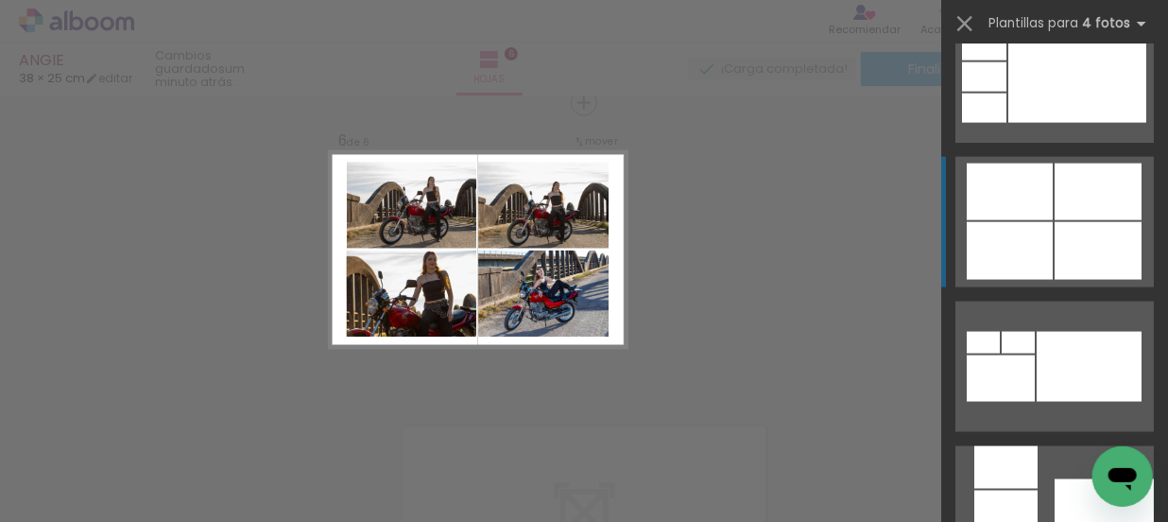
click at [1022, 197] on div at bounding box center [1010, 191] width 86 height 57
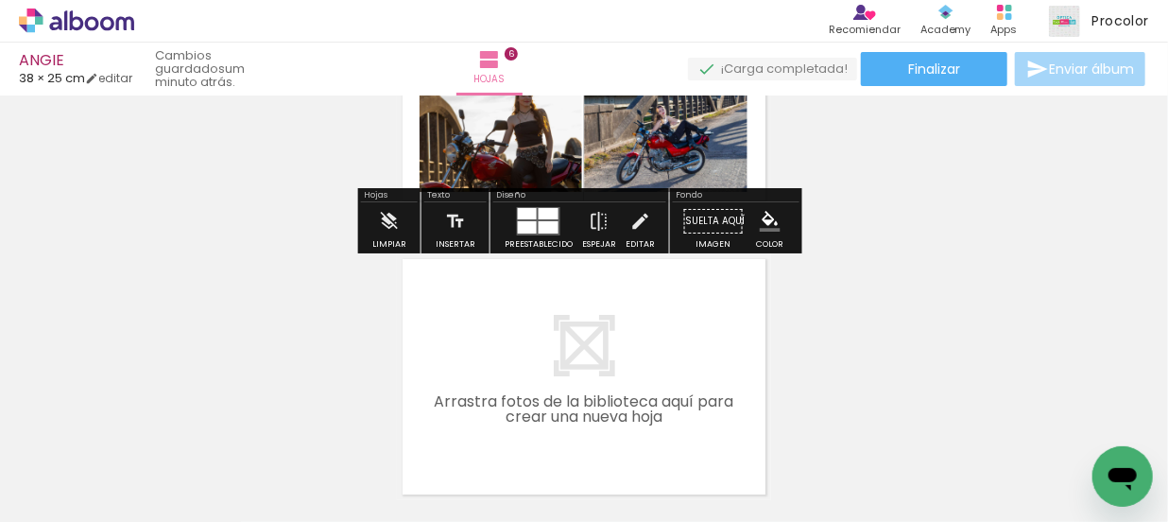
scroll to position [1751, 0]
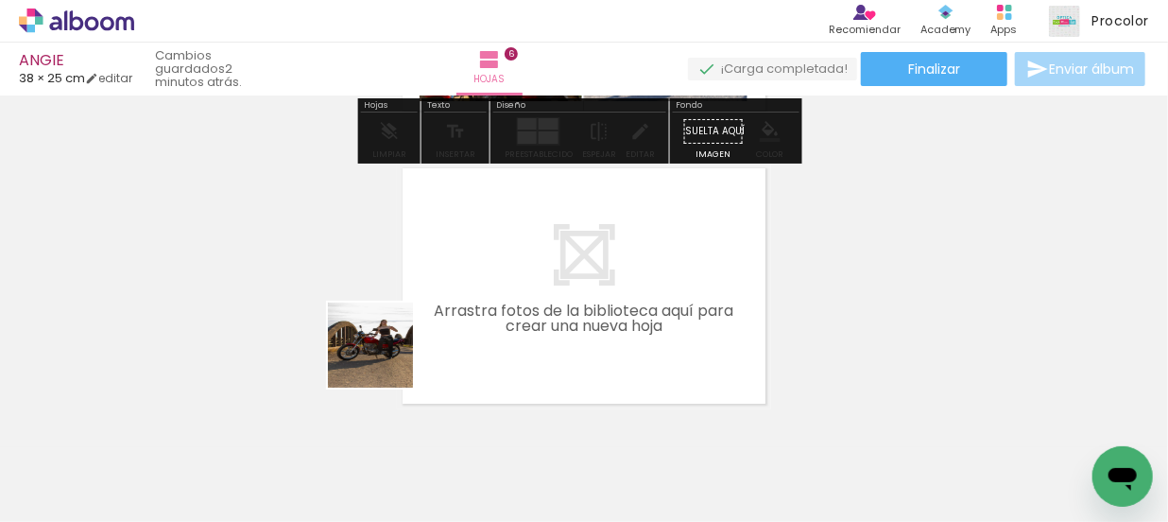
drag, startPoint x: 211, startPoint y: 477, endPoint x: 437, endPoint y: 330, distance: 269.7
click at [437, 330] on quentale-workspace at bounding box center [584, 261] width 1168 height 522
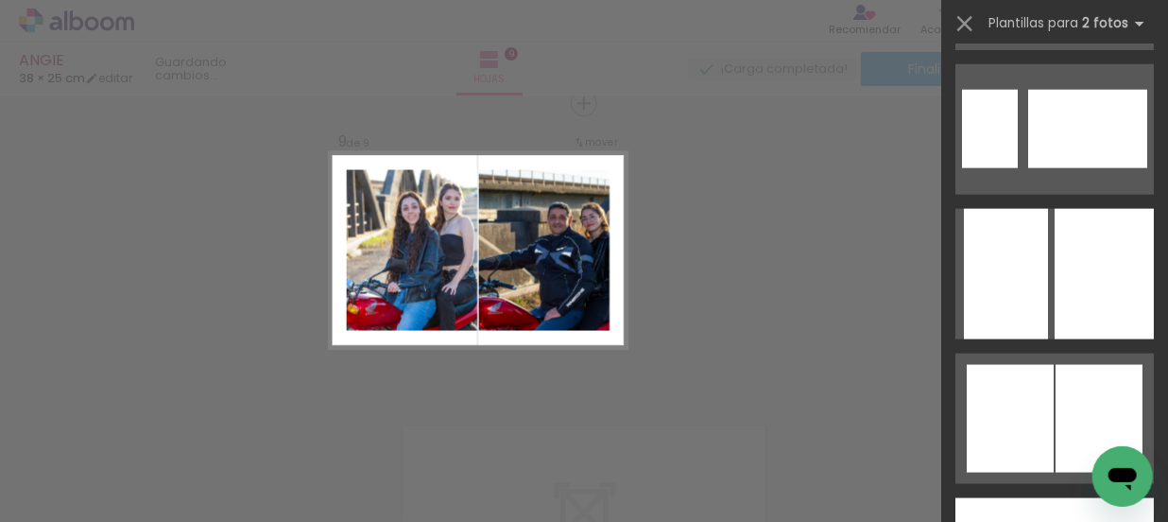
scroll to position [7854, 0]
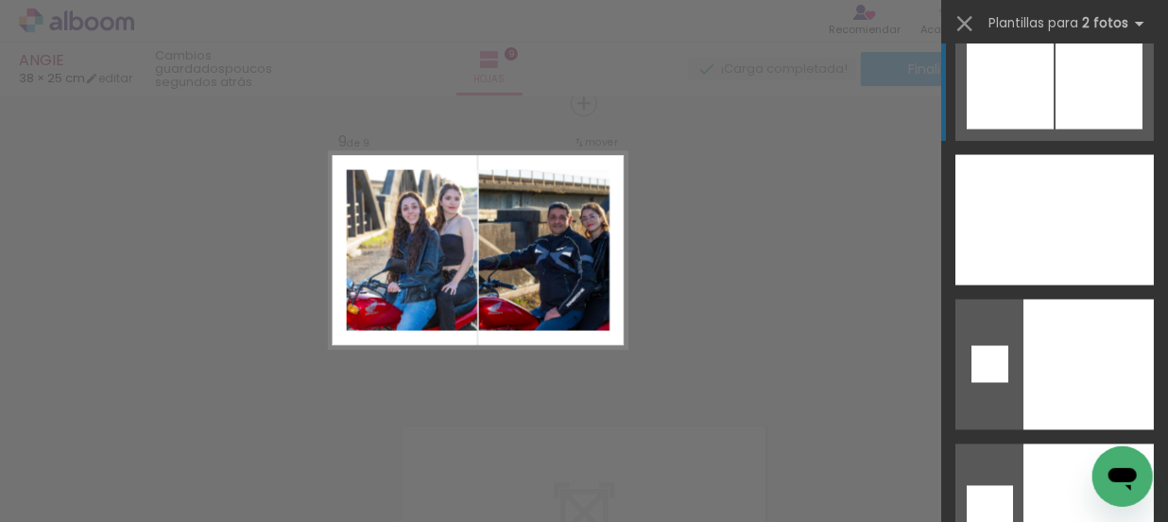
click at [1010, 91] on div at bounding box center [1010, 76] width 87 height 108
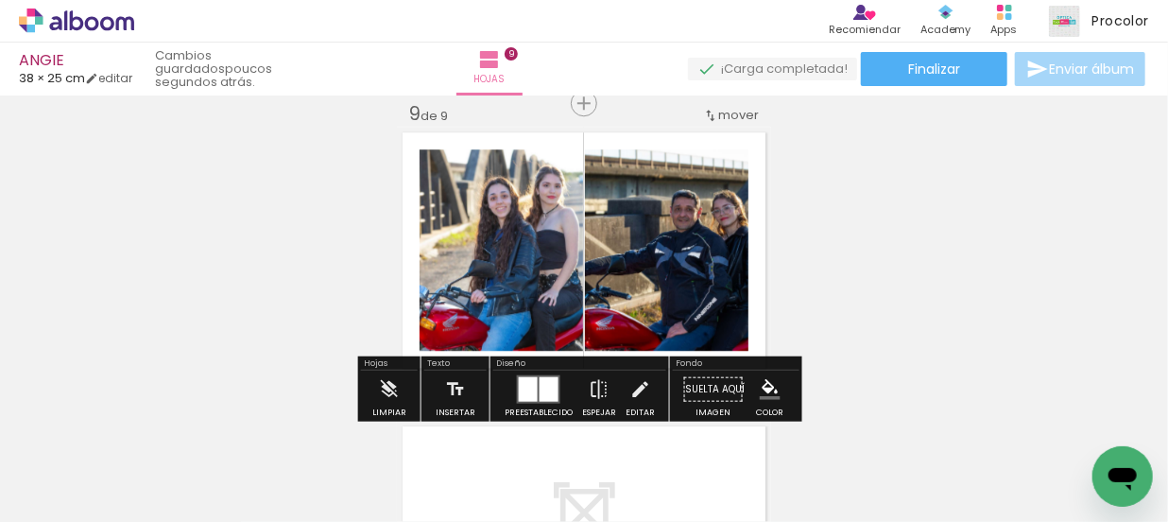
click at [465, 243] on quentale-photo at bounding box center [501, 249] width 163 height 201
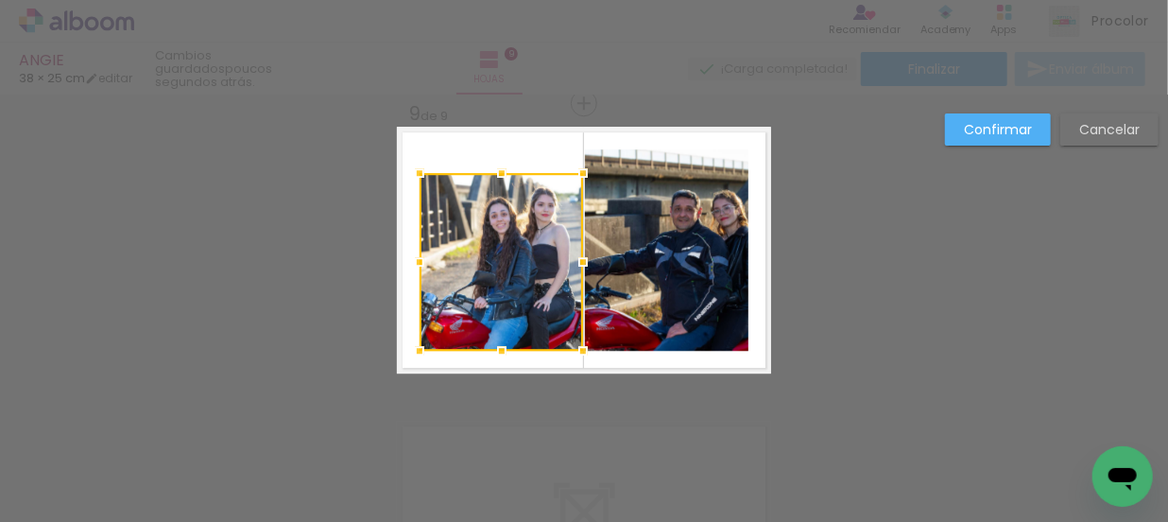
drag, startPoint x: 491, startPoint y: 151, endPoint x: 501, endPoint y: 174, distance: 24.6
click at [501, 174] on div at bounding box center [502, 173] width 38 height 38
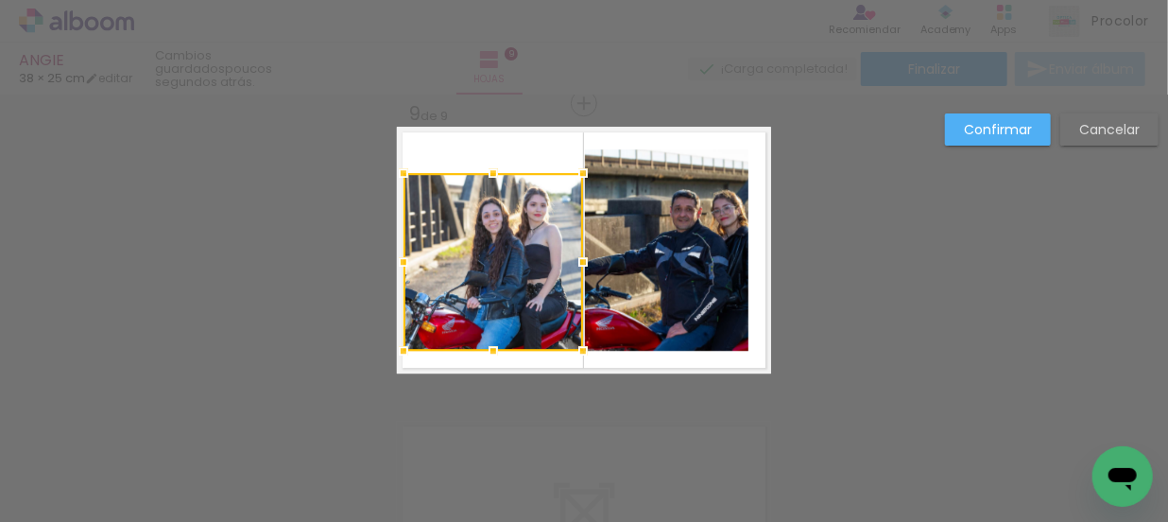
drag, startPoint x: 409, startPoint y: 260, endPoint x: 474, endPoint y: 267, distance: 65.6
click at [397, 258] on div at bounding box center [404, 262] width 38 height 38
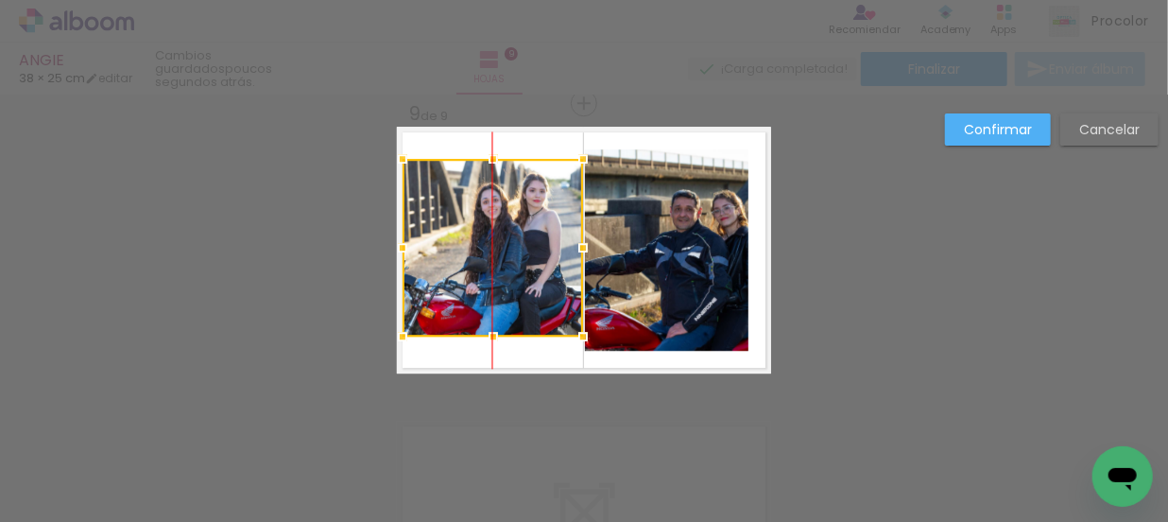
drag, startPoint x: 510, startPoint y: 267, endPoint x: 510, endPoint y: 254, distance: 13.2
click at [510, 254] on div at bounding box center [493, 248] width 180 height 178
click at [710, 238] on quentale-photo at bounding box center [666, 249] width 163 height 201
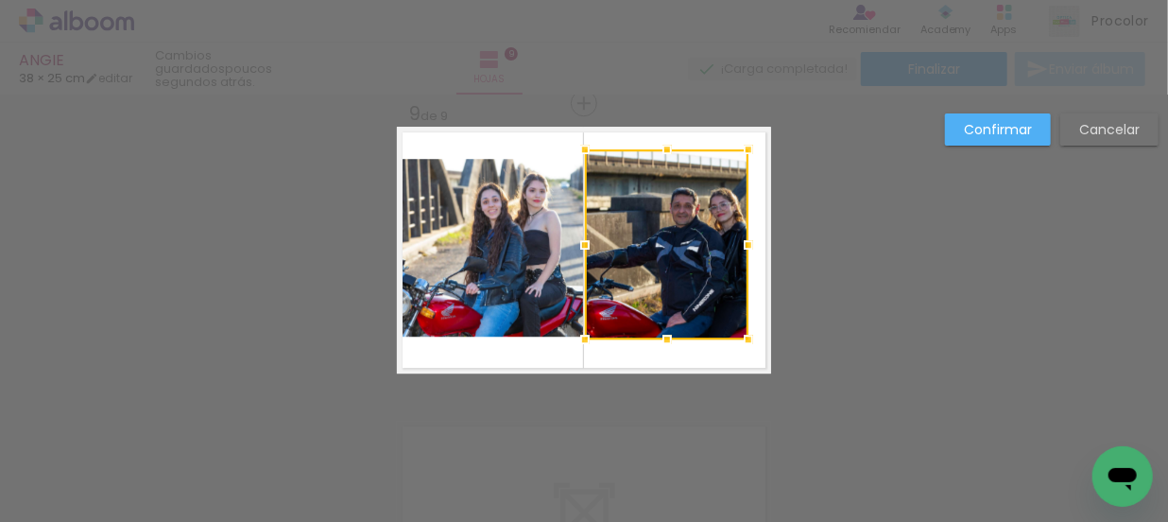
drag, startPoint x: 656, startPoint y: 350, endPoint x: 654, endPoint y: 340, distance: 9.6
click at [654, 340] on div at bounding box center [667, 339] width 38 height 38
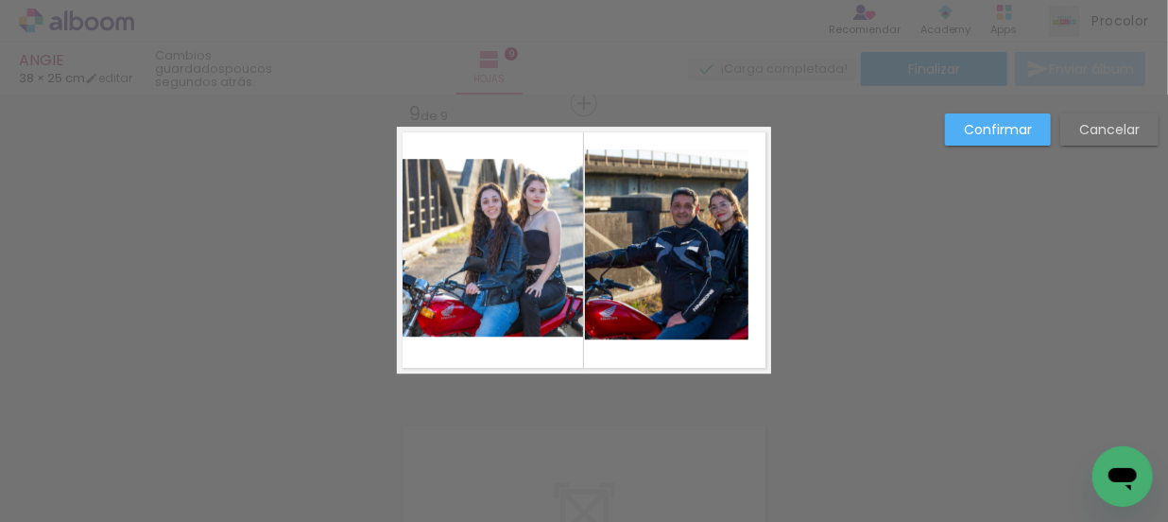
click at [660, 152] on quentale-photo at bounding box center [666, 244] width 163 height 190
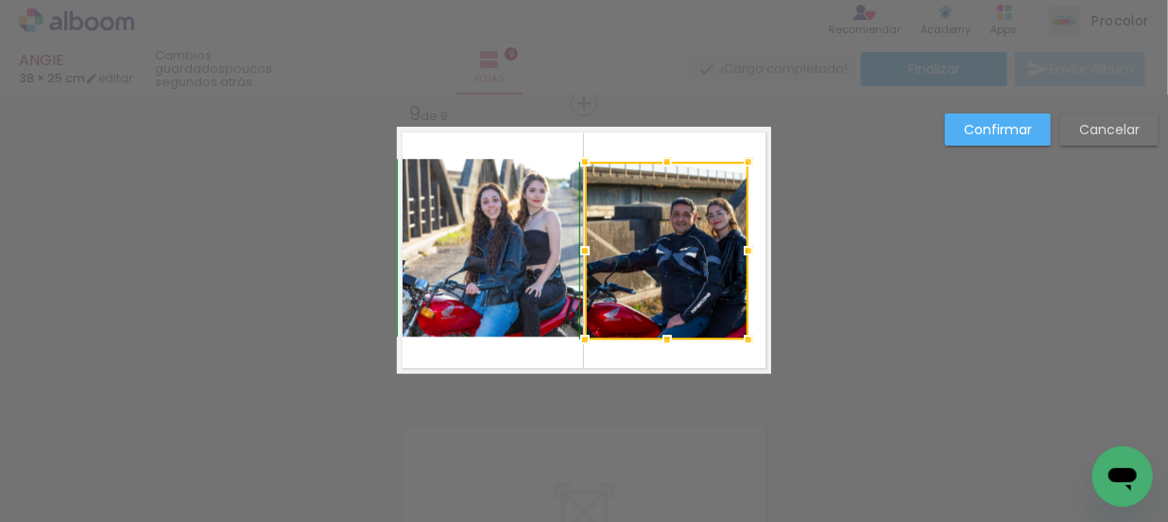
drag, startPoint x: 660, startPoint y: 150, endPoint x: 660, endPoint y: 161, distance: 10.4
click at [660, 161] on div at bounding box center [667, 162] width 38 height 38
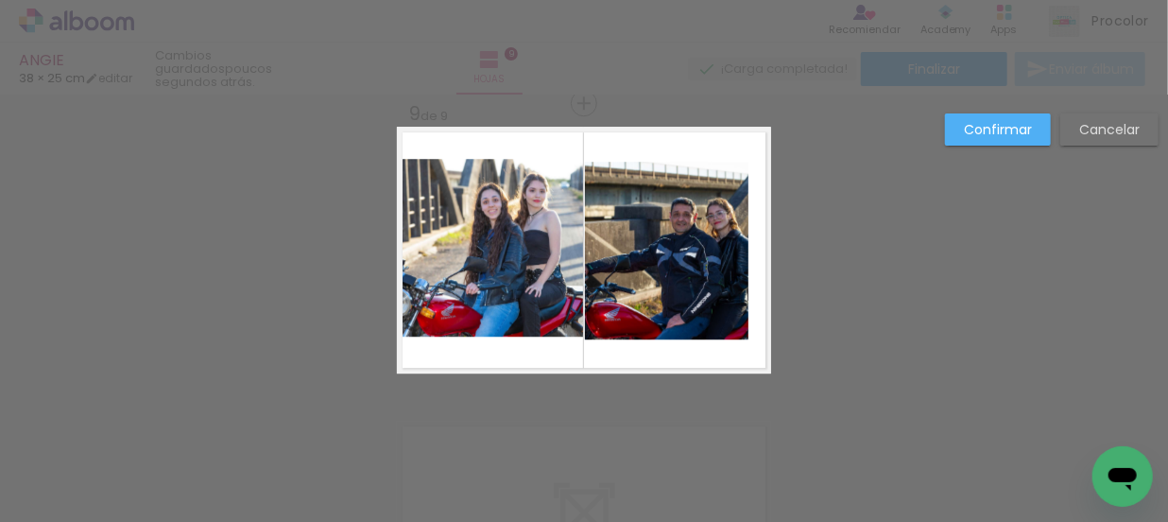
click at [738, 247] on quentale-photo at bounding box center [666, 251] width 163 height 178
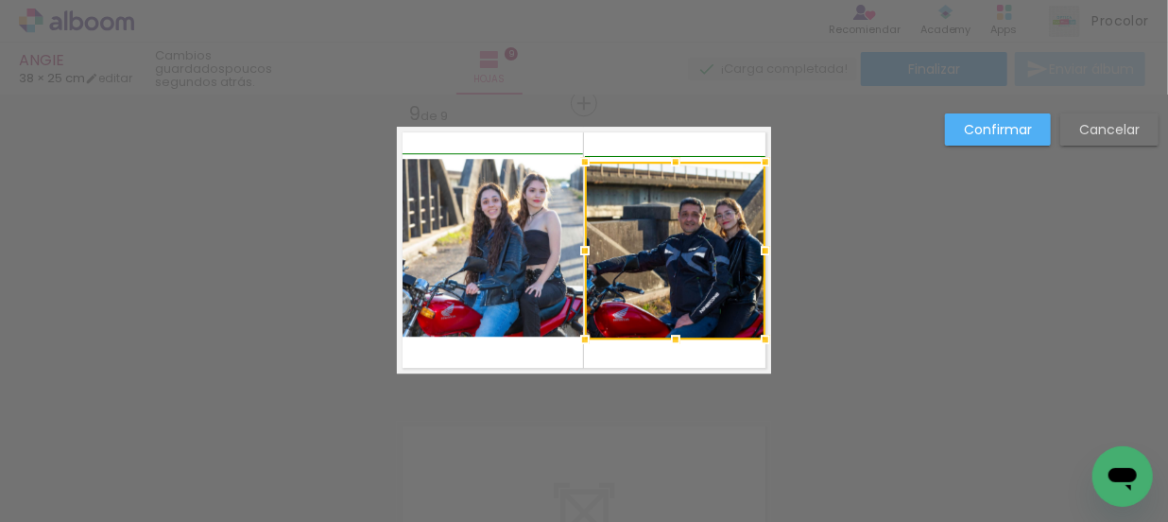
drag, startPoint x: 747, startPoint y: 248, endPoint x: 760, endPoint y: 249, distance: 12.4
click at [760, 249] on div at bounding box center [765, 250] width 38 height 38
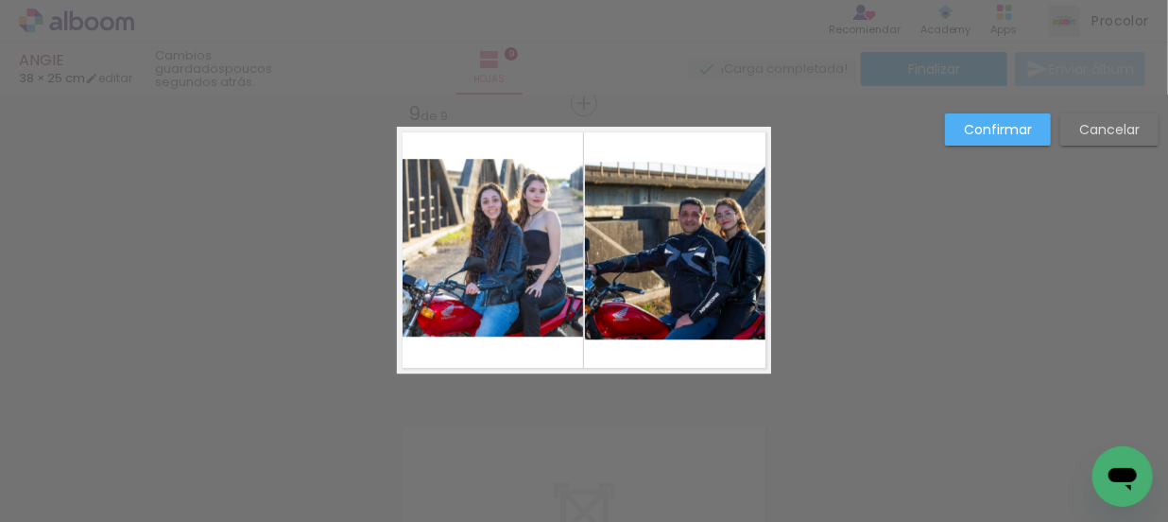
click at [0, 0] on slot "Confirmar" at bounding box center [0, 0] width 0 height 0
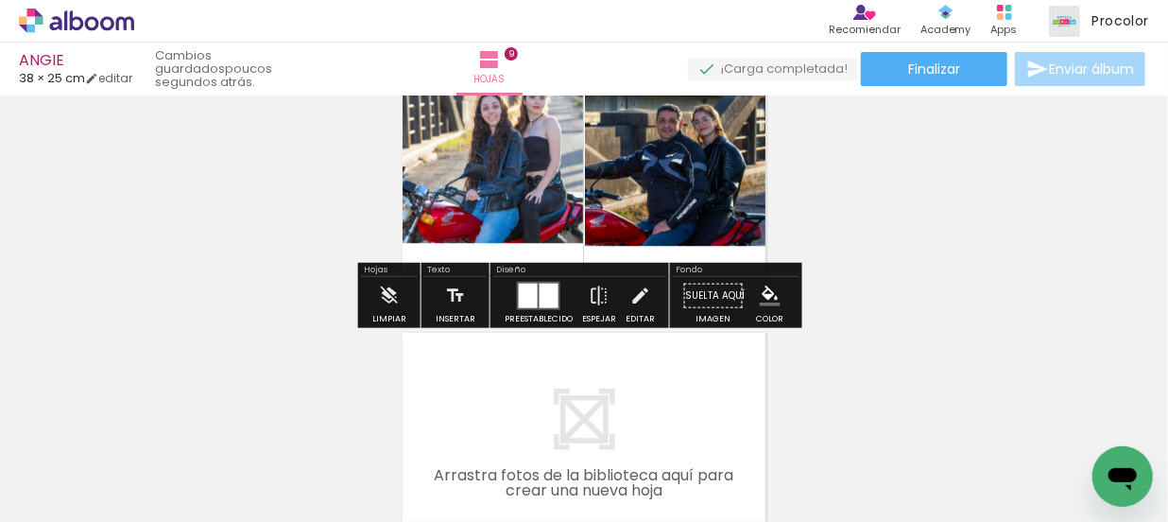
scroll to position [2632, 0]
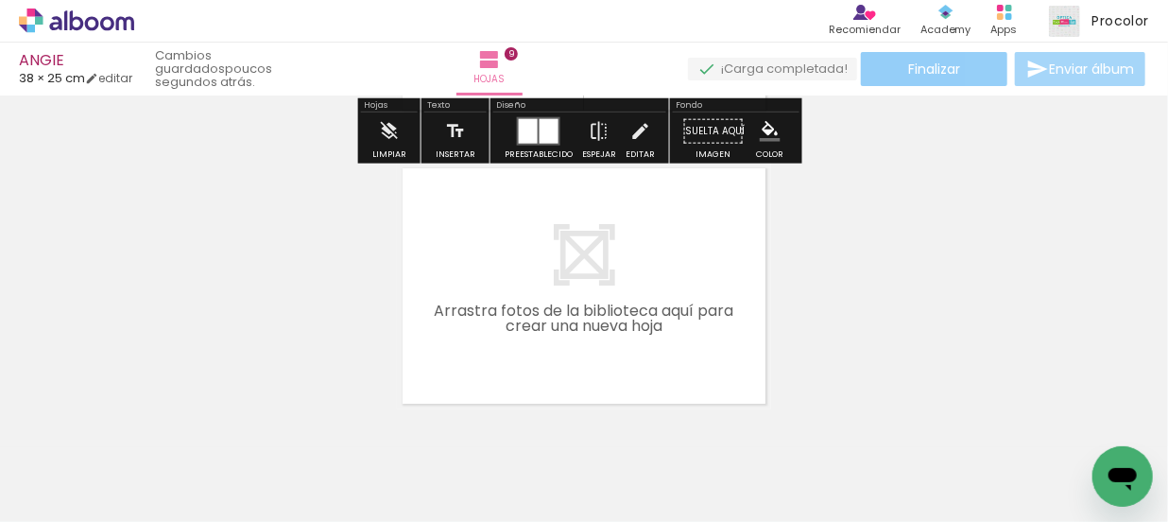
click at [939, 71] on span "Finalizar" at bounding box center [934, 68] width 52 height 13
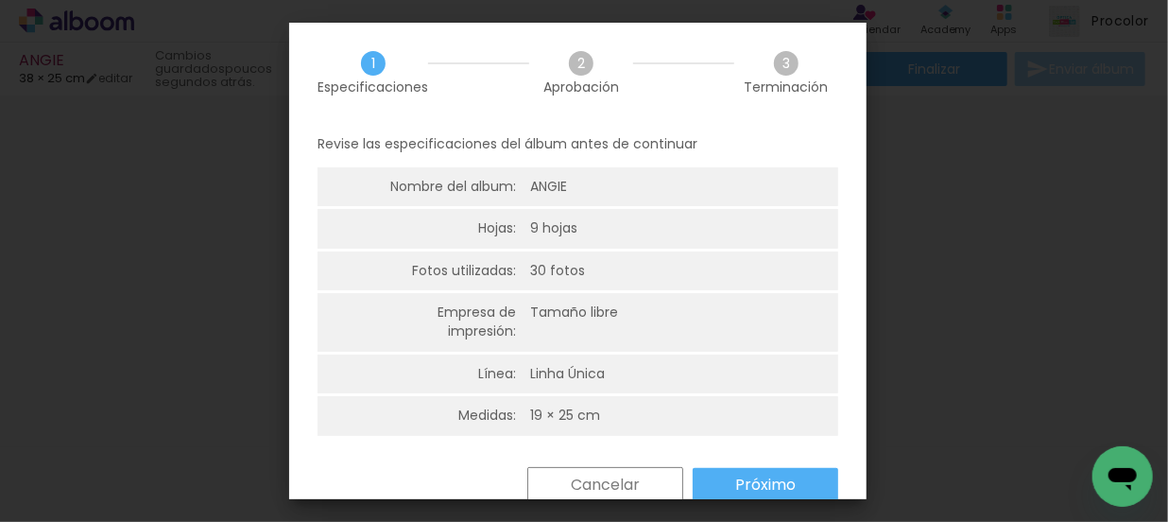
click at [0, 0] on slot "Próximo" at bounding box center [0, 0] width 0 height 0
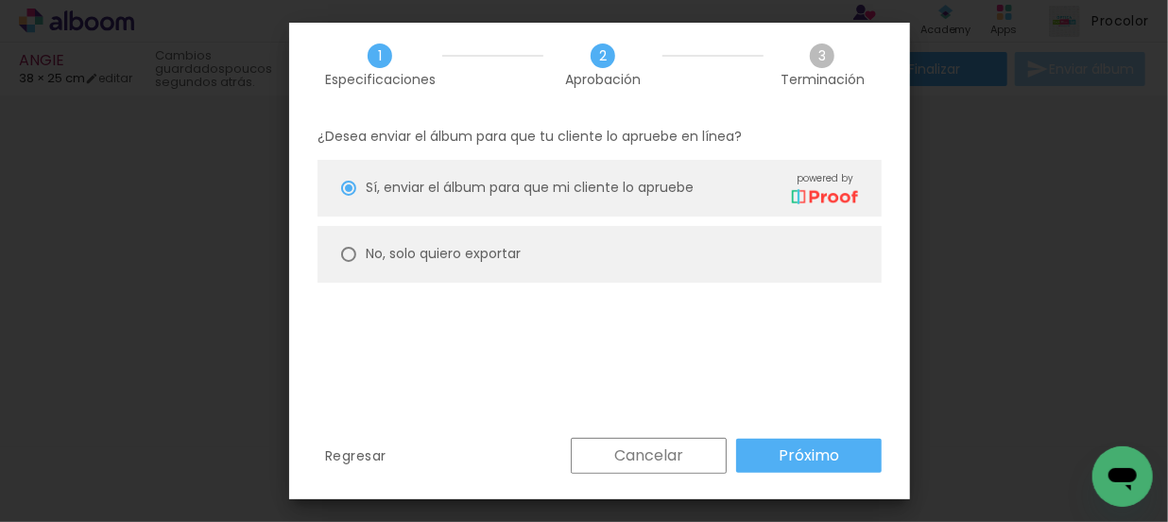
scroll to position [9, 0]
click at [541, 263] on paper-radio-button "No, solo quiero exportar" at bounding box center [599, 252] width 564 height 57
type paper-radio-button "on"
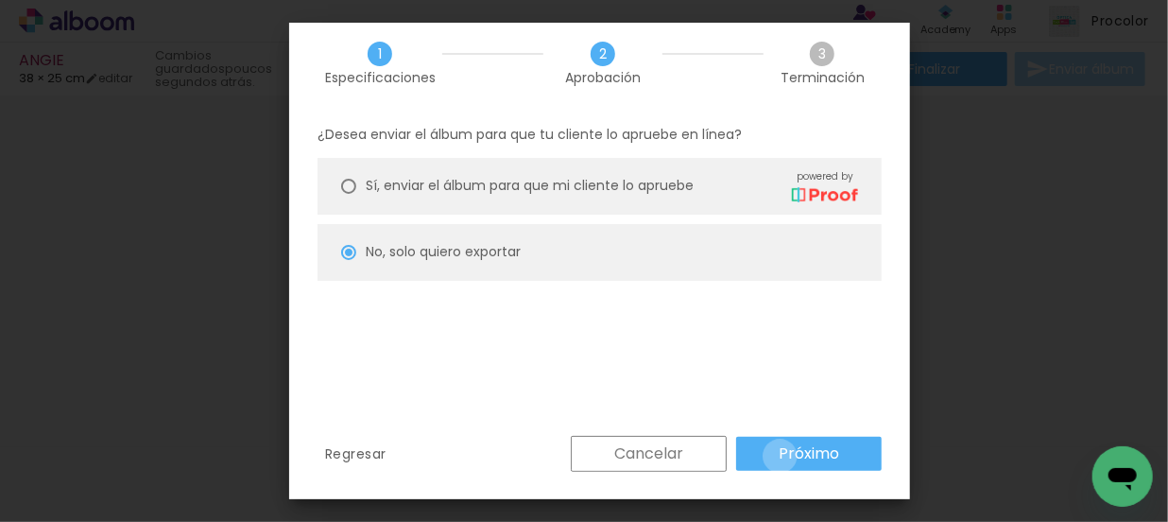
click at [0, 0] on slot "Próximo" at bounding box center [0, 0] width 0 height 0
type input "Alta, 300 DPI"
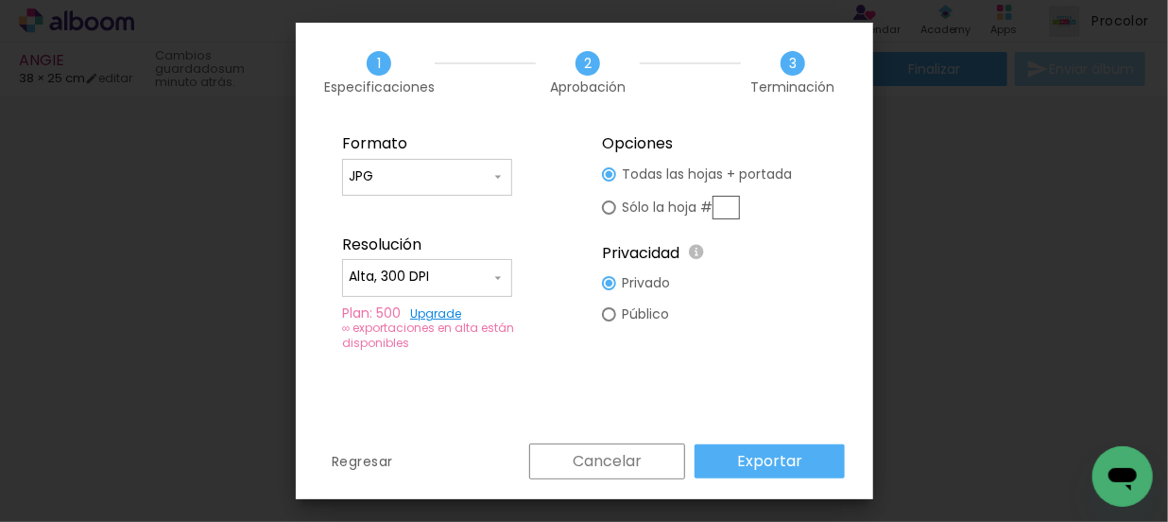
click at [0, 0] on slot "Exportar" at bounding box center [0, 0] width 0 height 0
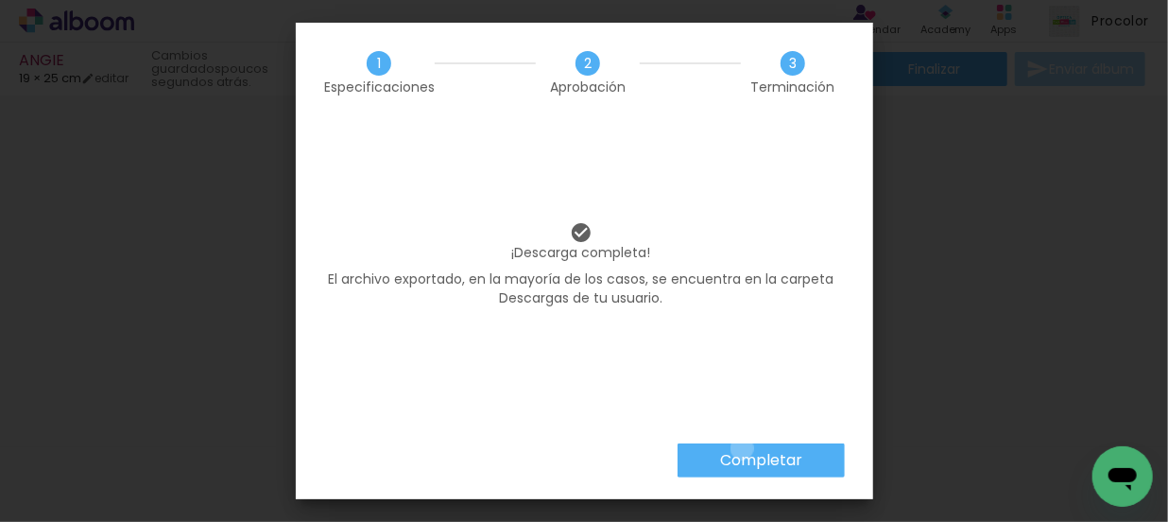
click at [742, 448] on paper-button "Completar" at bounding box center [760, 460] width 167 height 34
